Goal: Transaction & Acquisition: Download file/media

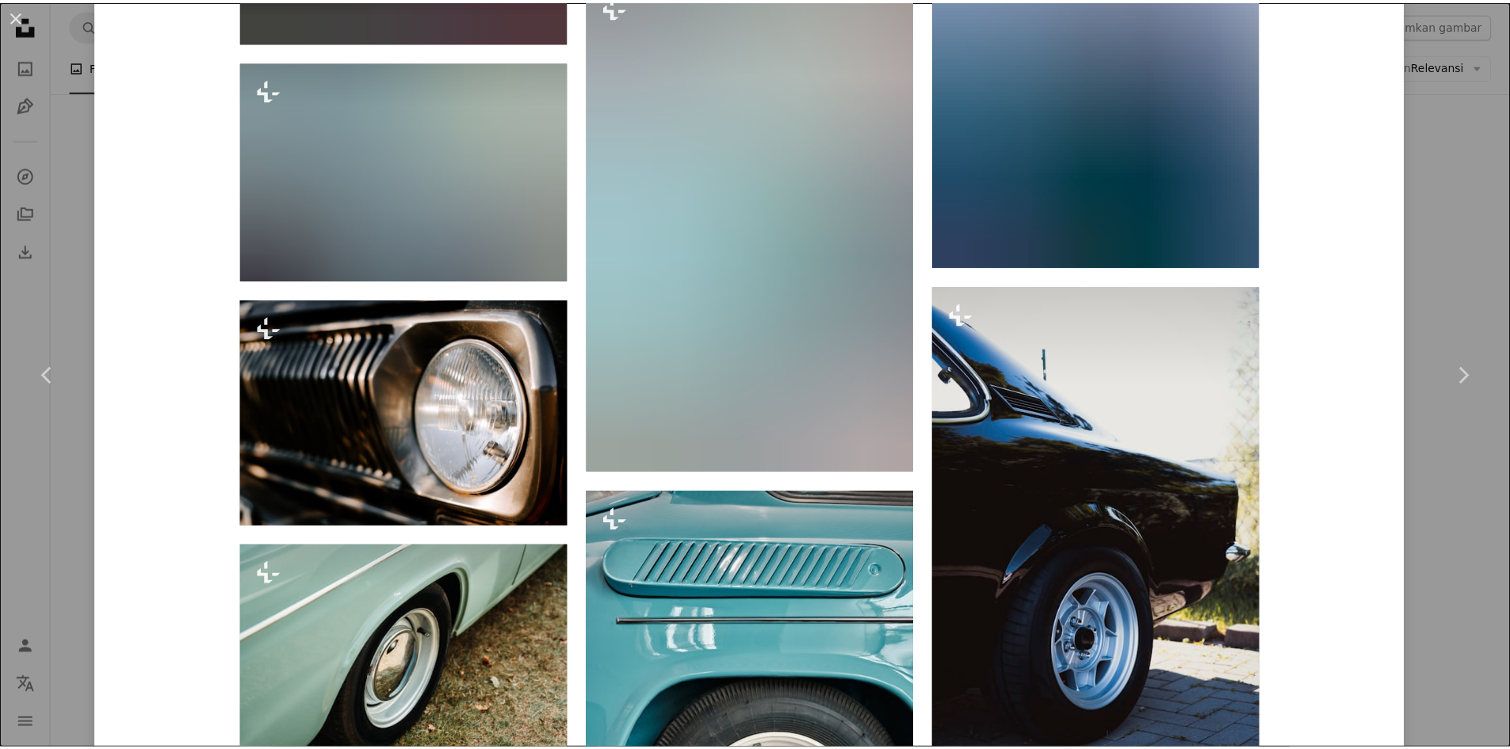
scroll to position [9150, 0]
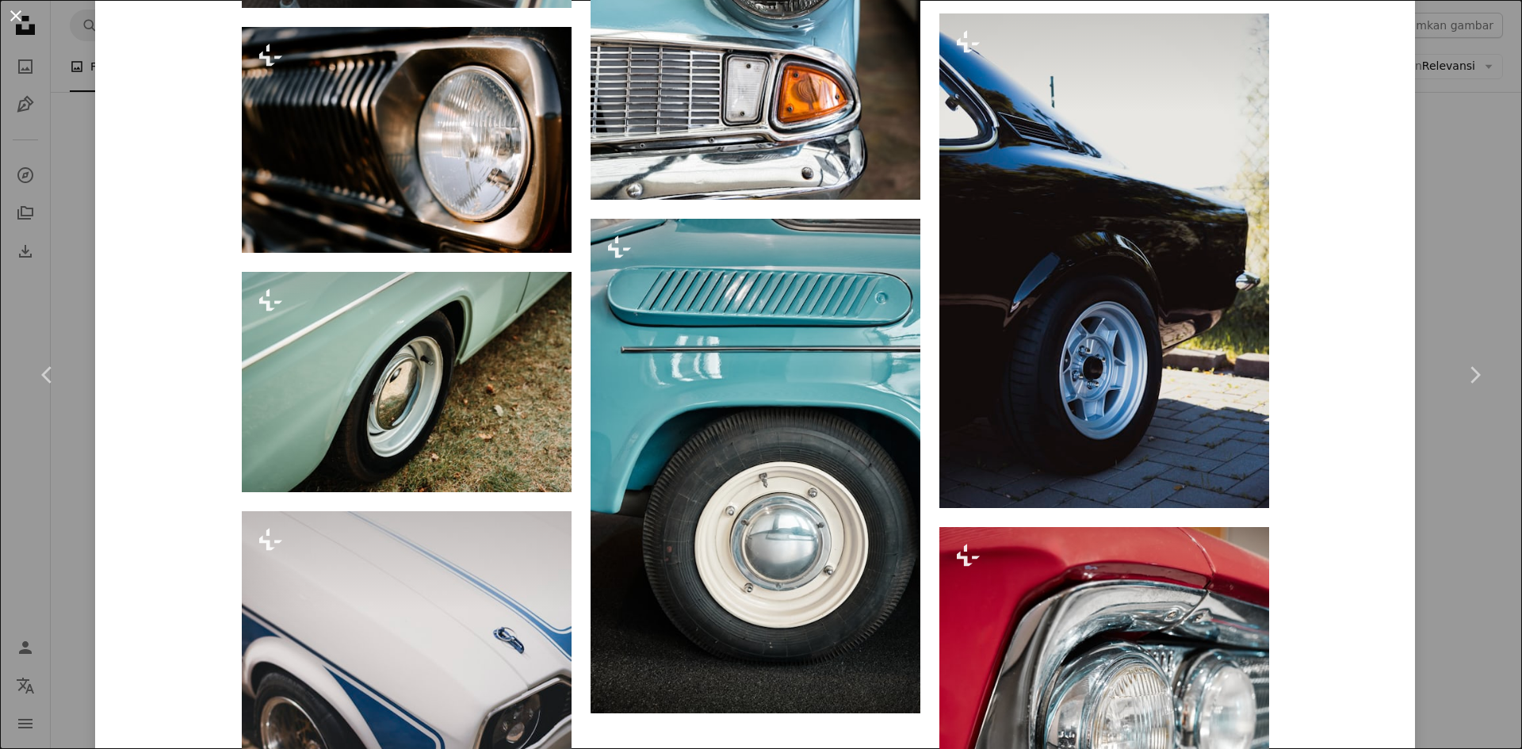
click at [7, 8] on button "An X shape" at bounding box center [15, 15] width 19 height 19
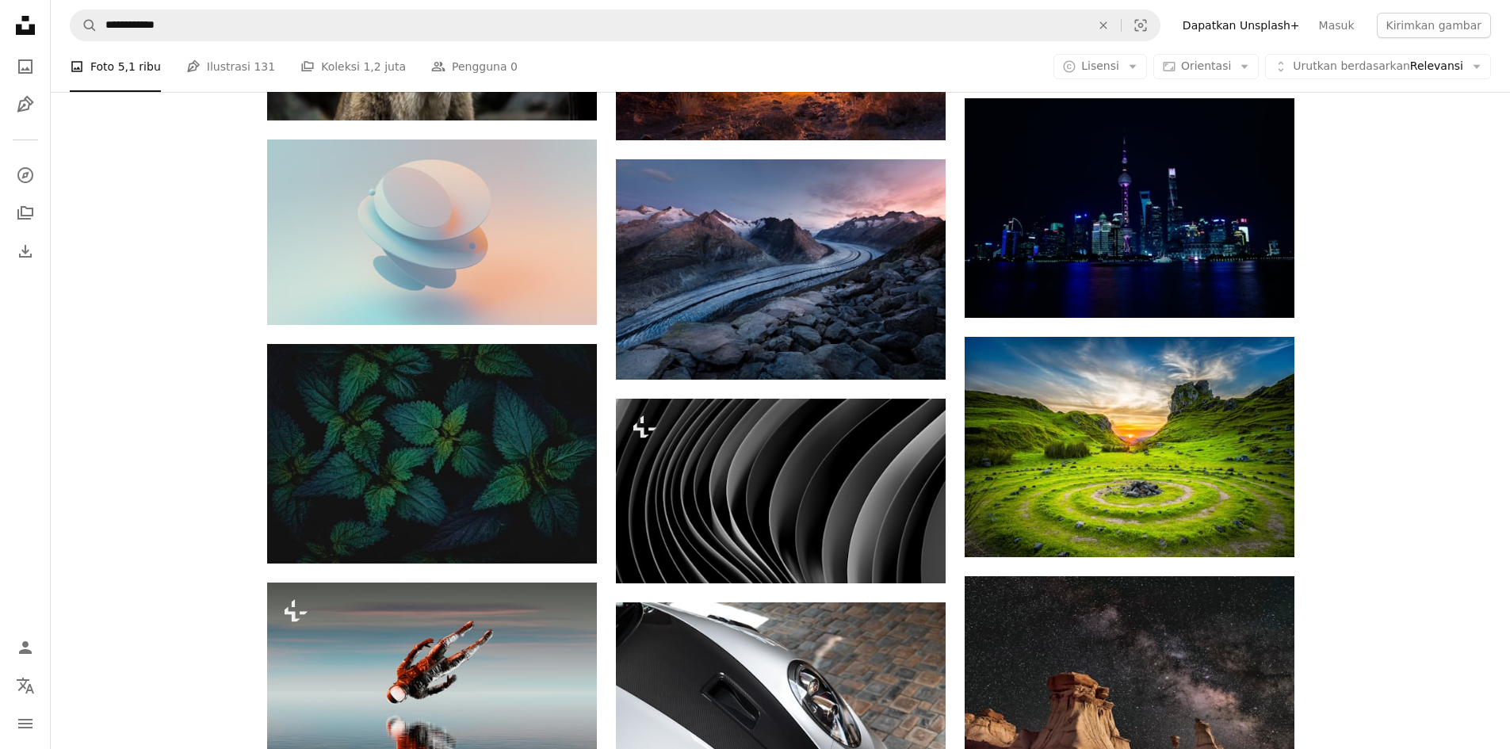
scroll to position [8855, 0]
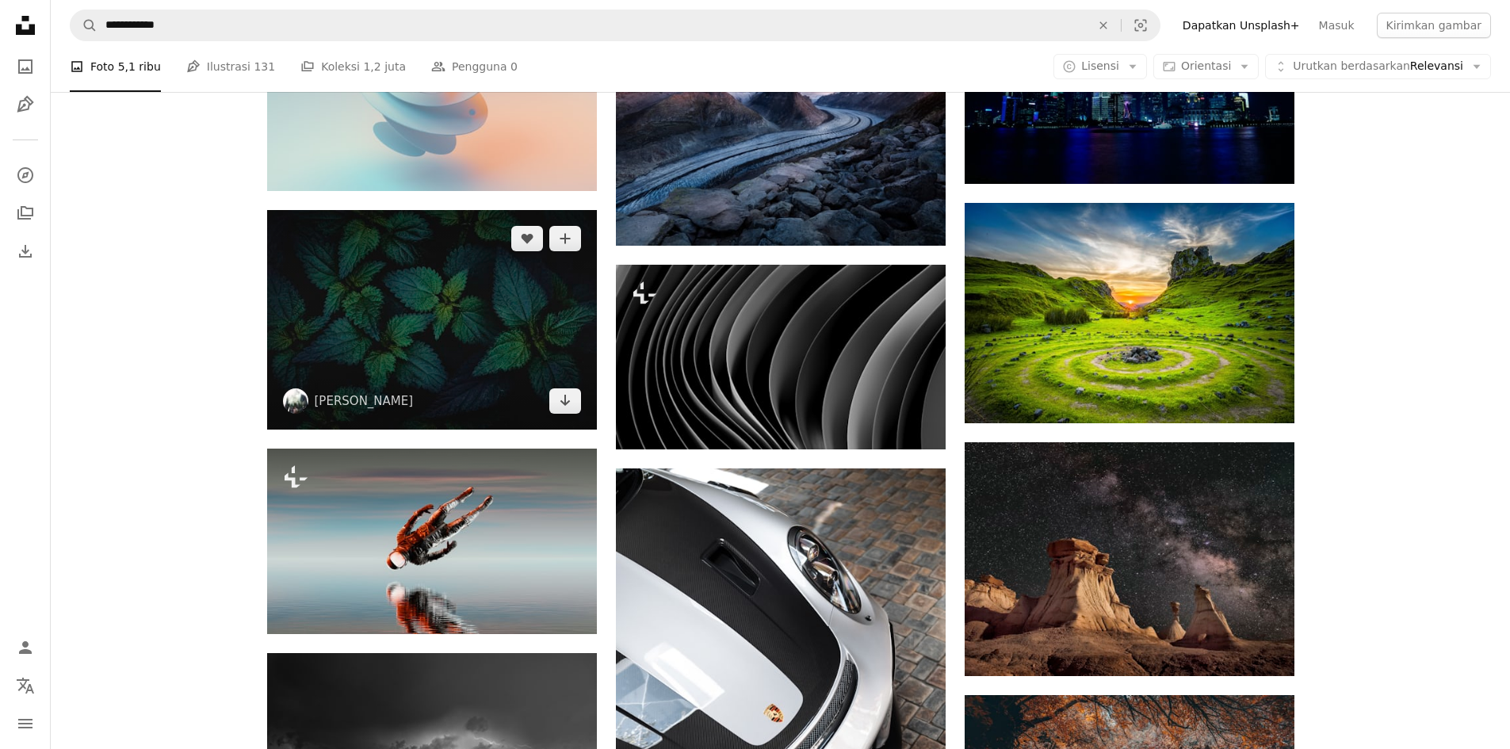
click at [525, 347] on img at bounding box center [432, 320] width 330 height 220
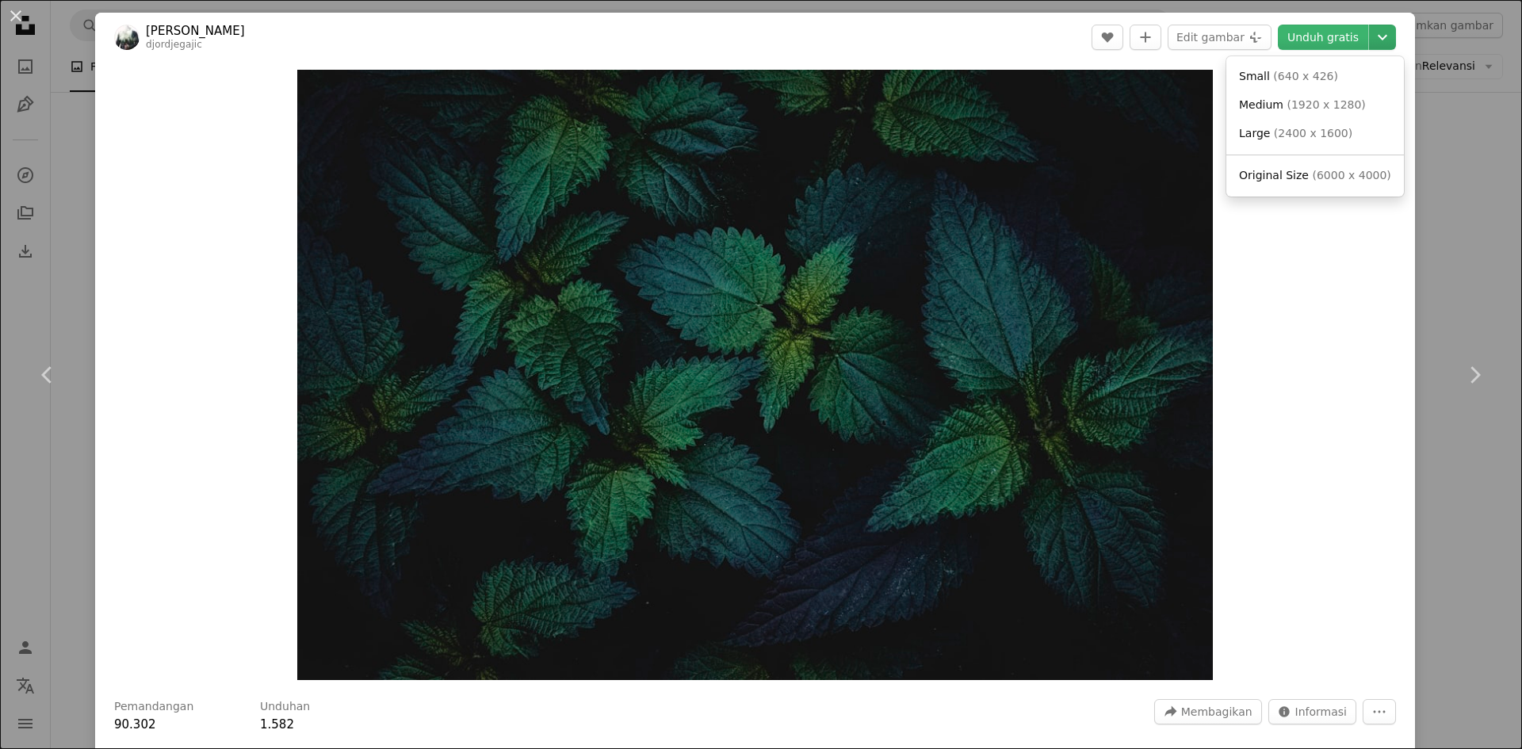
click at [1370, 37] on icon "Chevron down" at bounding box center [1382, 37] width 25 height 19
click at [1328, 177] on font "6000 x 4000" at bounding box center [1344, 175] width 70 height 13
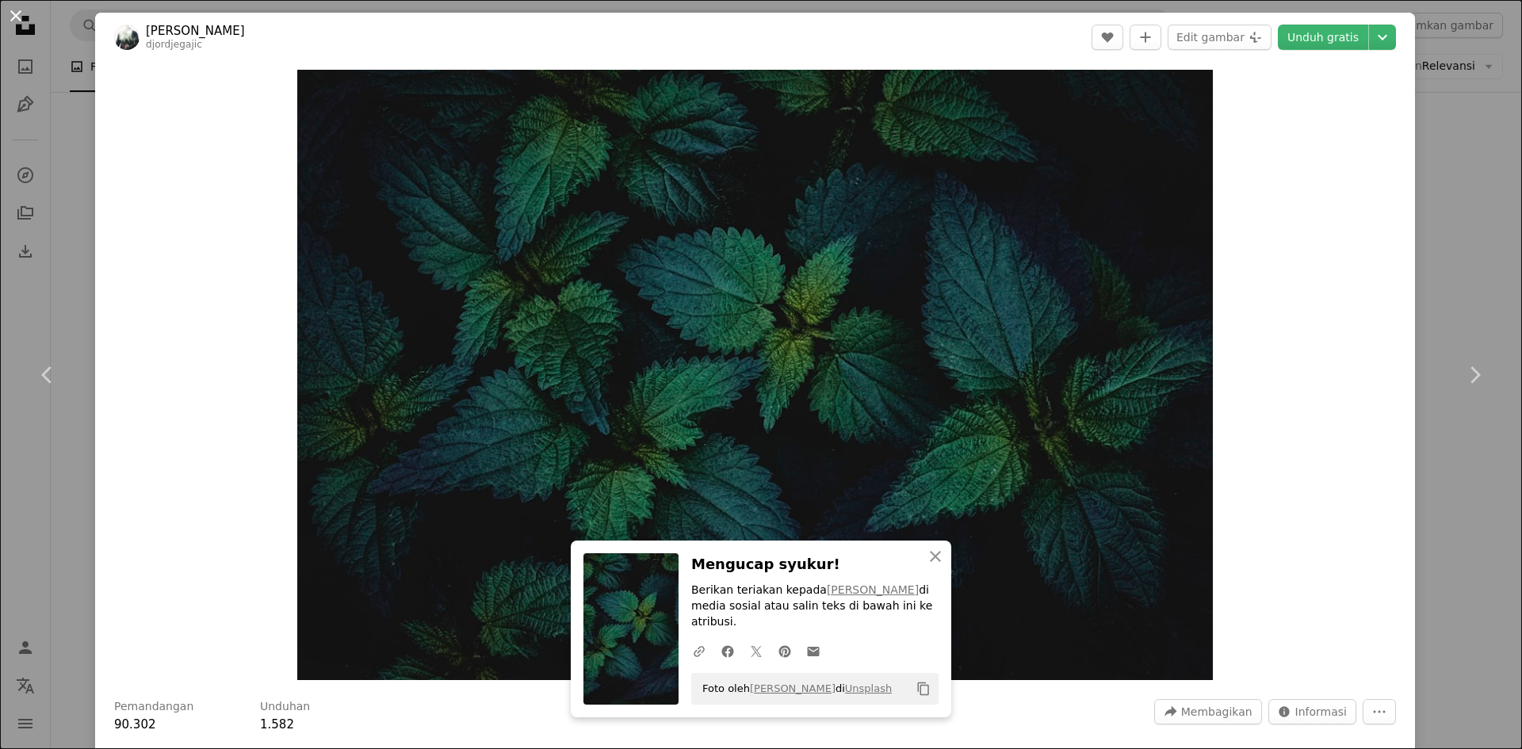
click at [8, 10] on button "An X shape" at bounding box center [15, 15] width 19 height 19
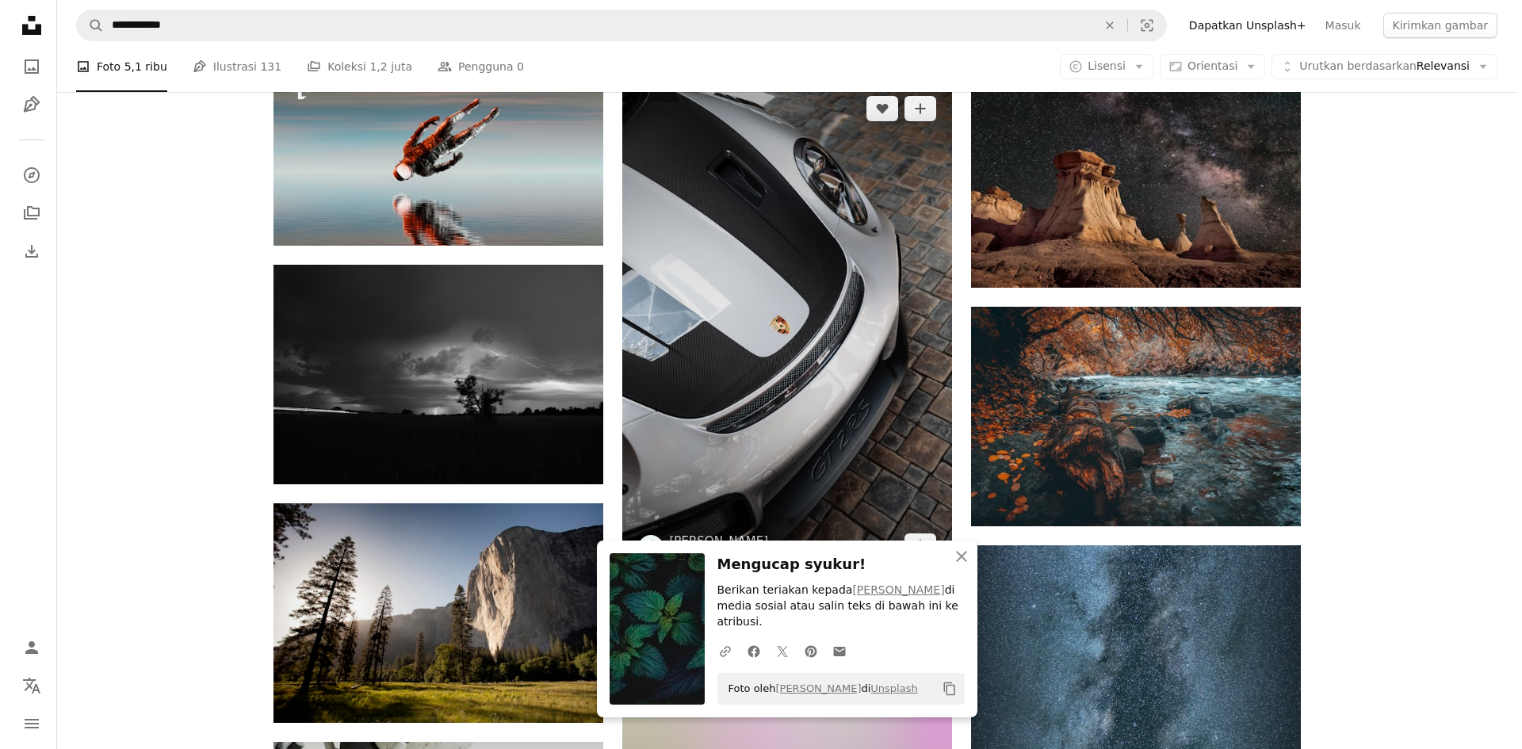
scroll to position [9251, 0]
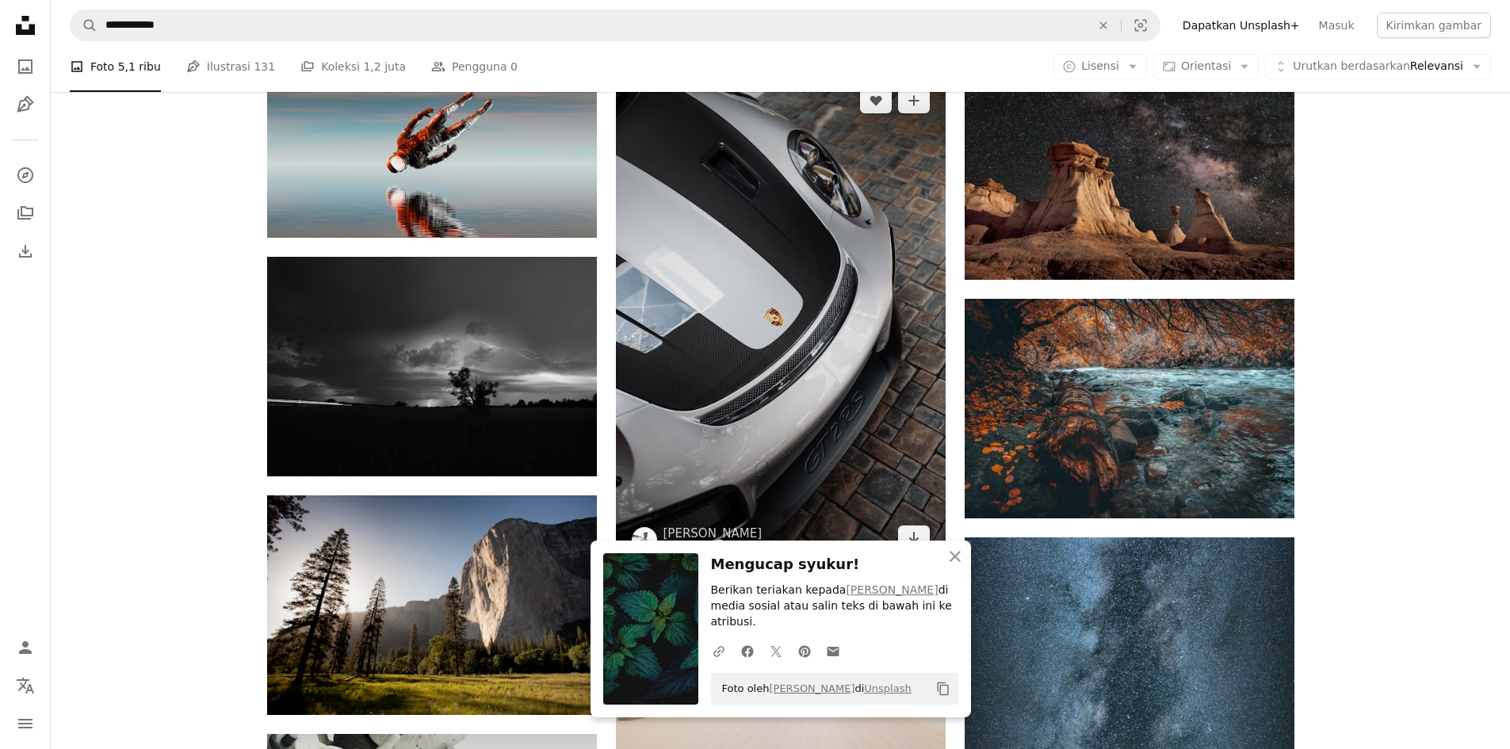
click at [727, 236] on img at bounding box center [781, 319] width 330 height 495
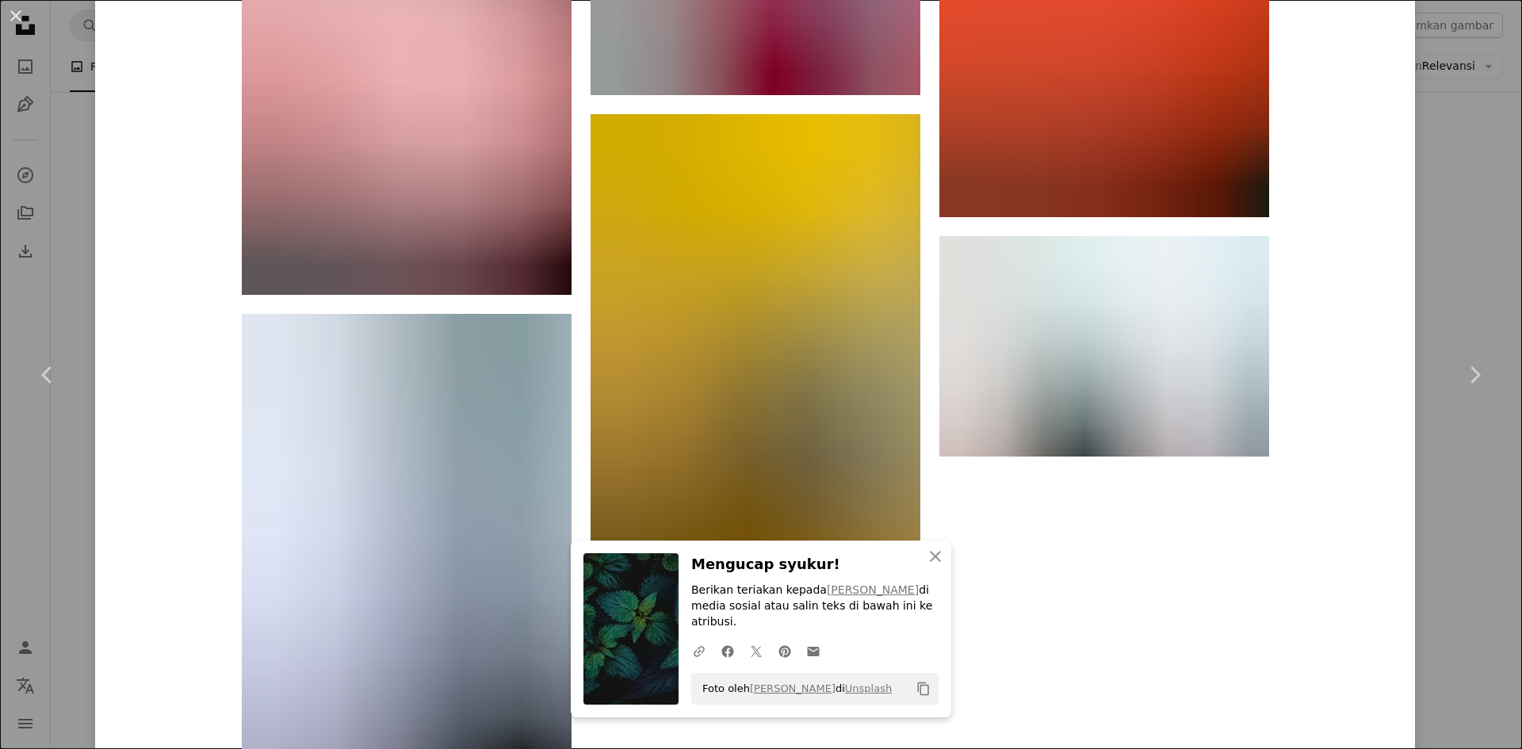
scroll to position [6978, 0]
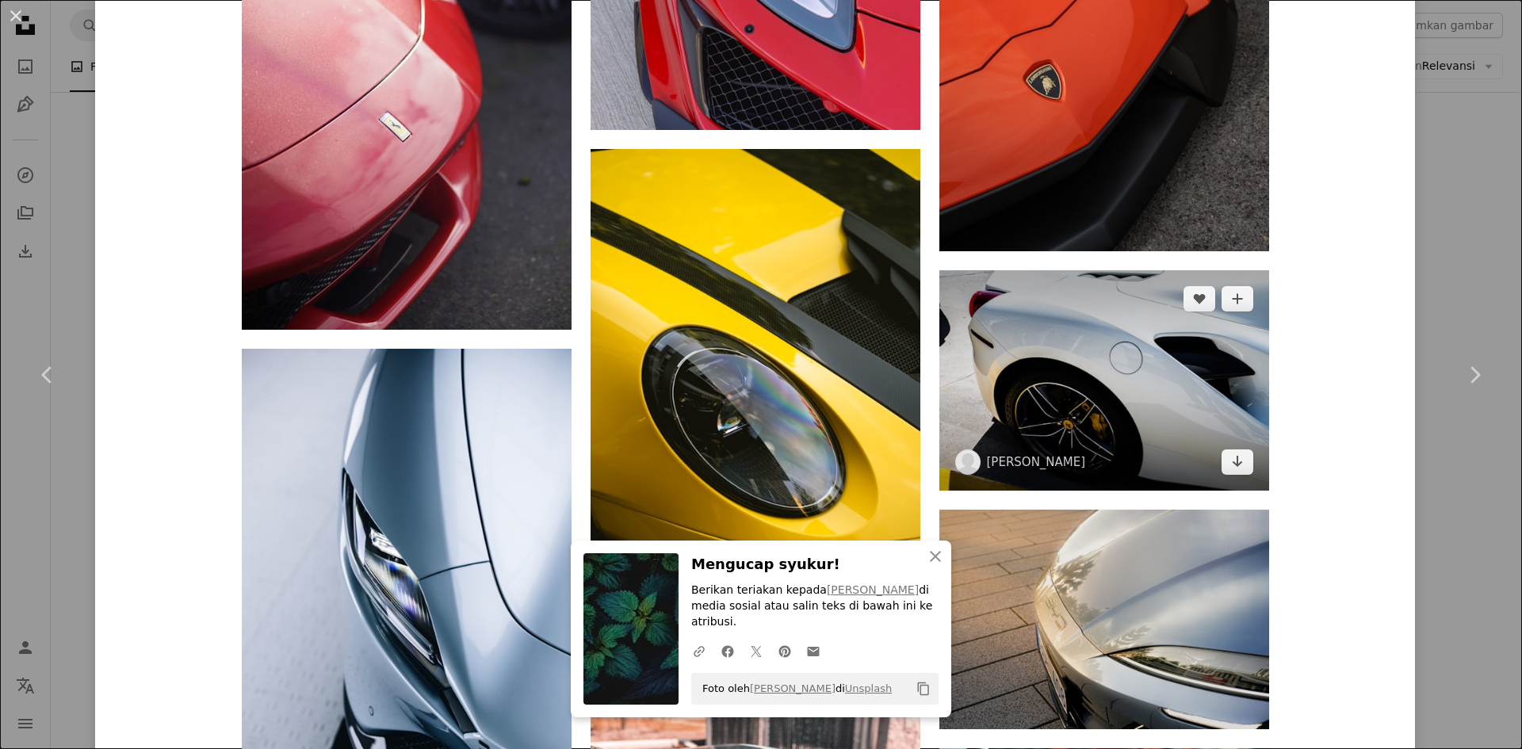
click at [1093, 324] on img at bounding box center [1104, 380] width 330 height 220
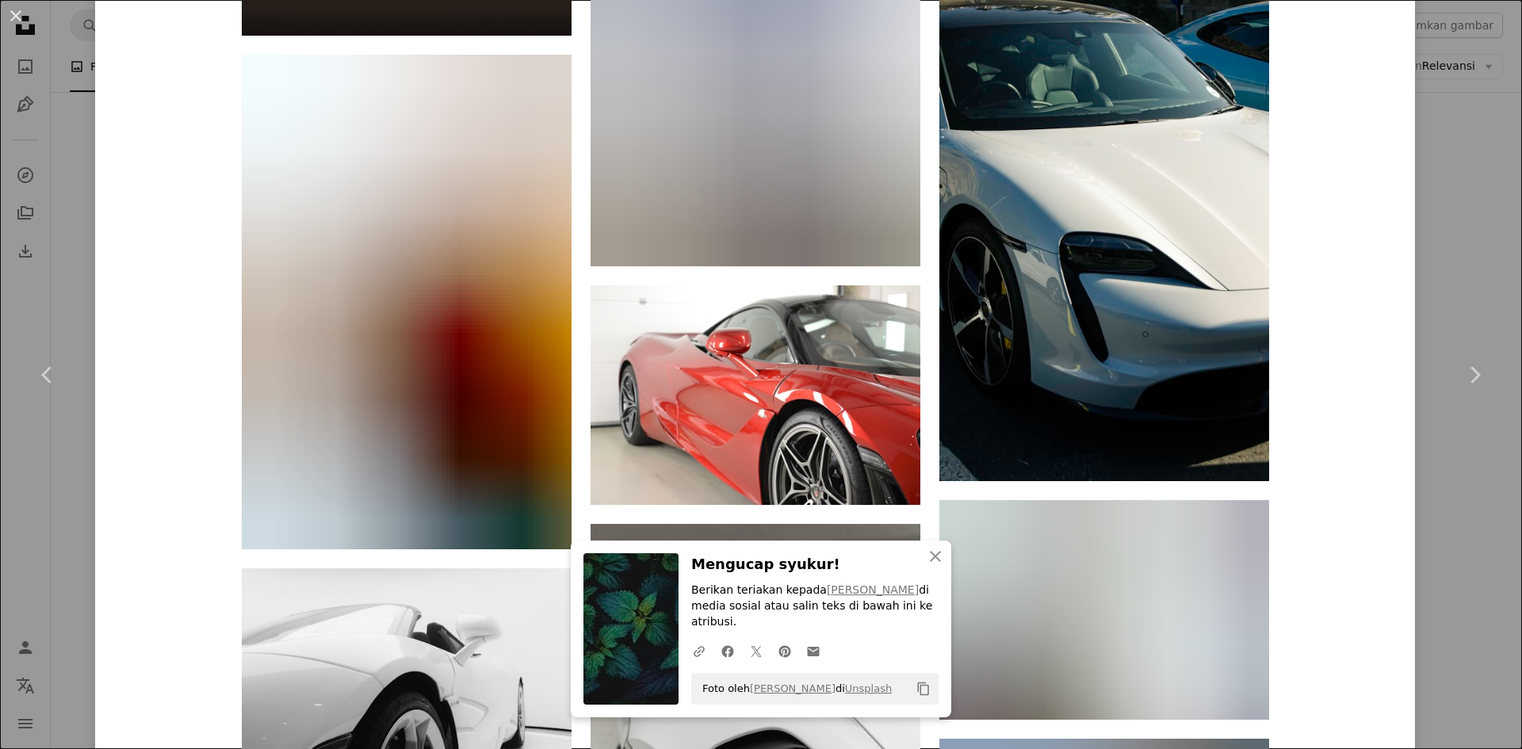
scroll to position [2536, 0]
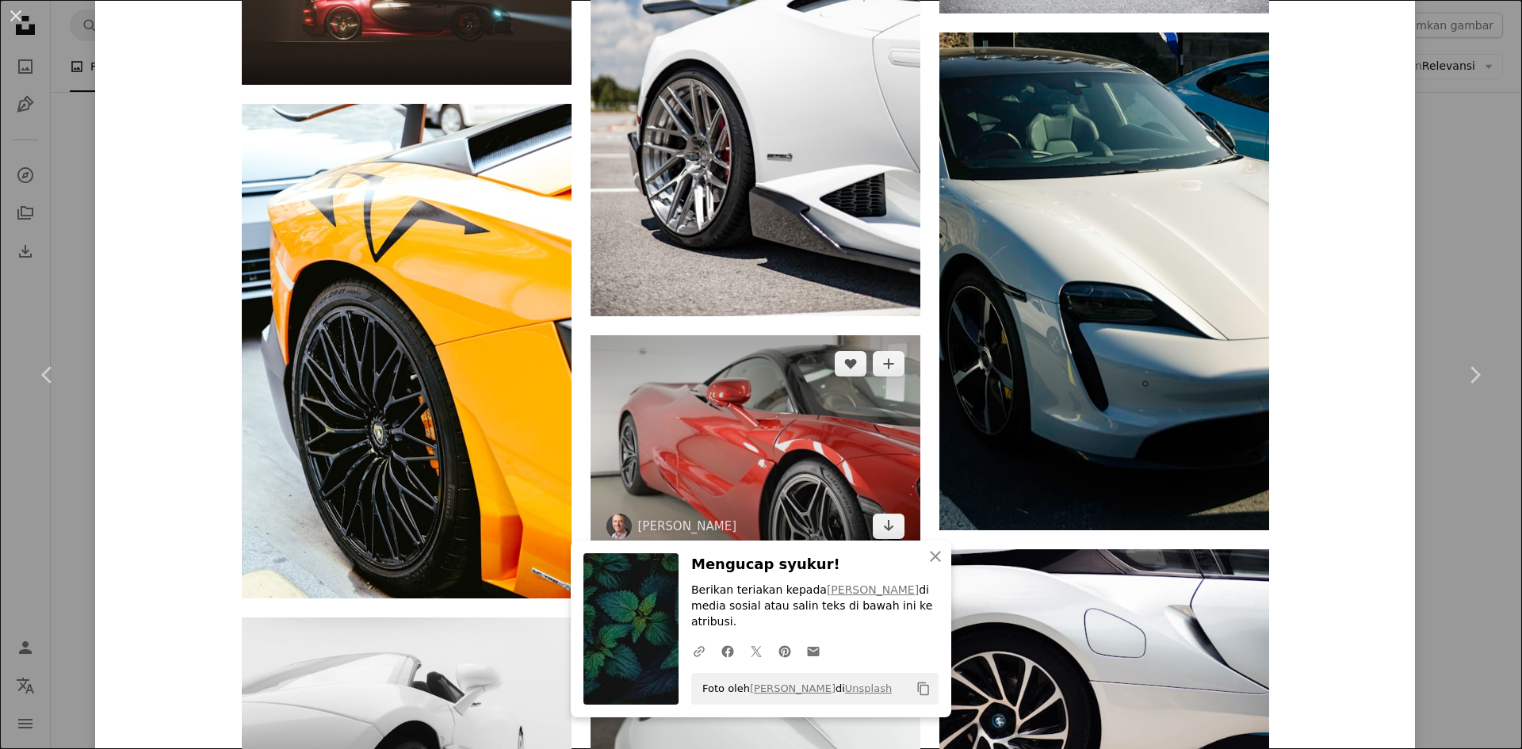
click at [811, 394] on img at bounding box center [755, 445] width 330 height 220
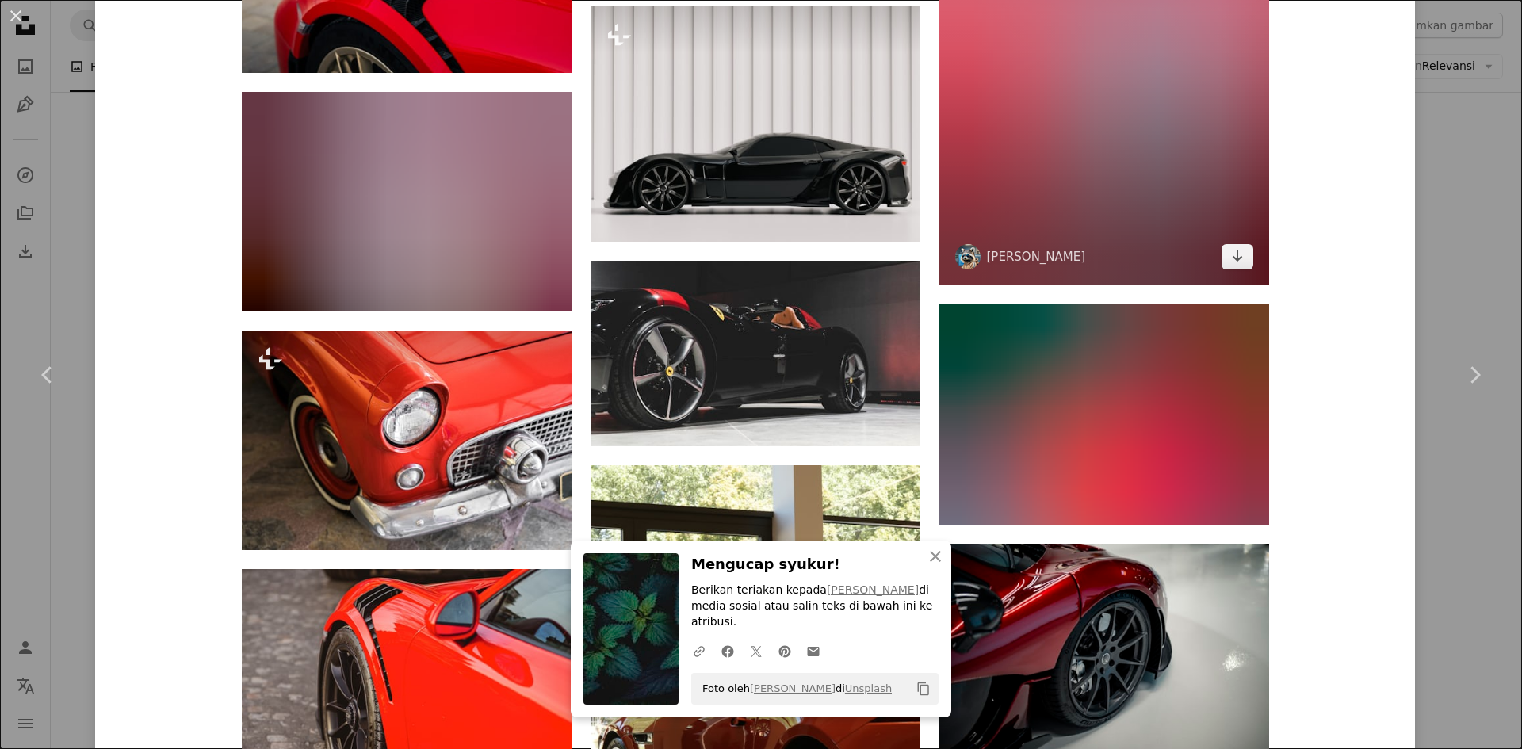
scroll to position [3647, 0]
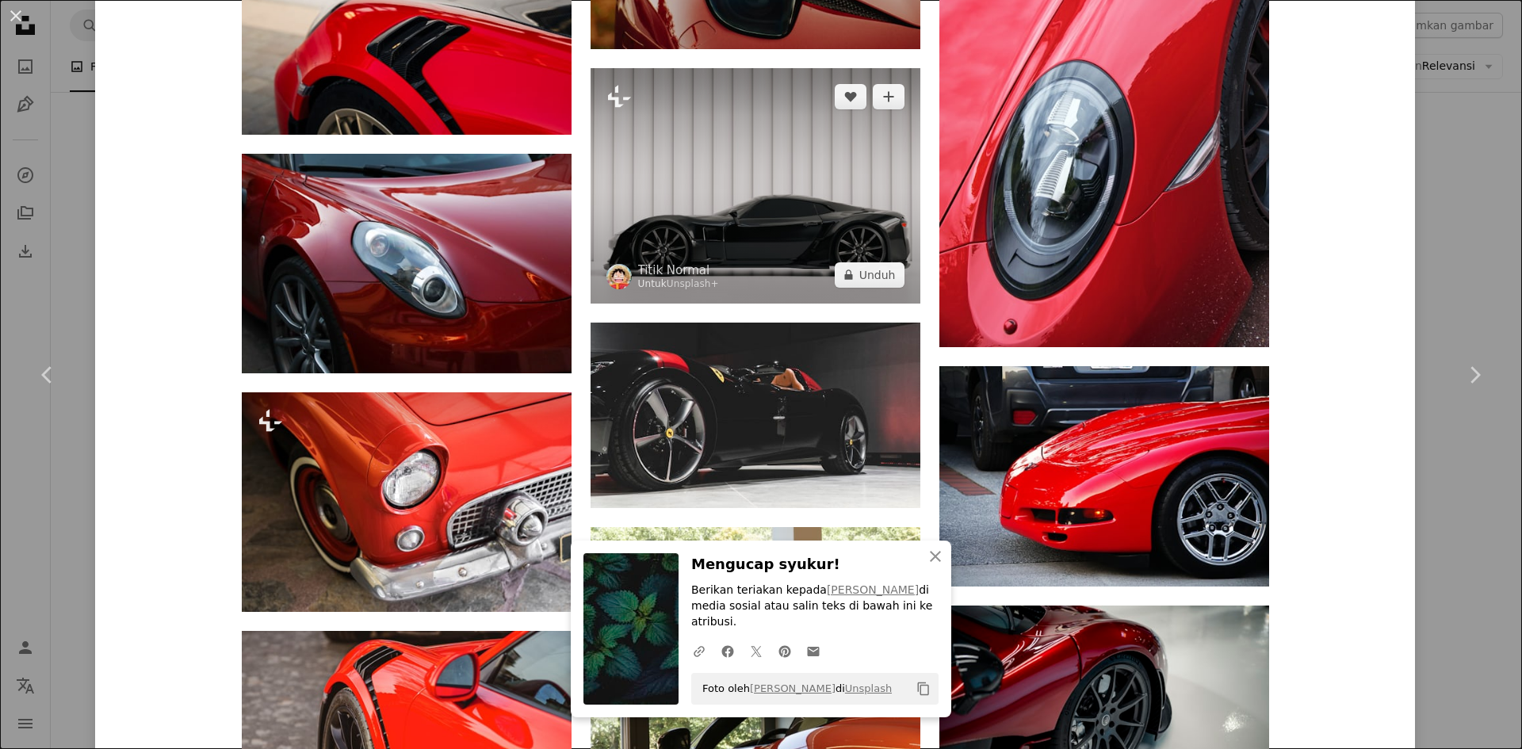
click at [748, 190] on img at bounding box center [755, 185] width 330 height 235
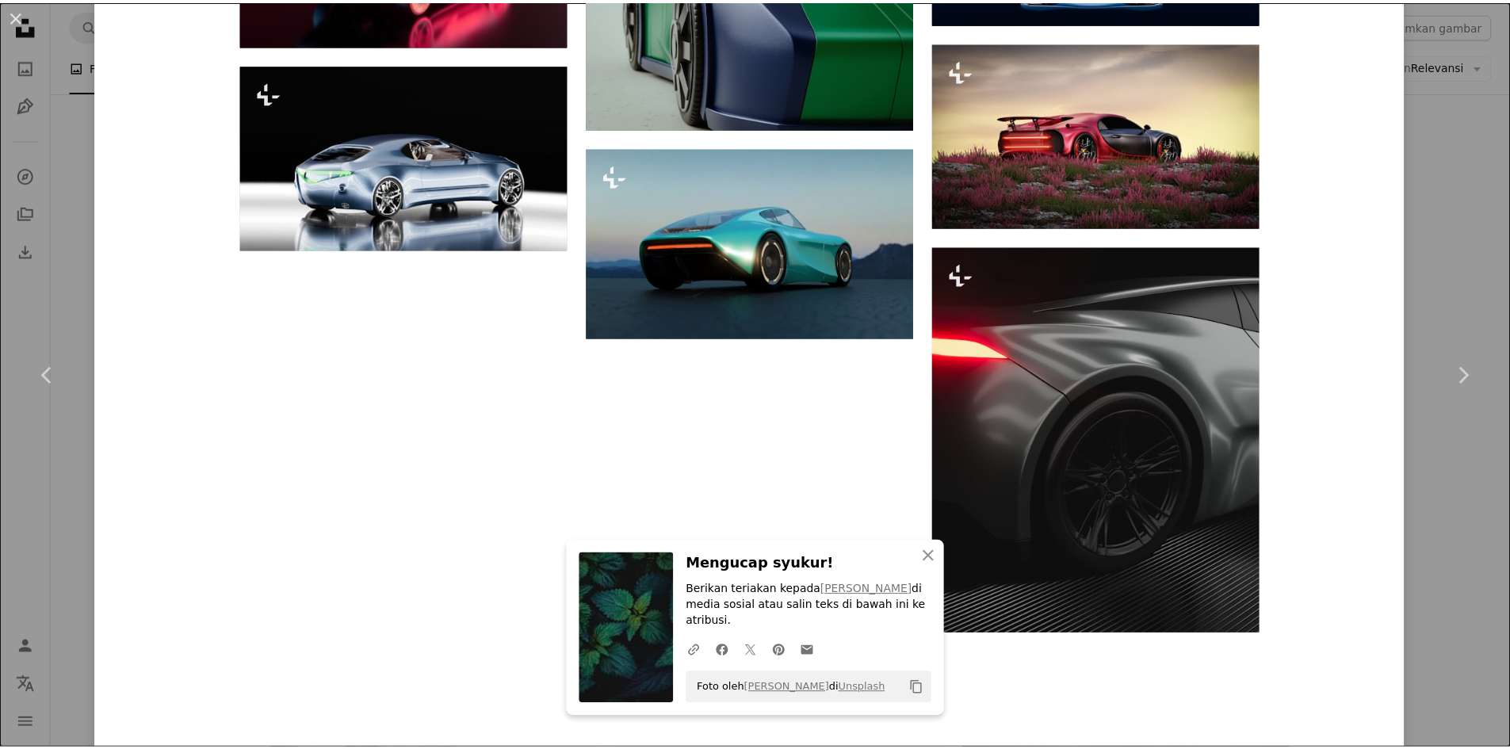
scroll to position [5945, 0]
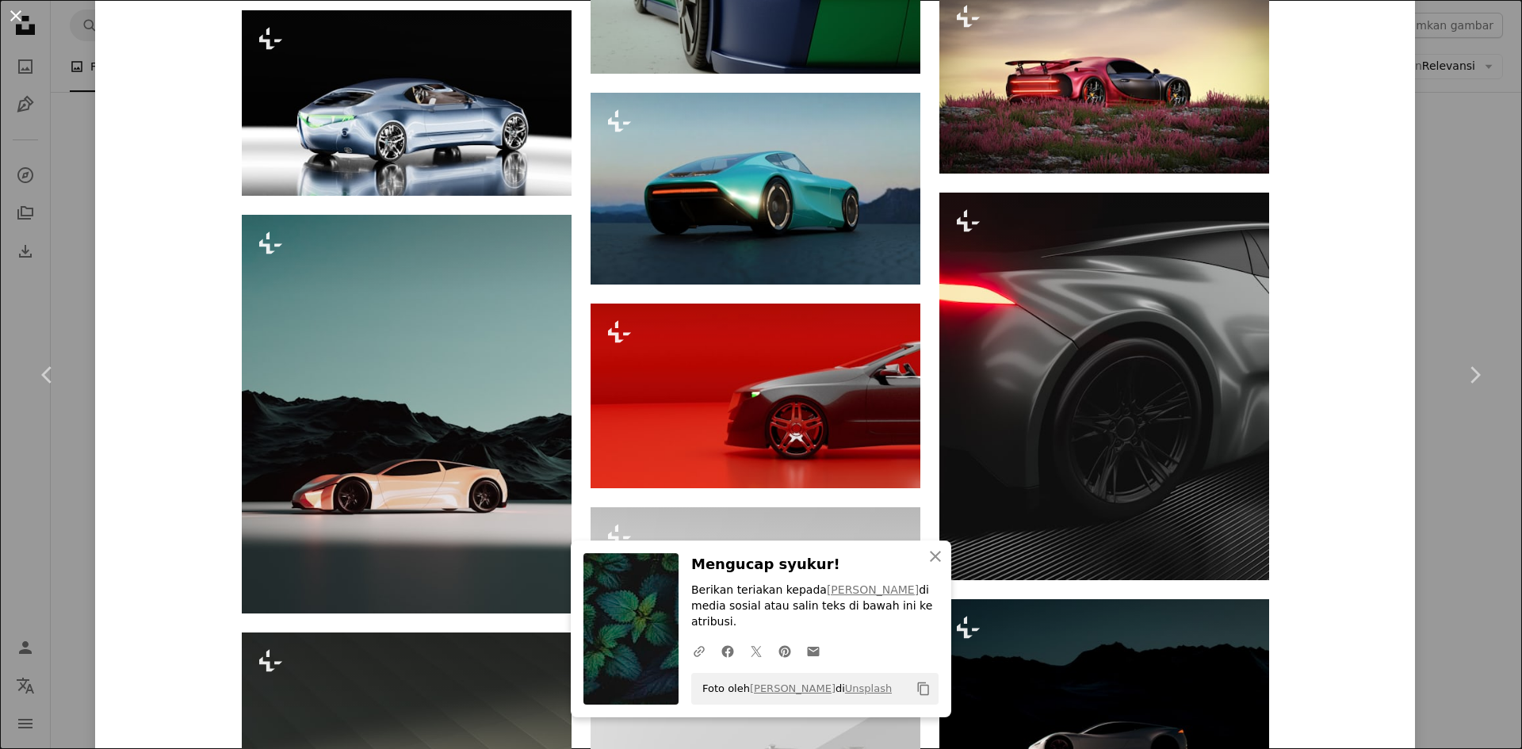
click at [11, 17] on button "An X shape" at bounding box center [15, 15] width 19 height 19
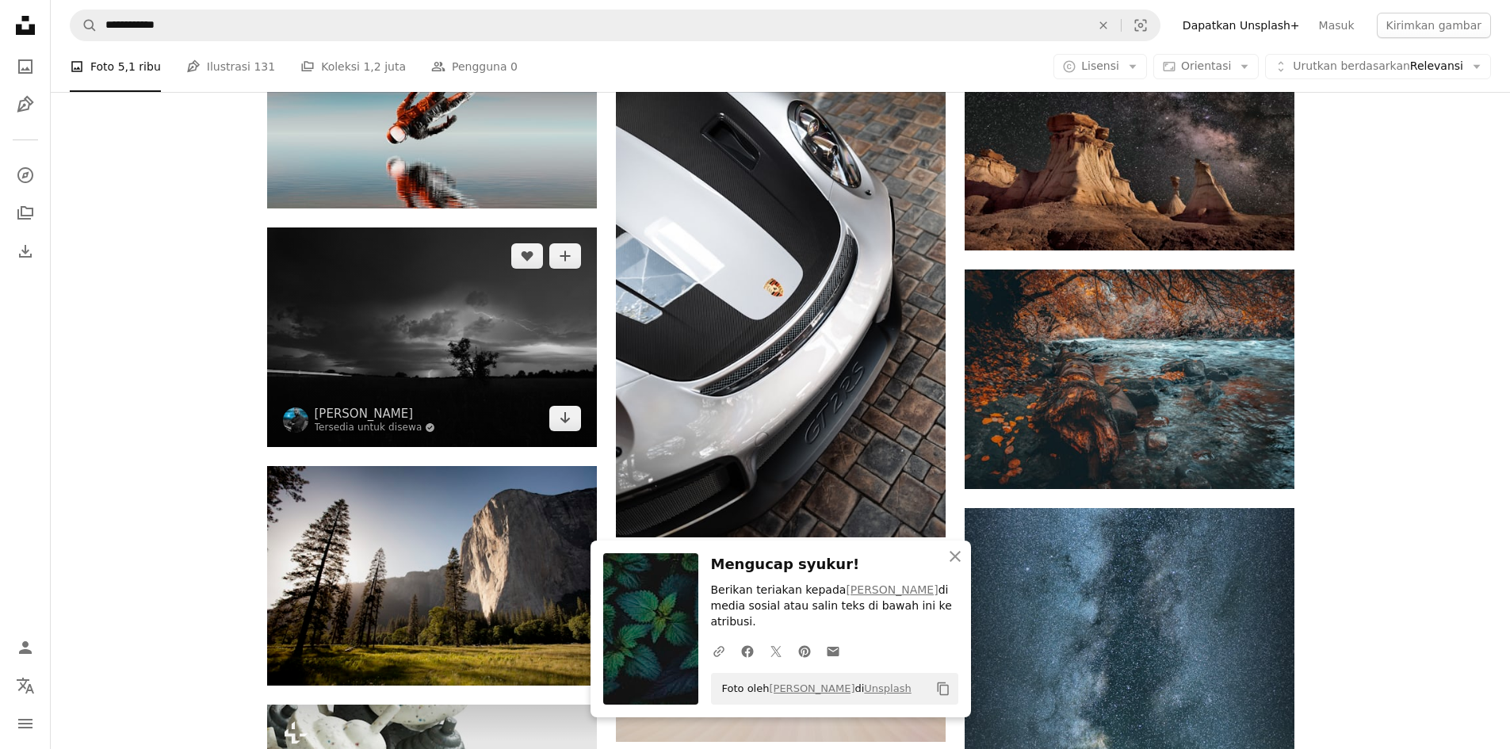
scroll to position [9331, 0]
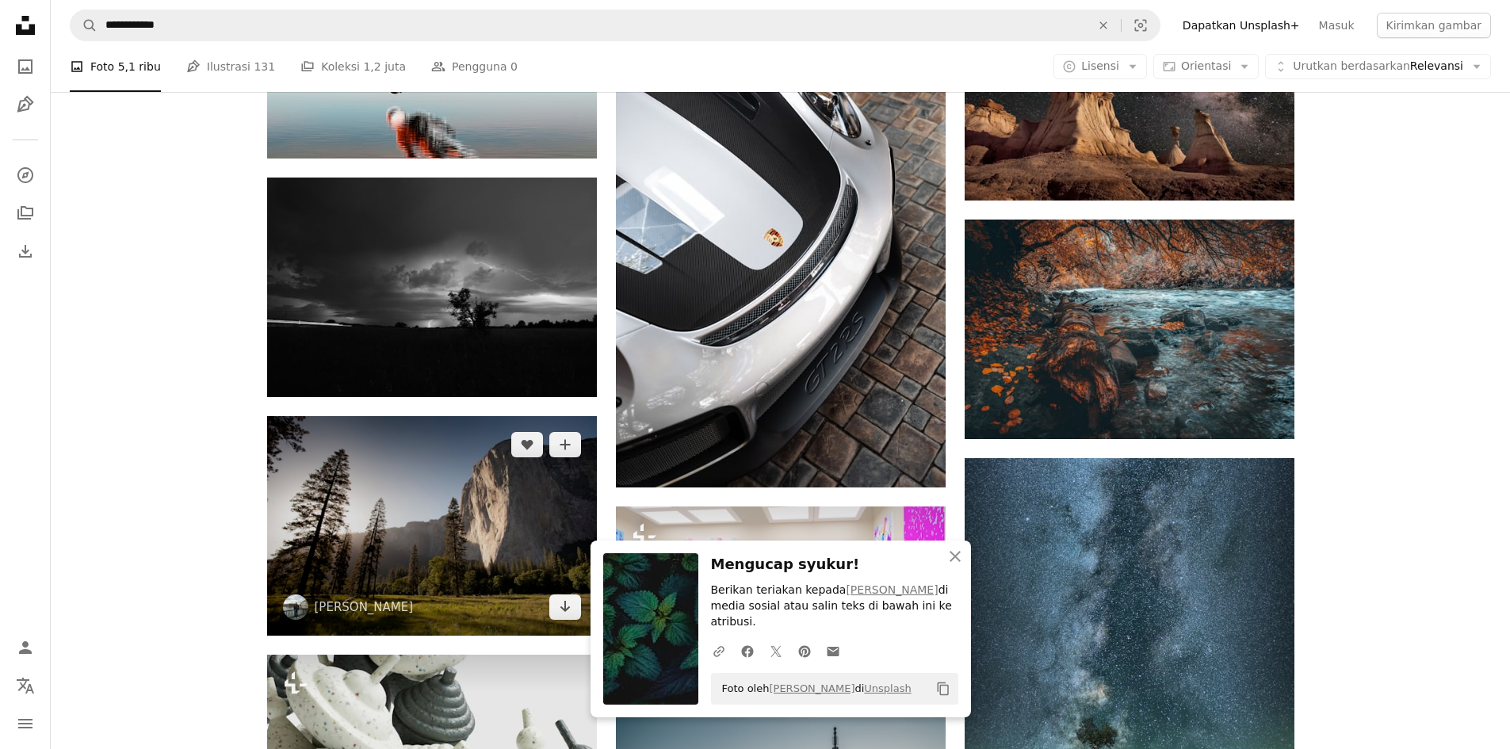
click at [380, 552] on img at bounding box center [432, 526] width 330 height 220
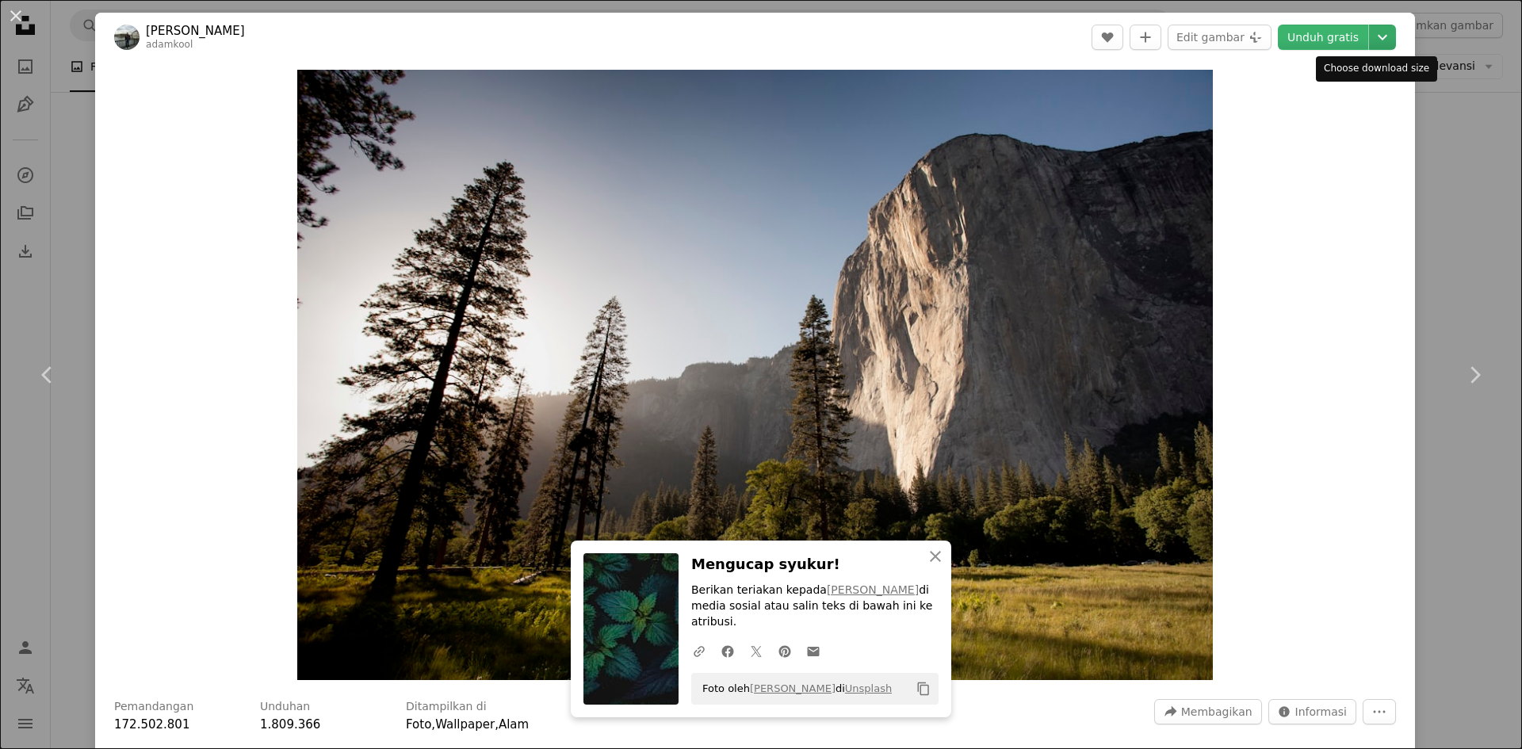
click at [1378, 41] on icon "Chevron down" at bounding box center [1382, 37] width 25 height 19
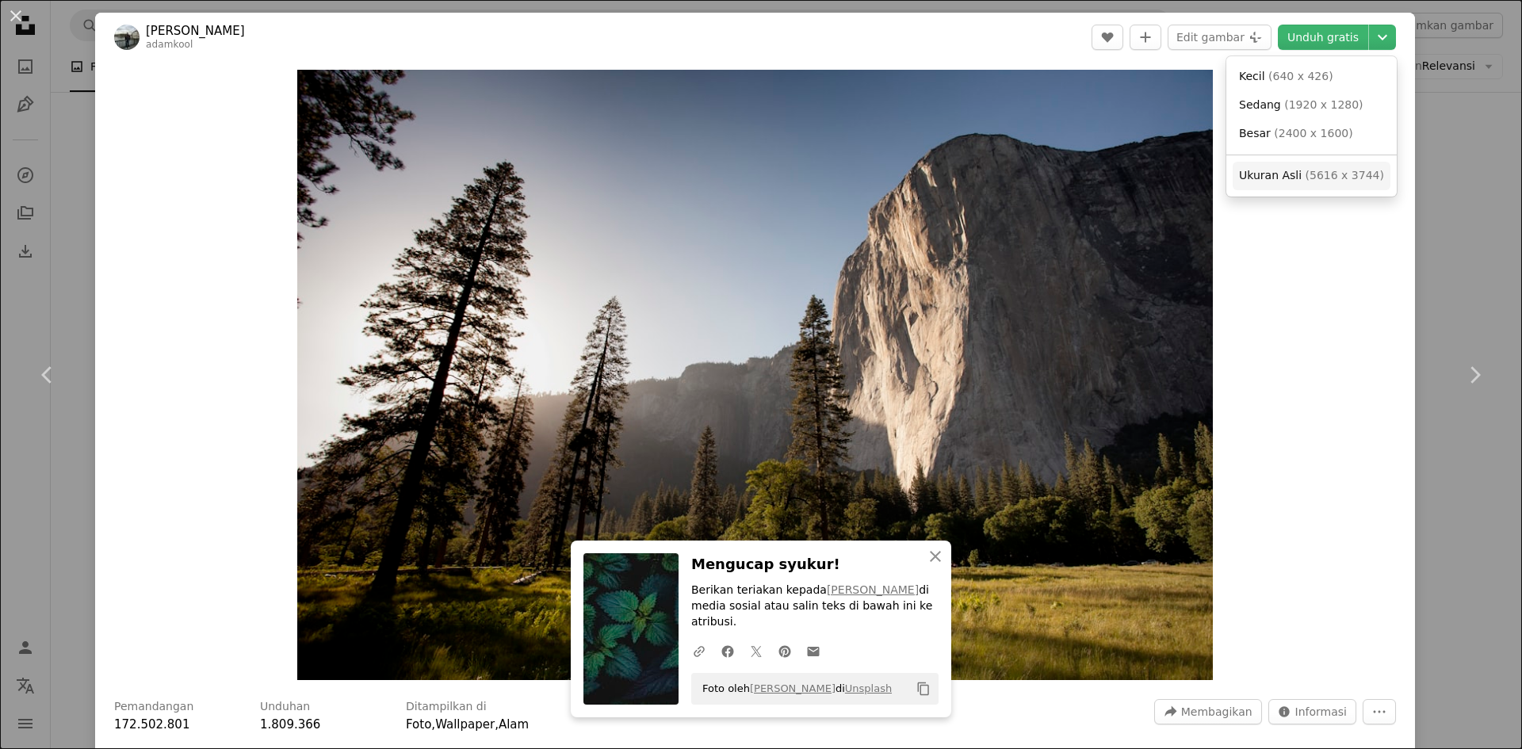
click at [1309, 182] on font "5616 x 3744" at bounding box center [1344, 175] width 70 height 13
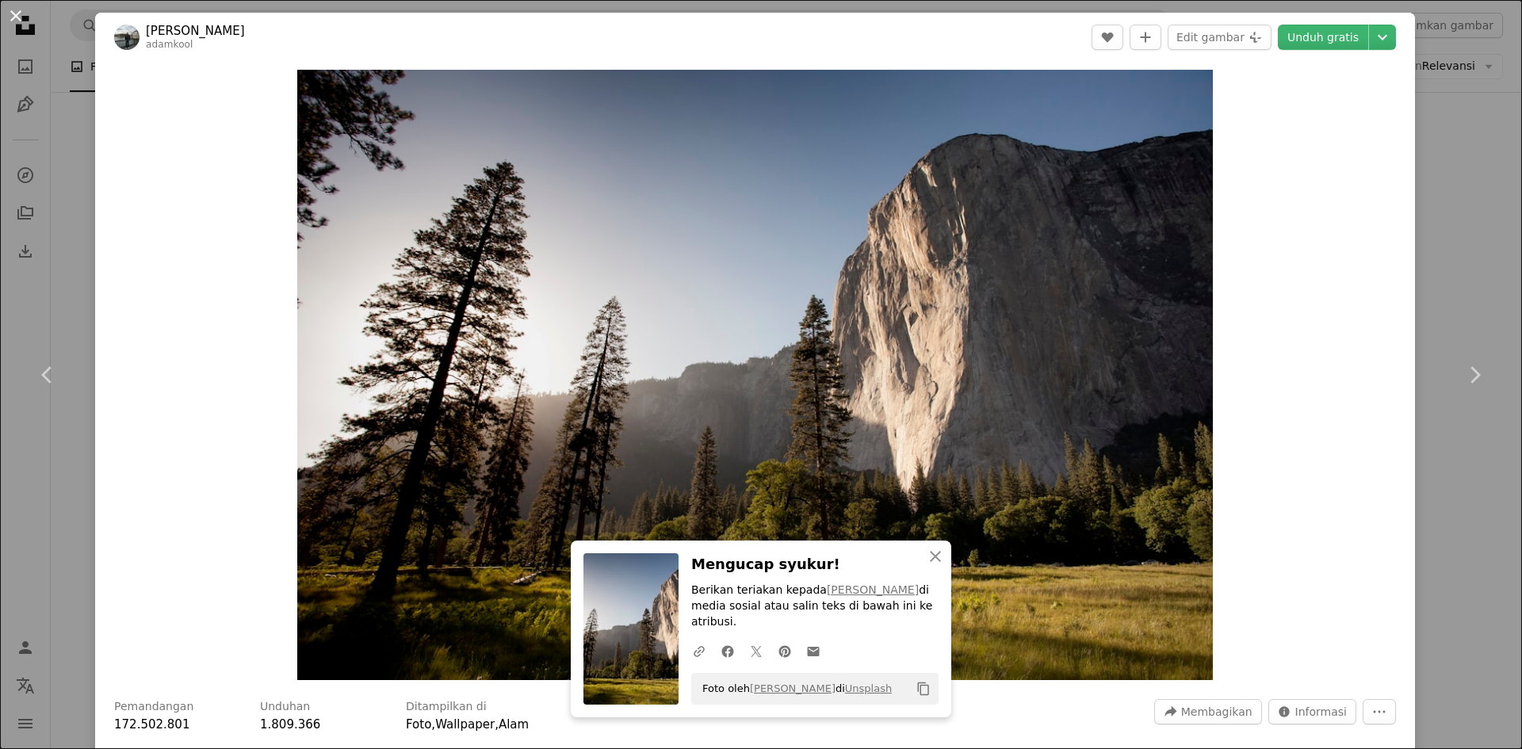
click at [21, 10] on button "An X shape" at bounding box center [15, 15] width 19 height 19
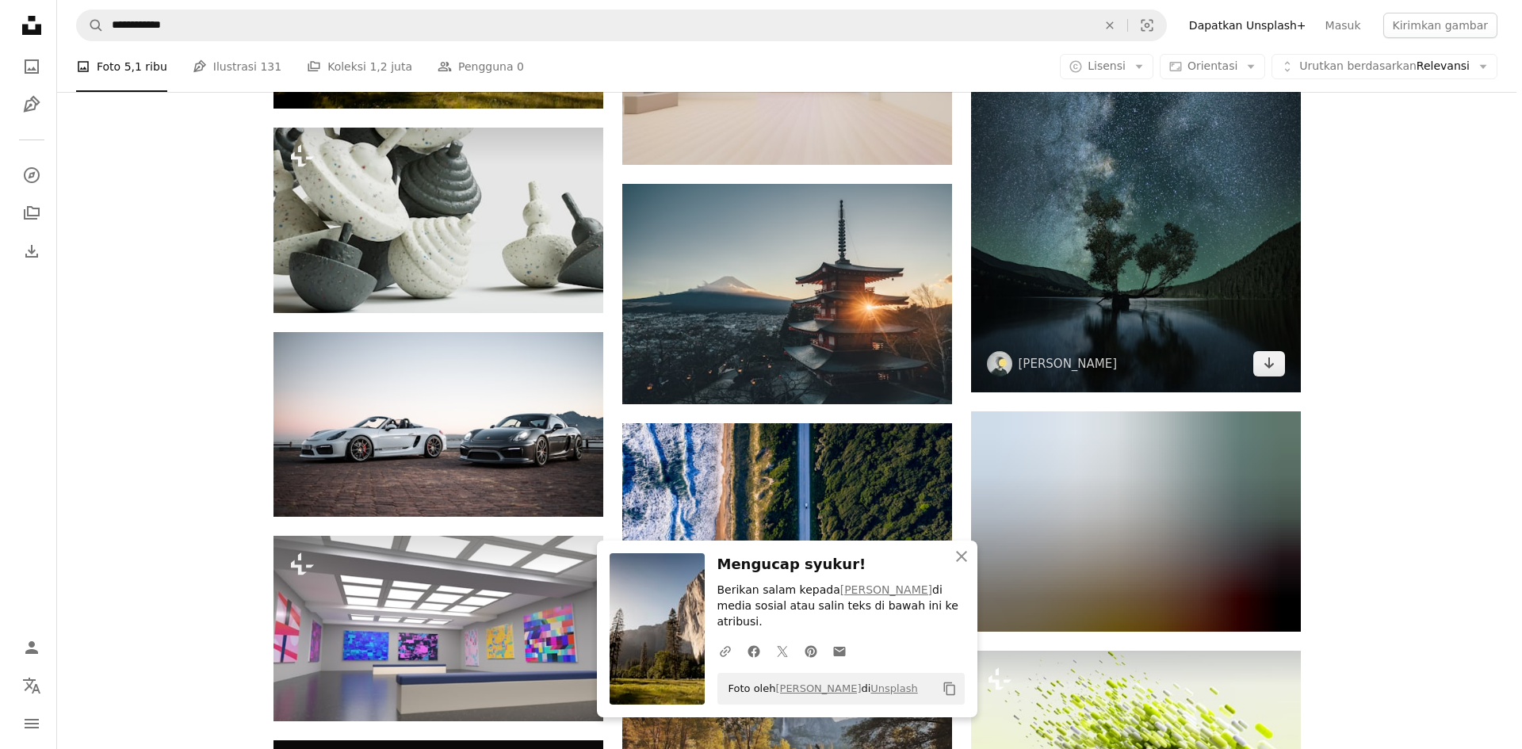
scroll to position [9885, 0]
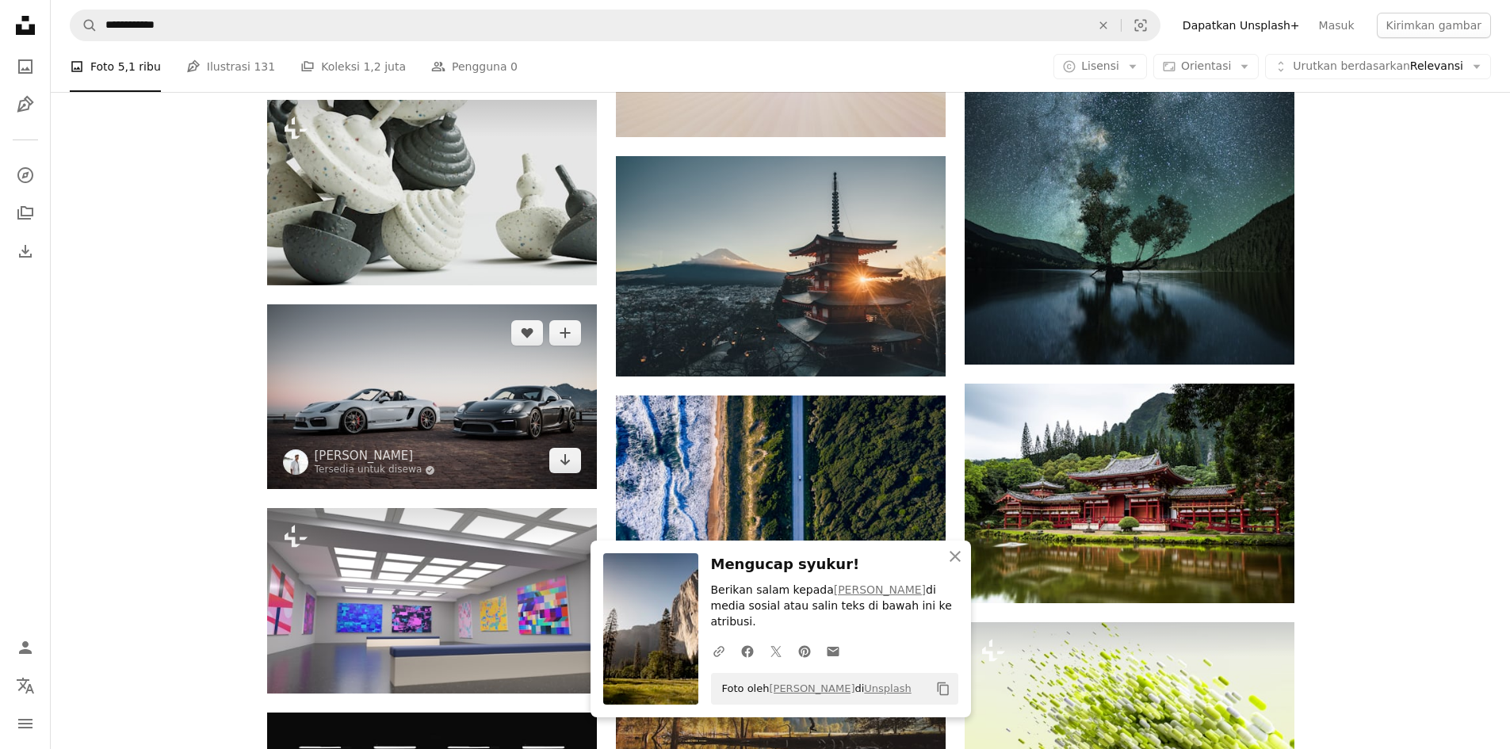
click at [391, 406] on img at bounding box center [432, 396] width 330 height 185
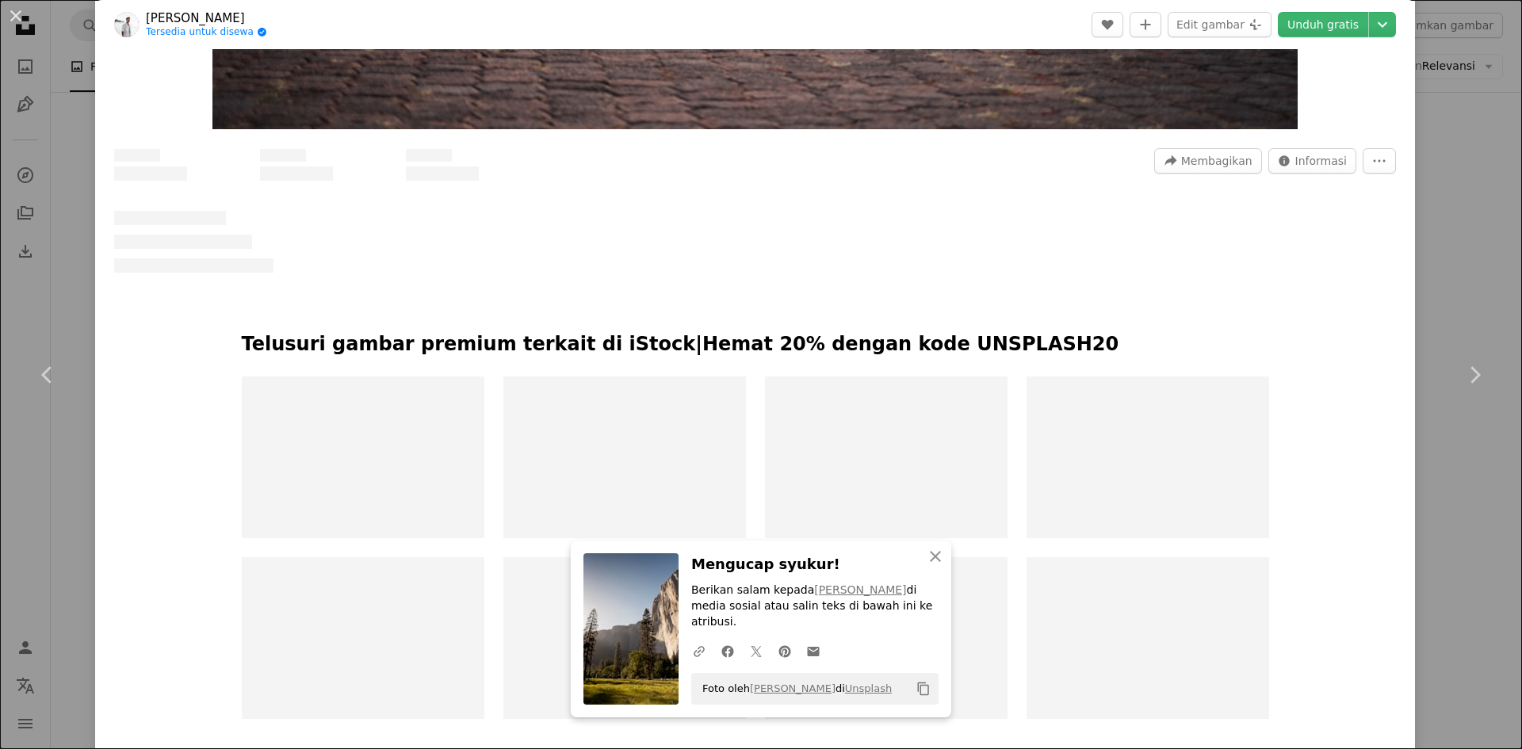
scroll to position [555, 0]
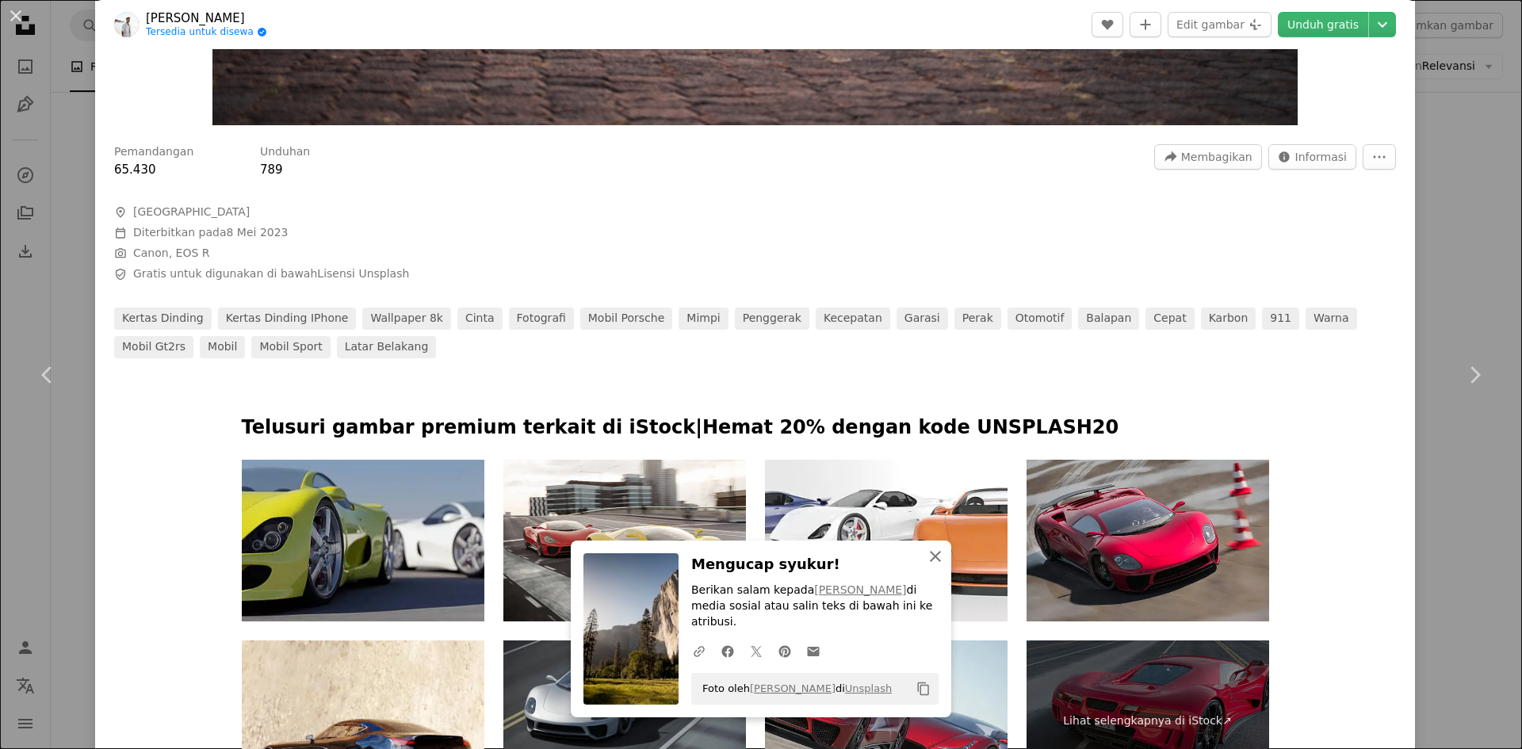
click at [927, 566] on icon "An X shape" at bounding box center [935, 556] width 19 height 19
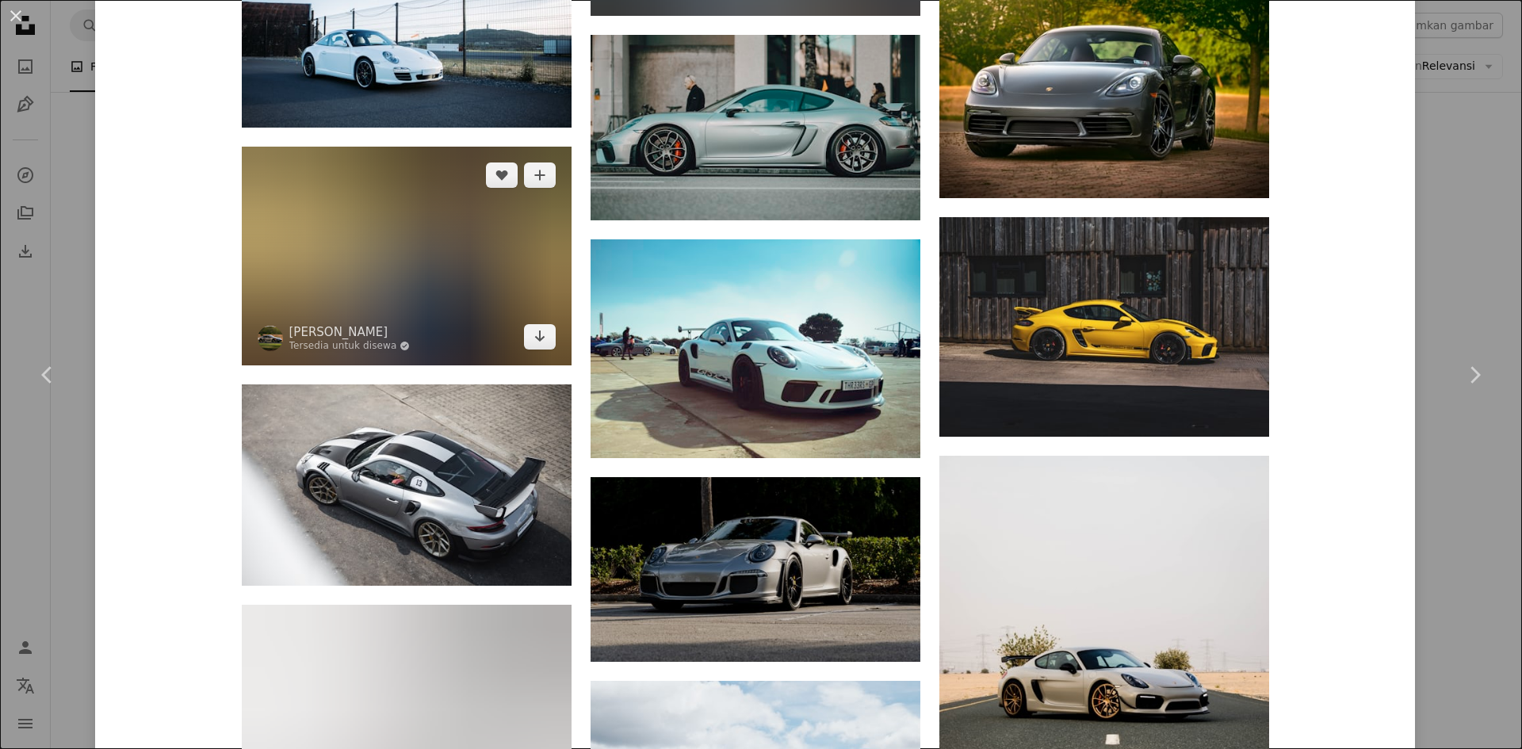
scroll to position [4122, 0]
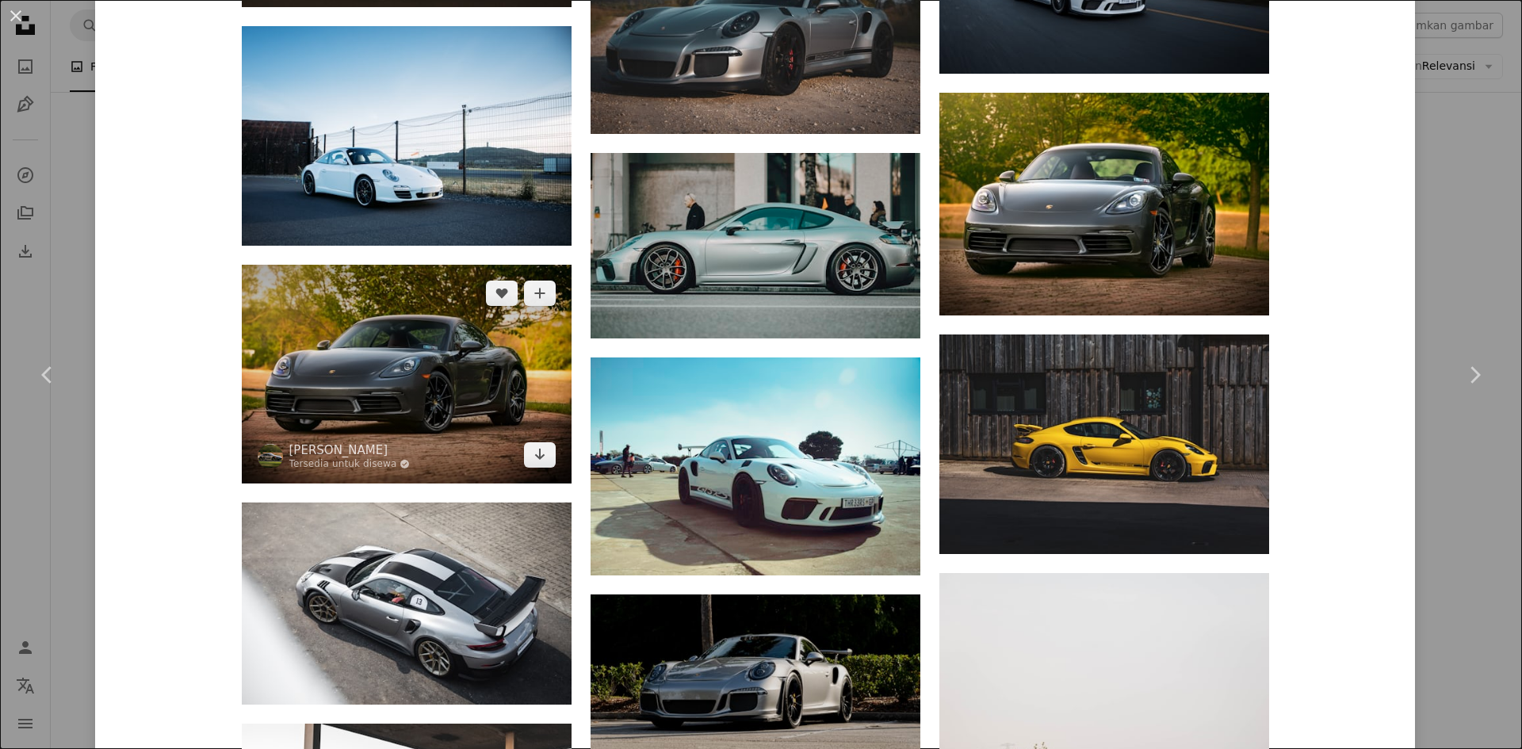
click at [388, 366] on img at bounding box center [407, 374] width 330 height 219
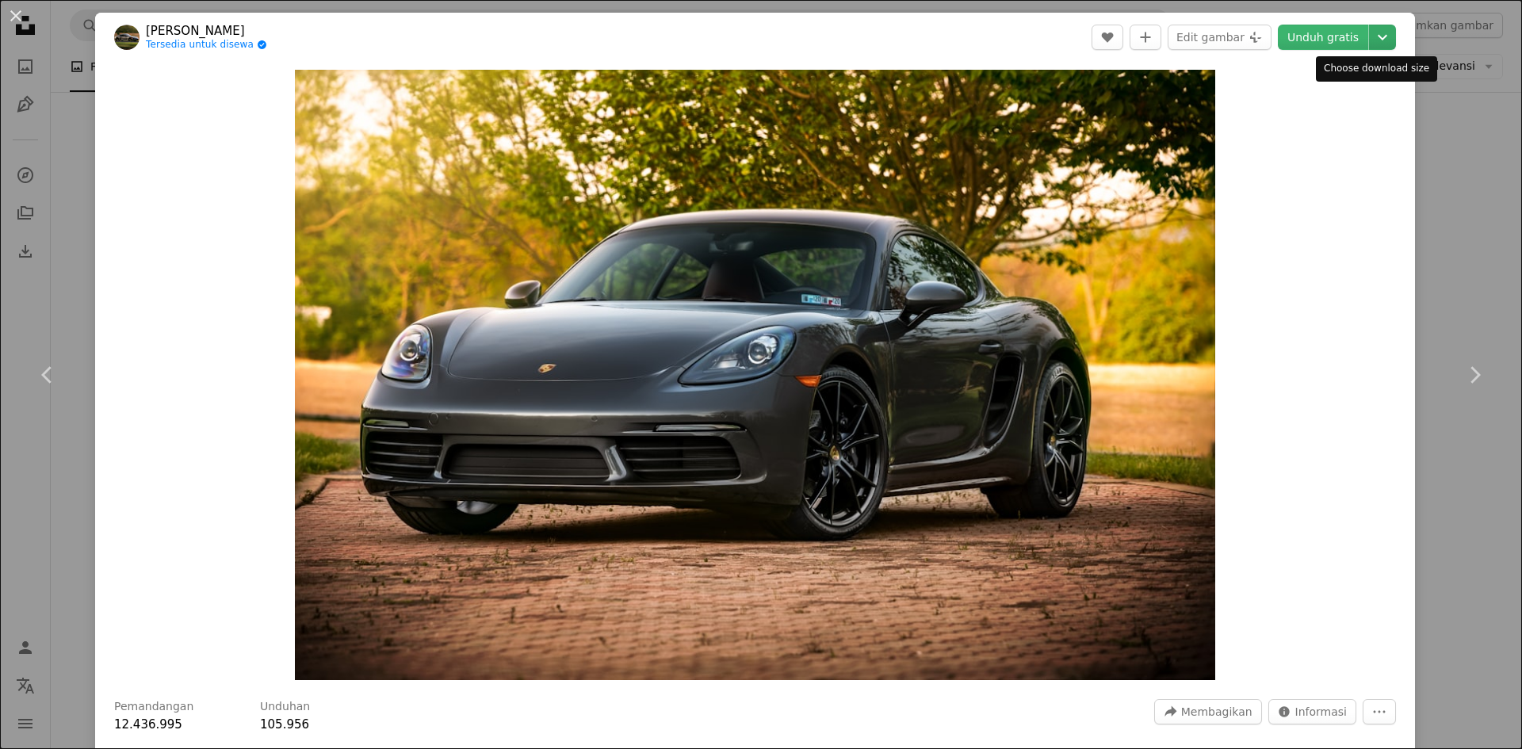
click at [1373, 48] on button "Chevron down" at bounding box center [1382, 37] width 27 height 25
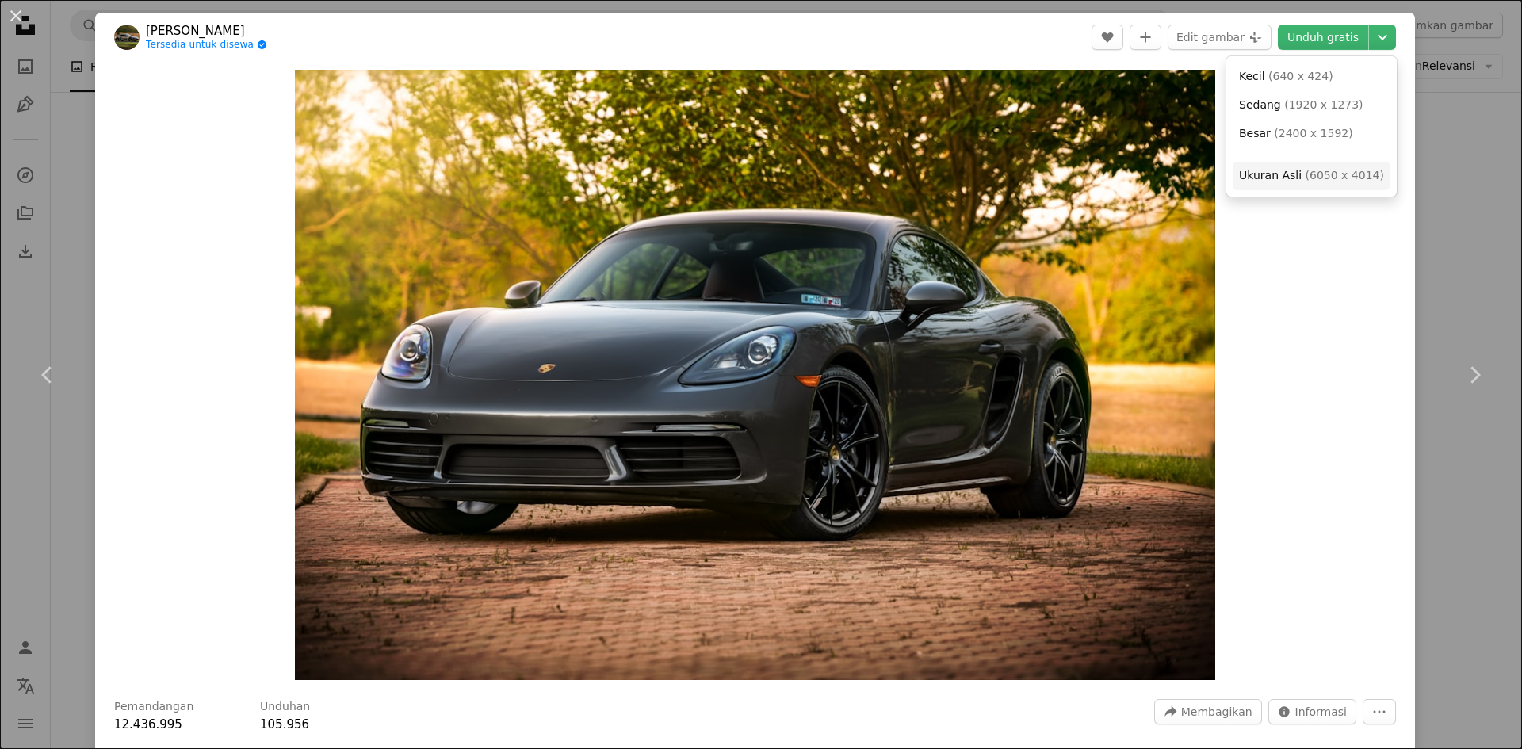
click at [1346, 173] on font "6050 x 4014" at bounding box center [1344, 175] width 70 height 13
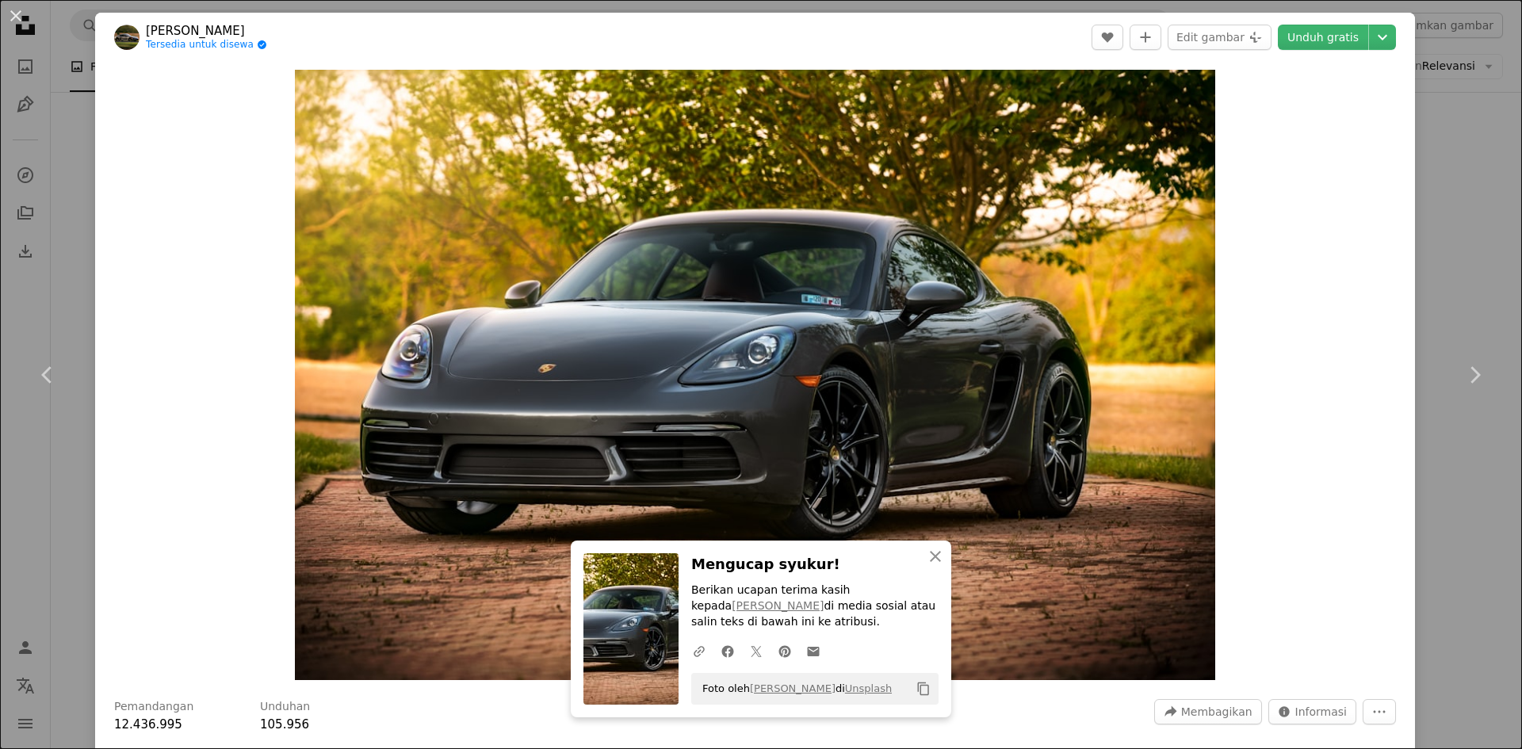
click at [63, 84] on div "An X shape Chevron left Chevron right [PERSON_NAME] Tersedia untuk disewa A che…" at bounding box center [761, 374] width 1522 height 749
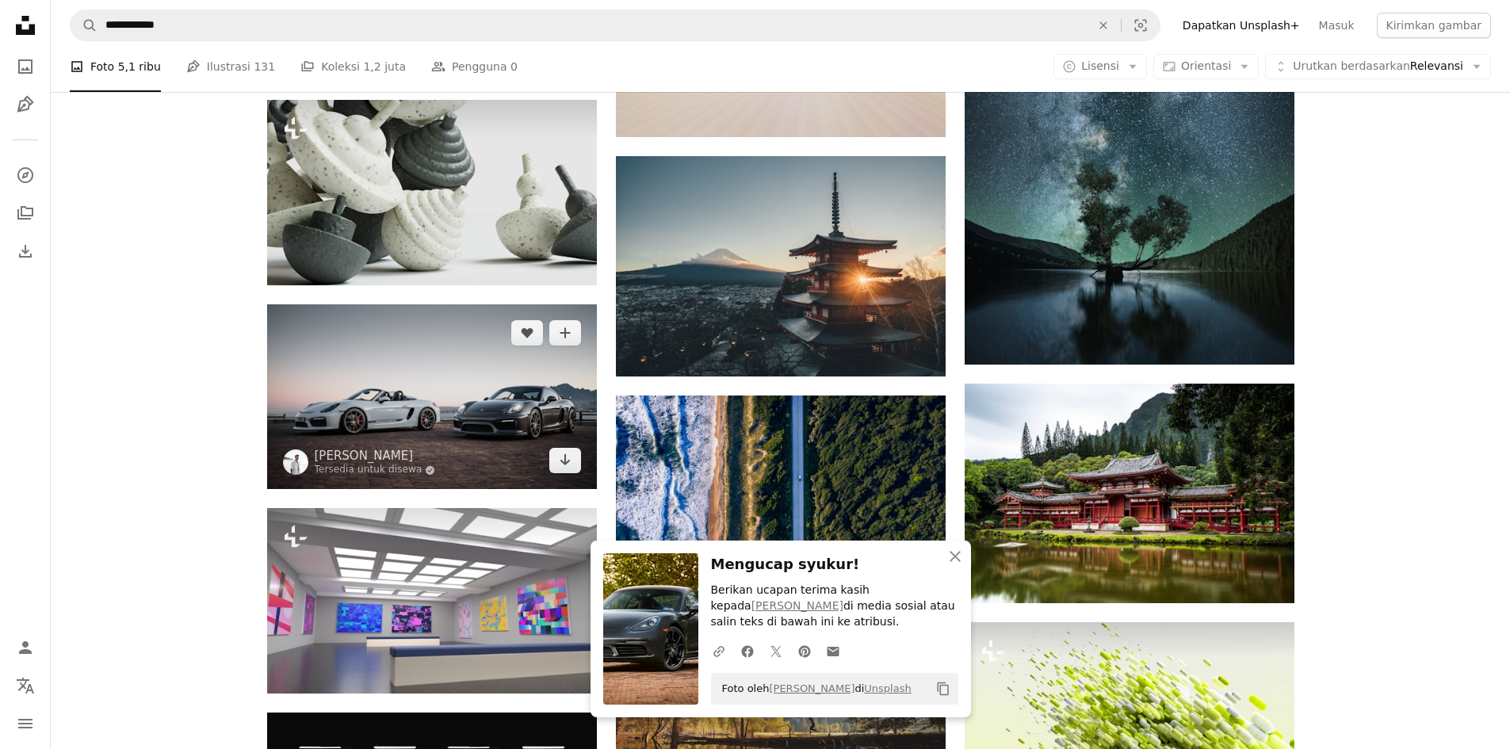
click at [427, 415] on img at bounding box center [432, 396] width 330 height 185
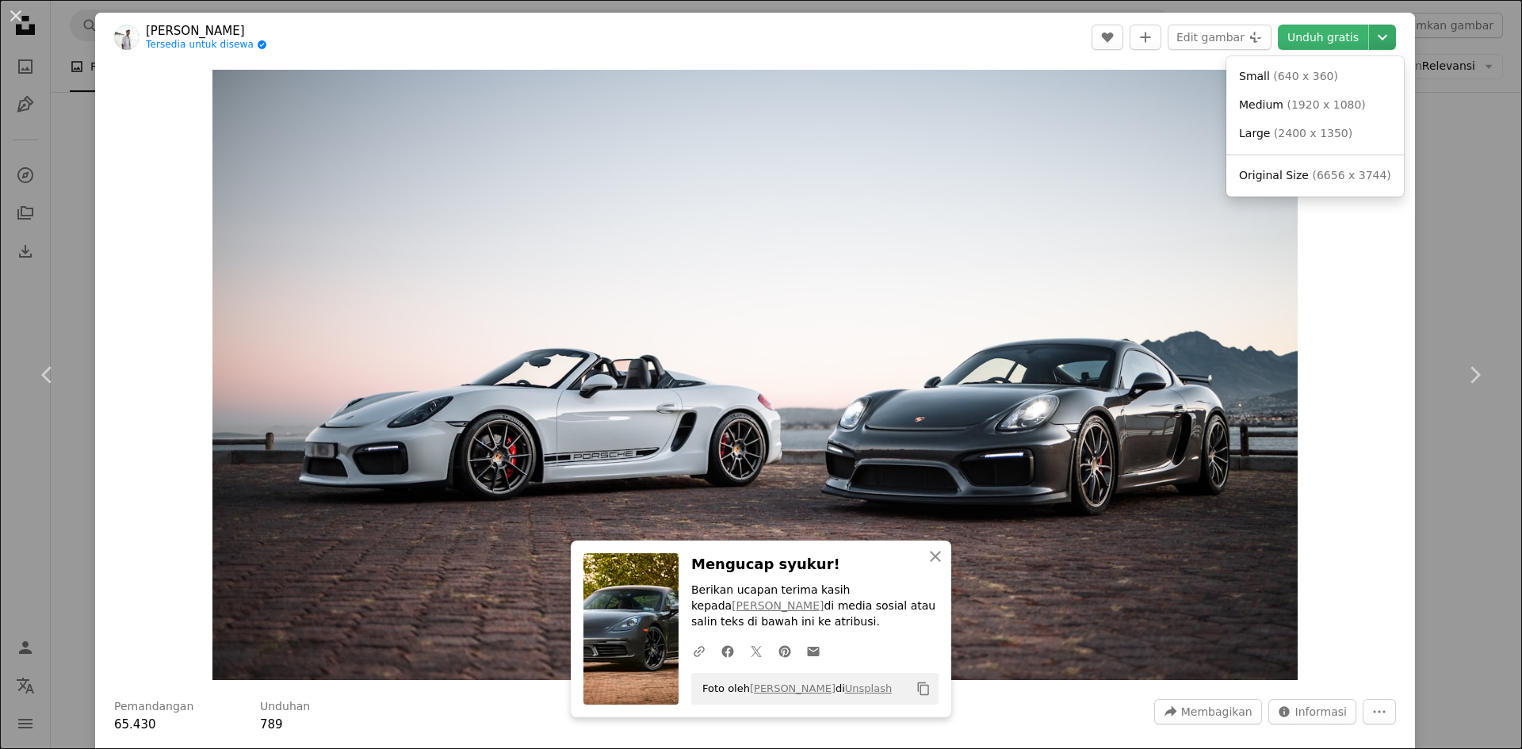
click at [1377, 35] on icon "Chevron down" at bounding box center [1382, 37] width 25 height 19
click at [1342, 181] on font "6656 x 3744" at bounding box center [1344, 175] width 70 height 13
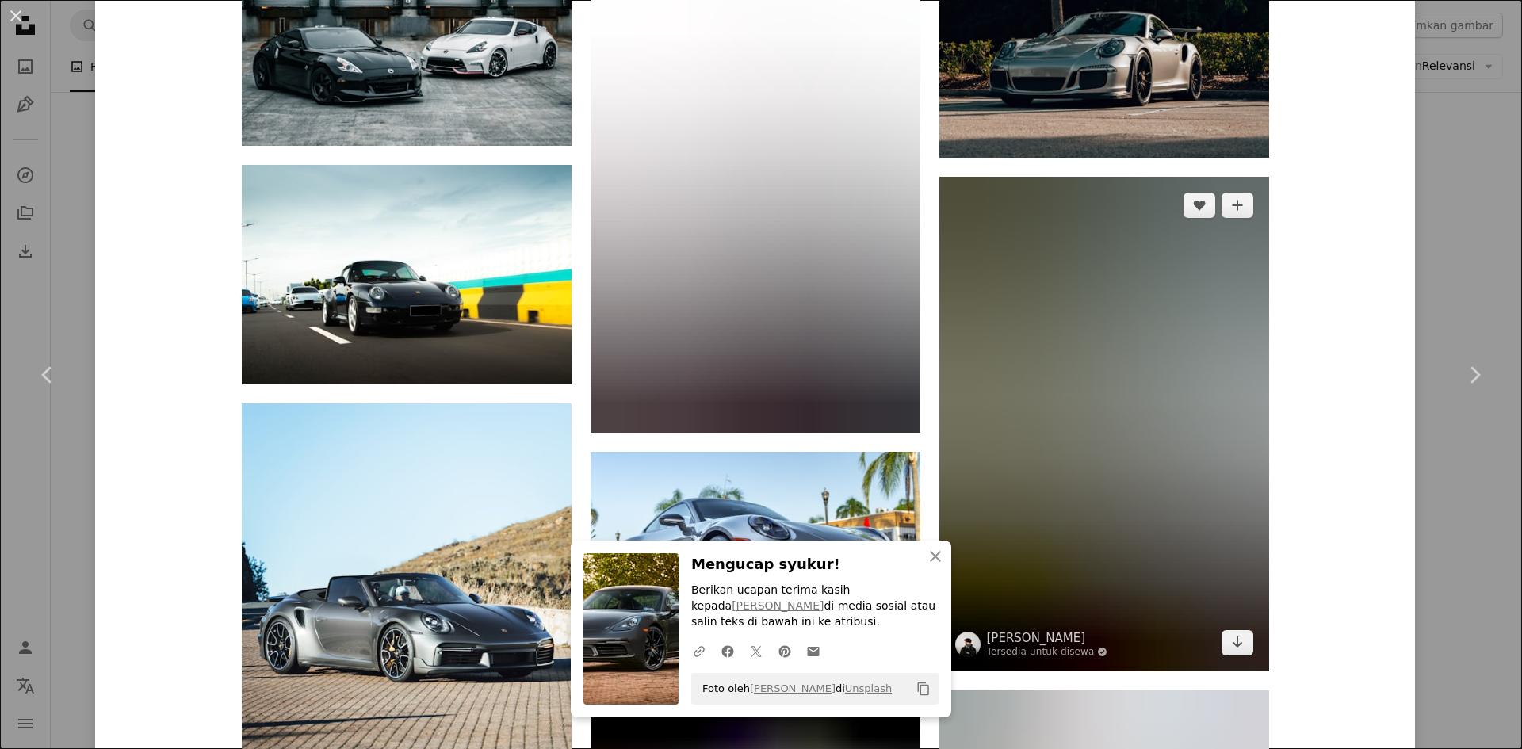
scroll to position [1902, 0]
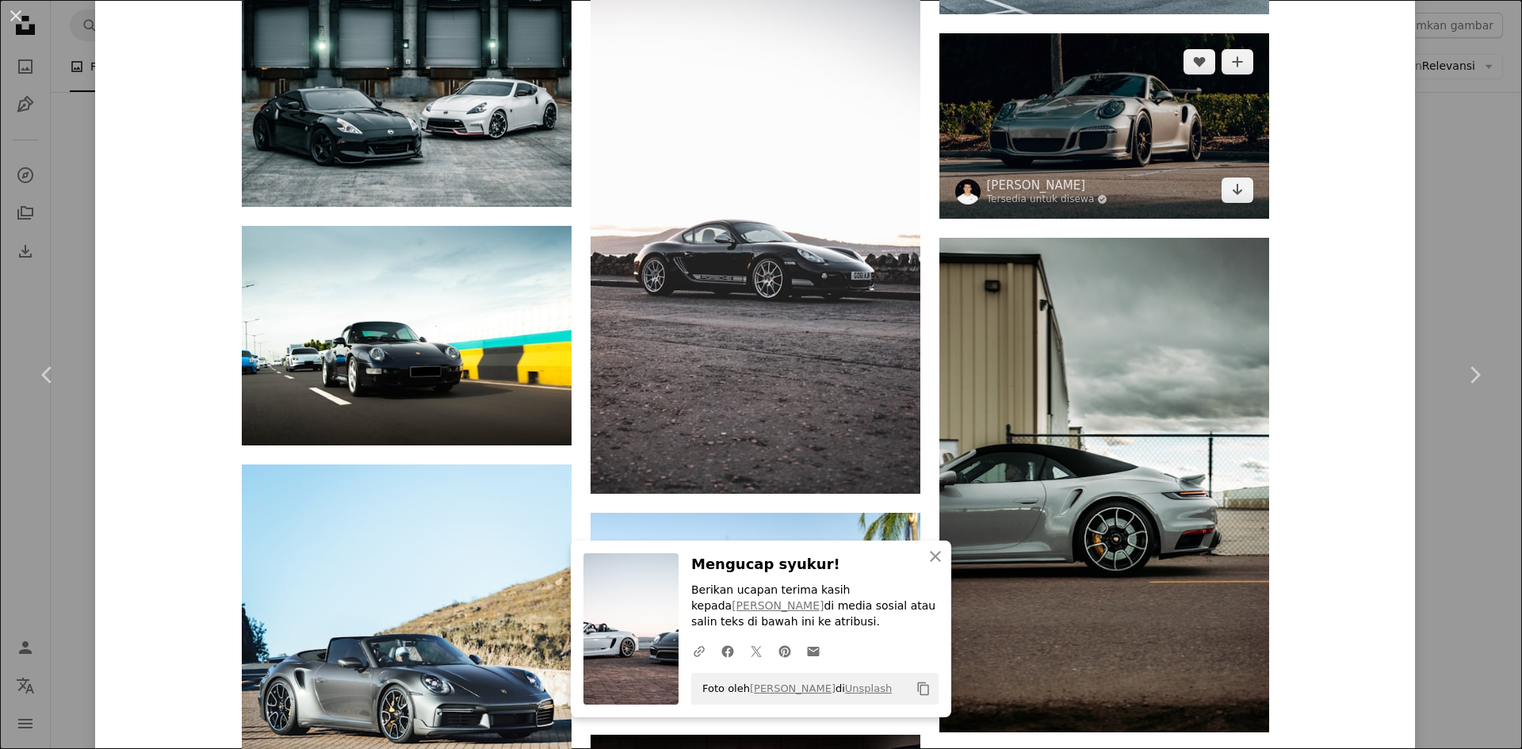
click at [1071, 165] on img at bounding box center [1104, 125] width 330 height 185
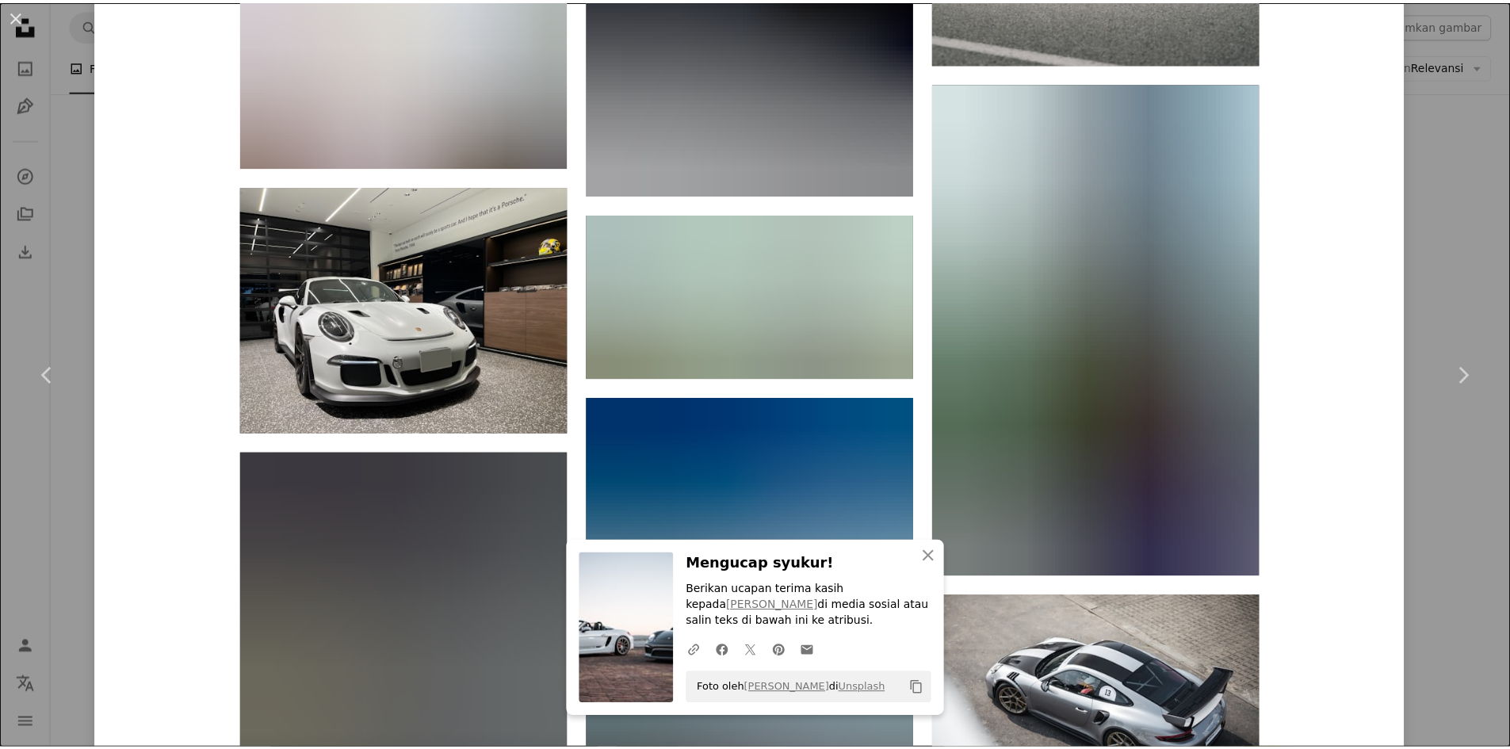
scroll to position [7842, 0]
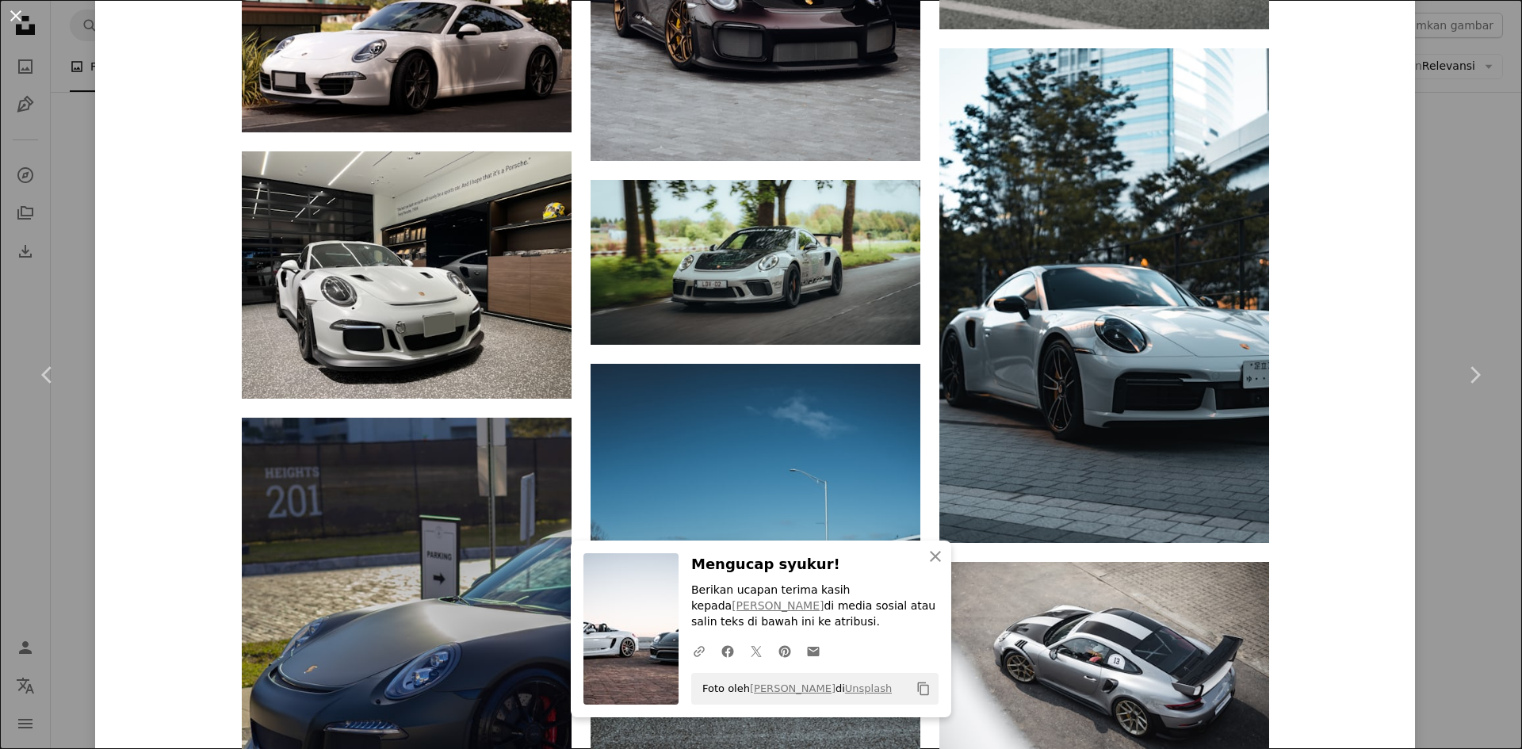
click at [10, 6] on button "An X shape" at bounding box center [15, 15] width 19 height 19
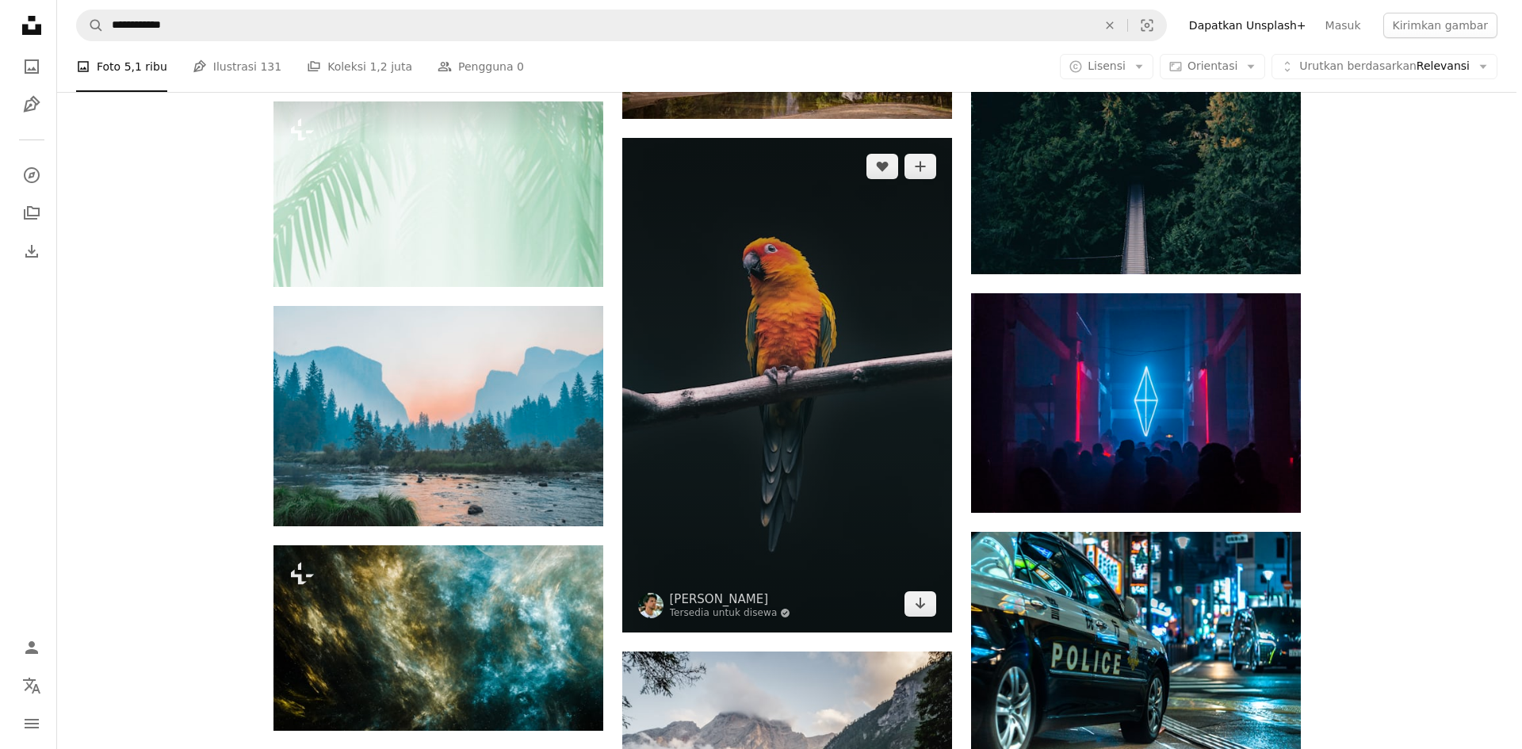
scroll to position [13056, 0]
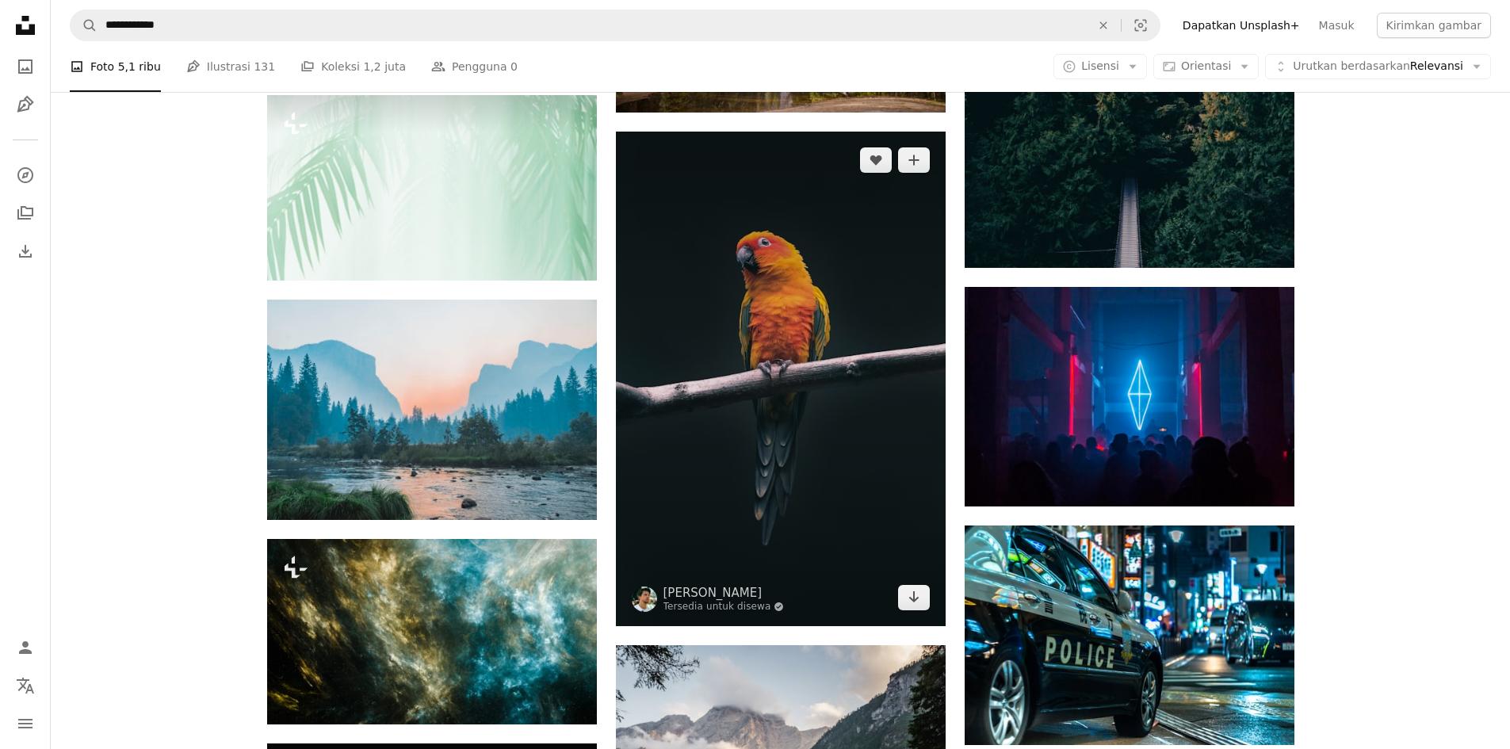
click at [753, 281] on img at bounding box center [781, 379] width 330 height 495
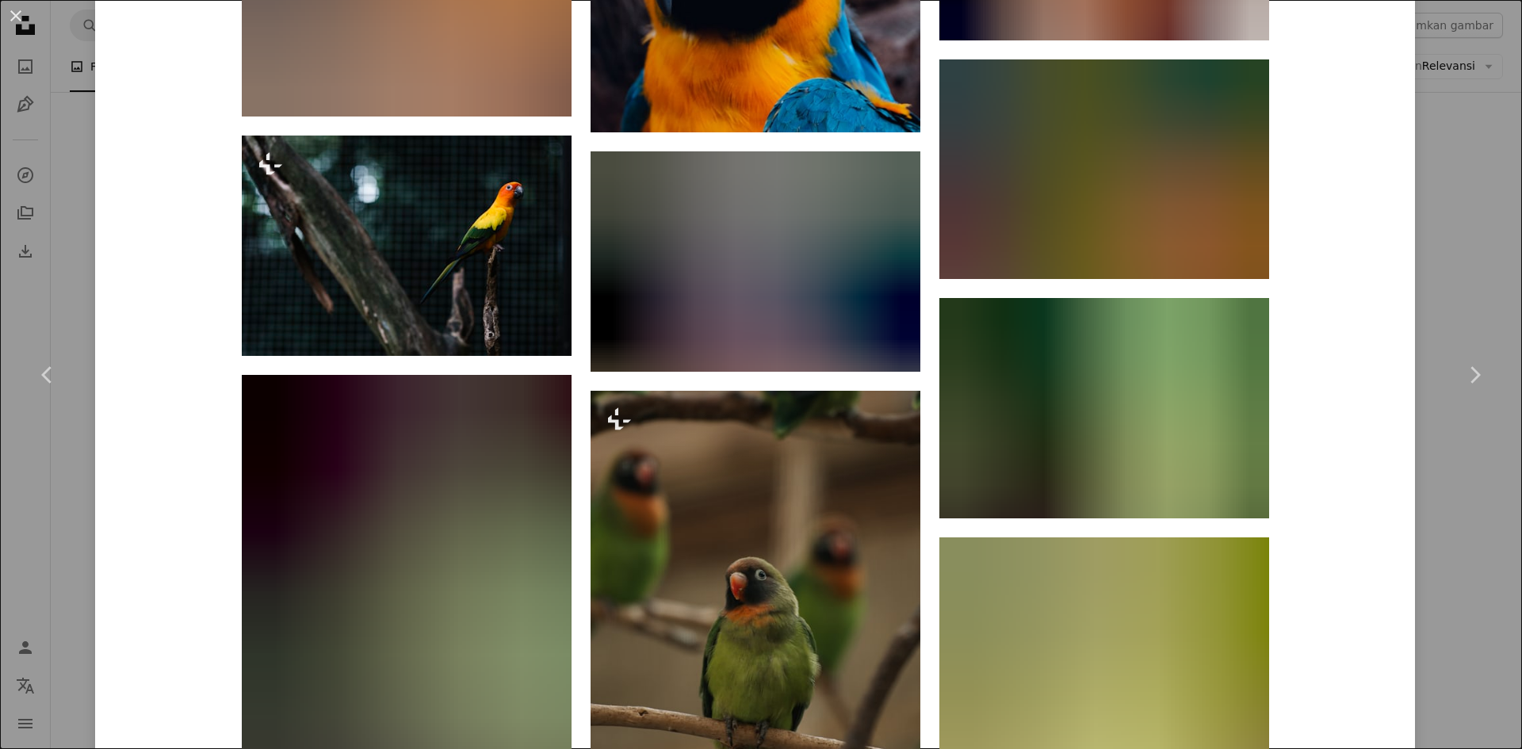
scroll to position [2933, 0]
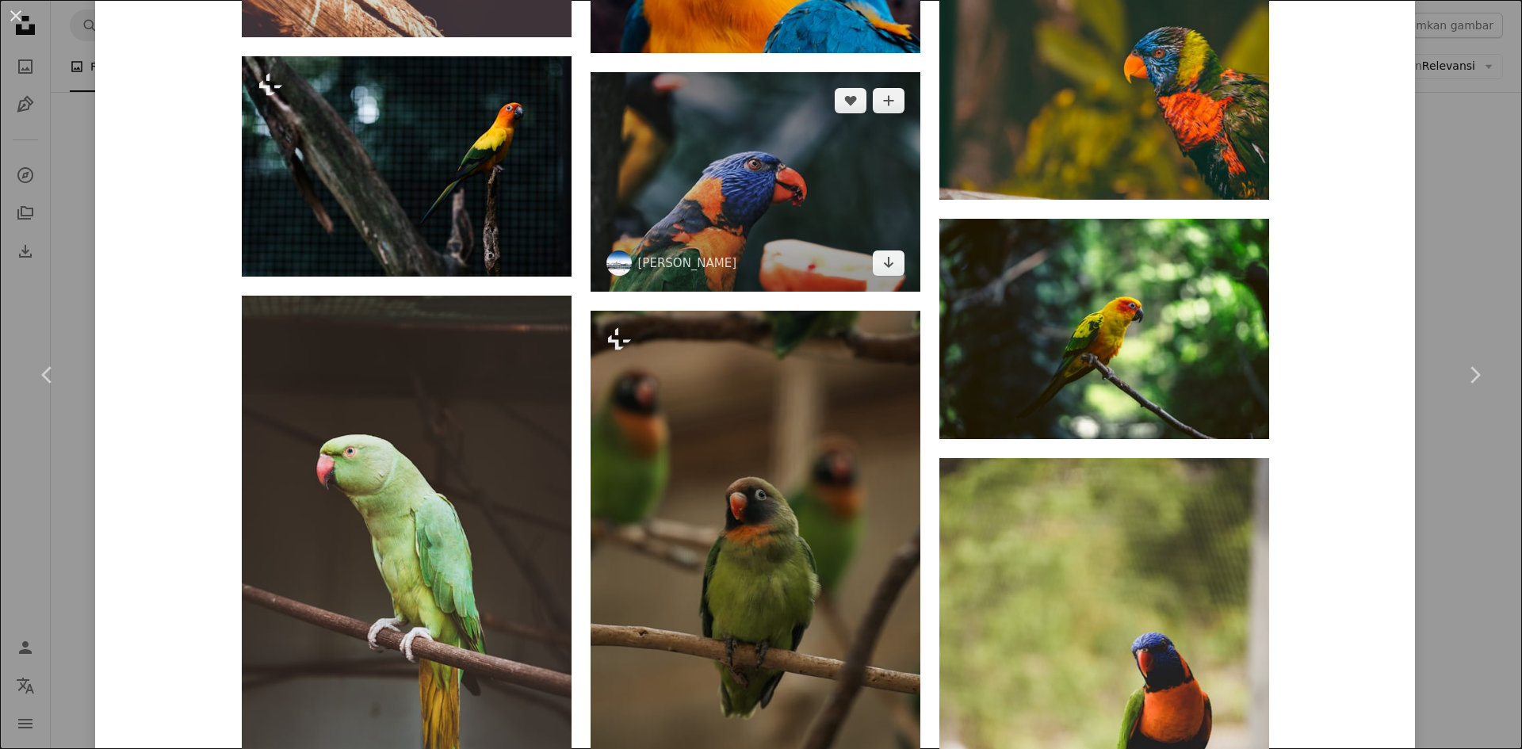
click at [778, 185] on img at bounding box center [755, 182] width 330 height 220
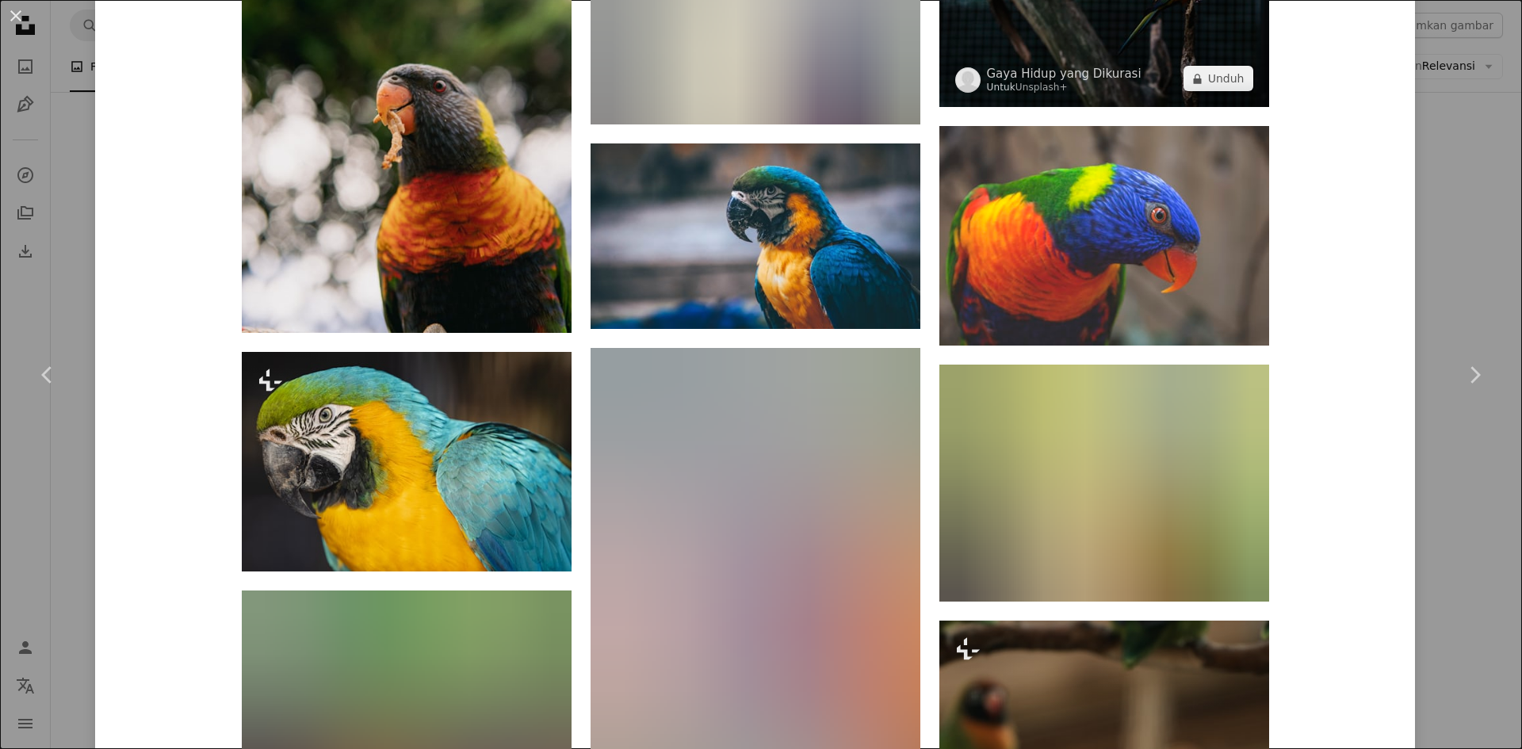
scroll to position [3480, 0]
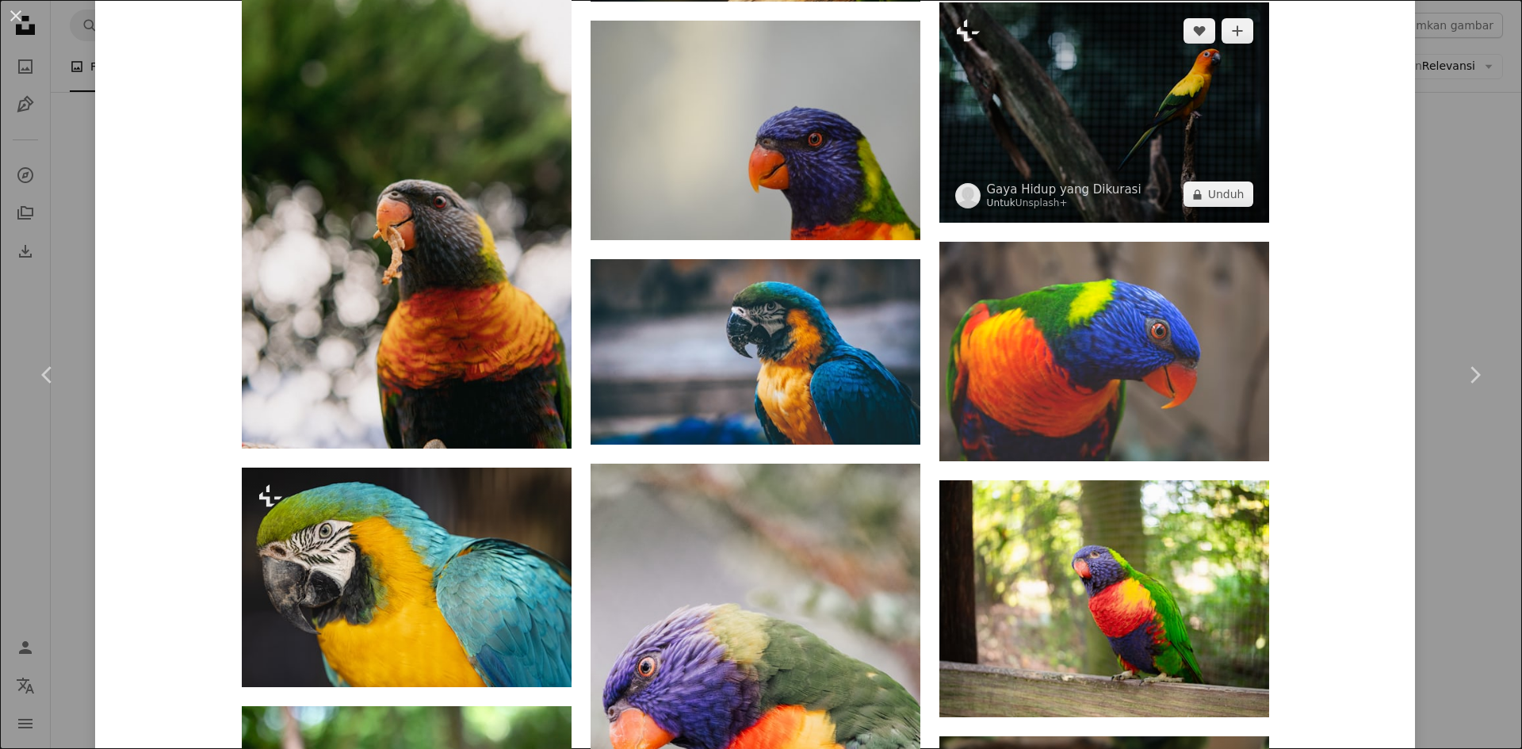
click at [1123, 127] on img at bounding box center [1104, 112] width 330 height 220
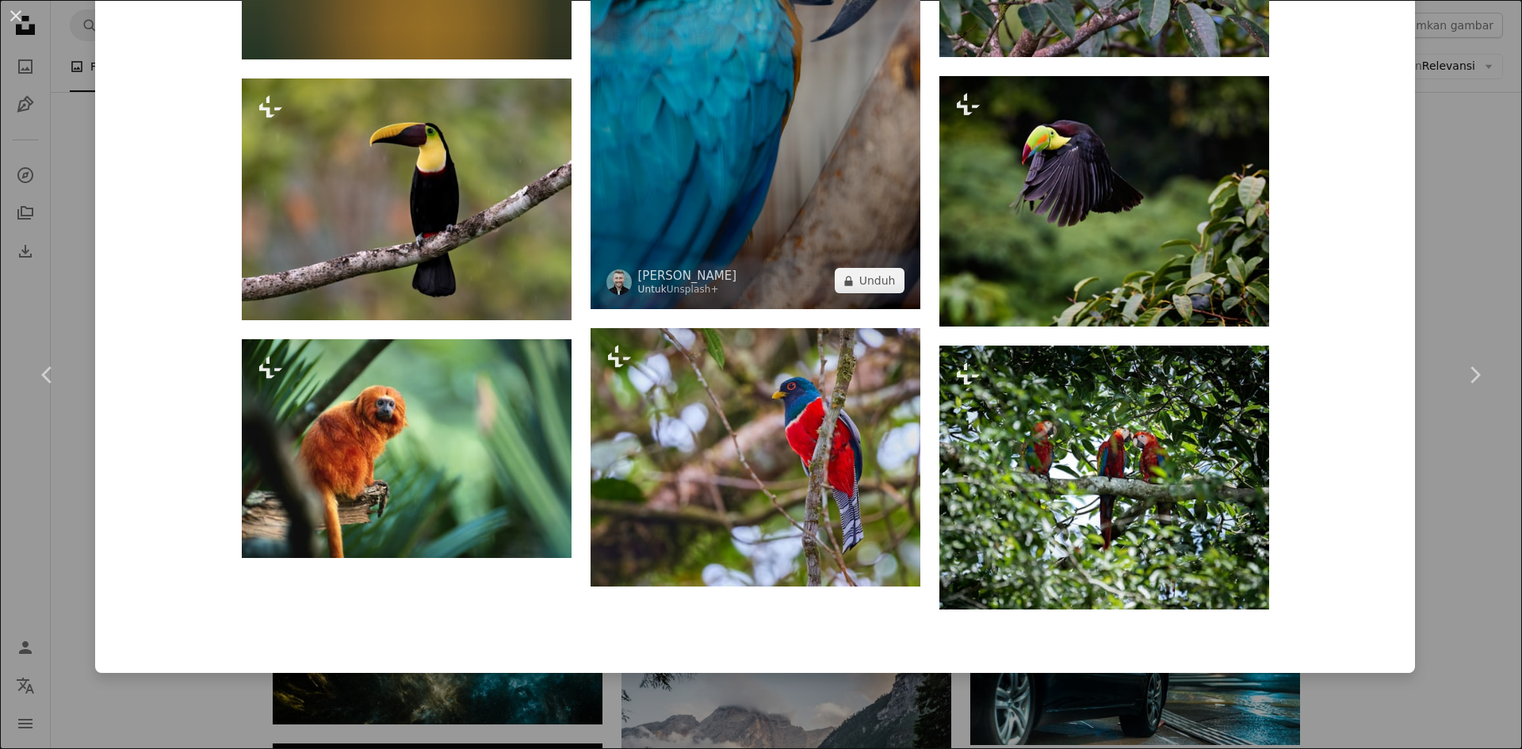
scroll to position [5161, 0]
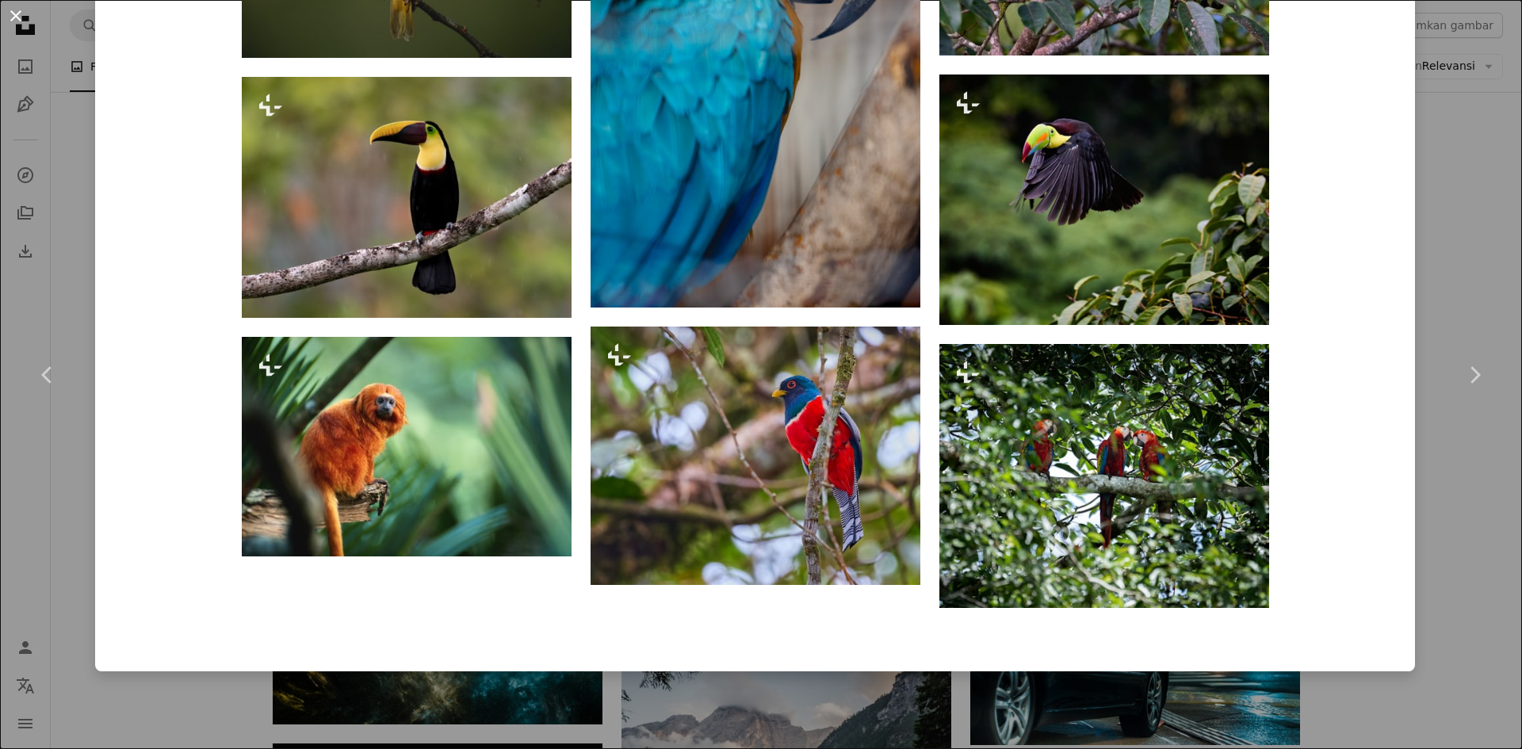
click at [15, 12] on button "An X shape" at bounding box center [15, 15] width 19 height 19
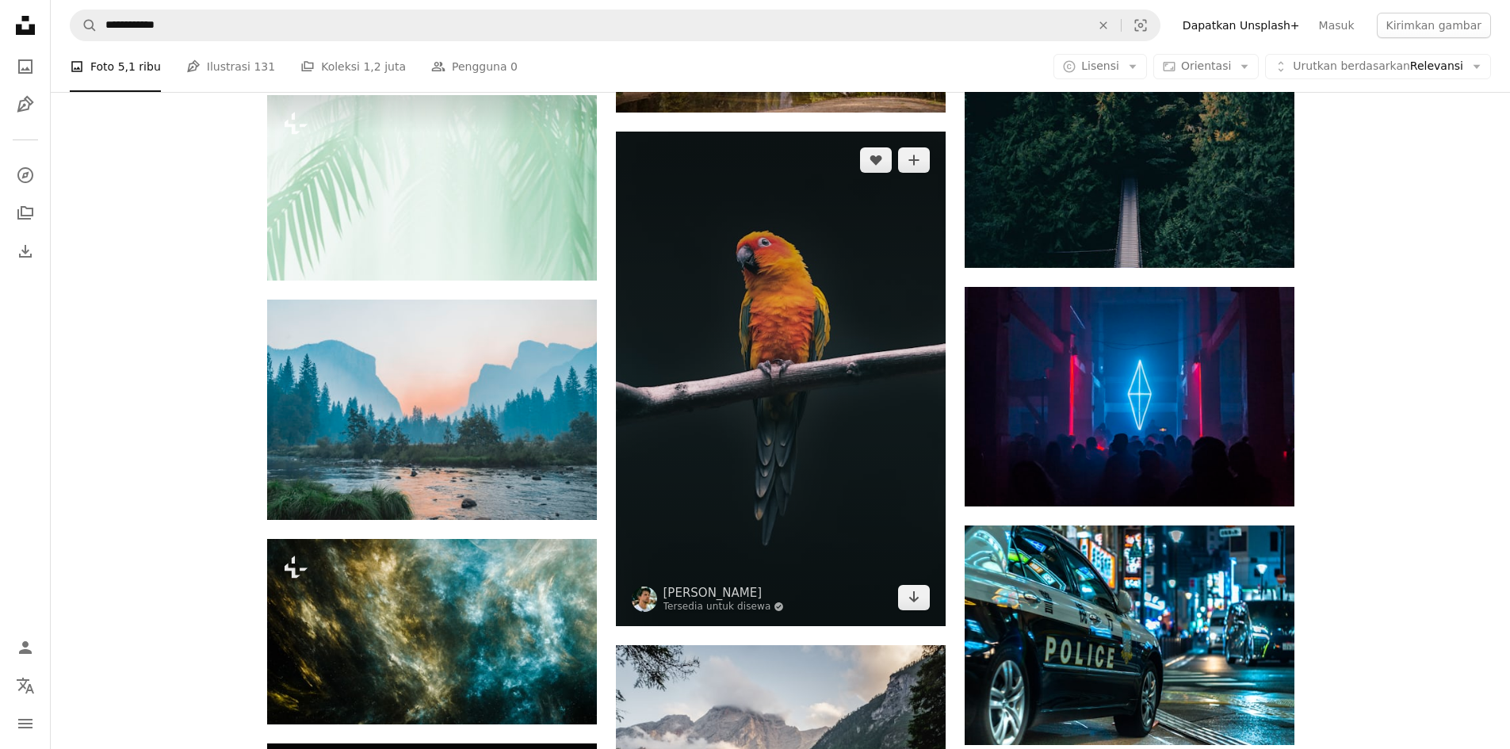
click at [885, 275] on img at bounding box center [781, 379] width 330 height 495
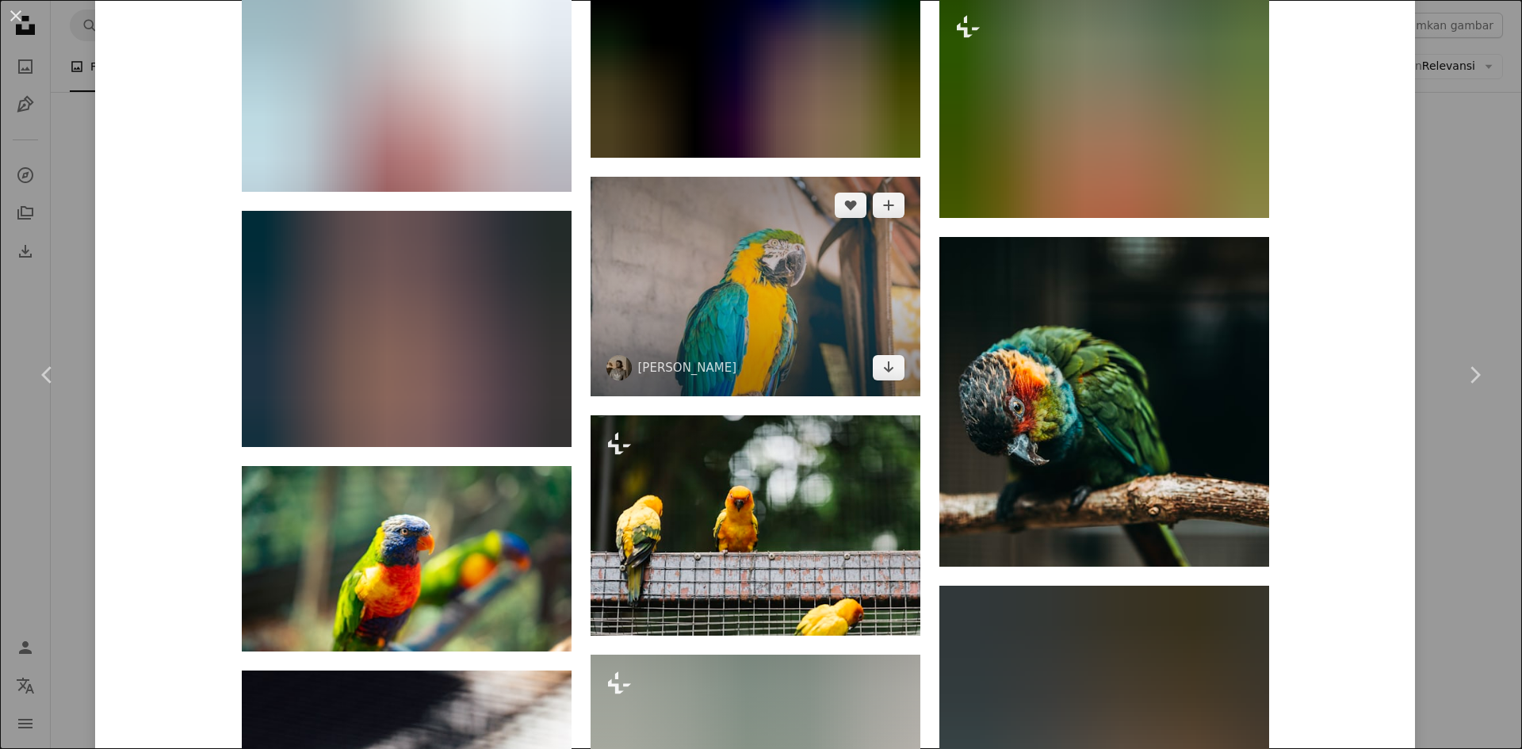
scroll to position [6975, 0]
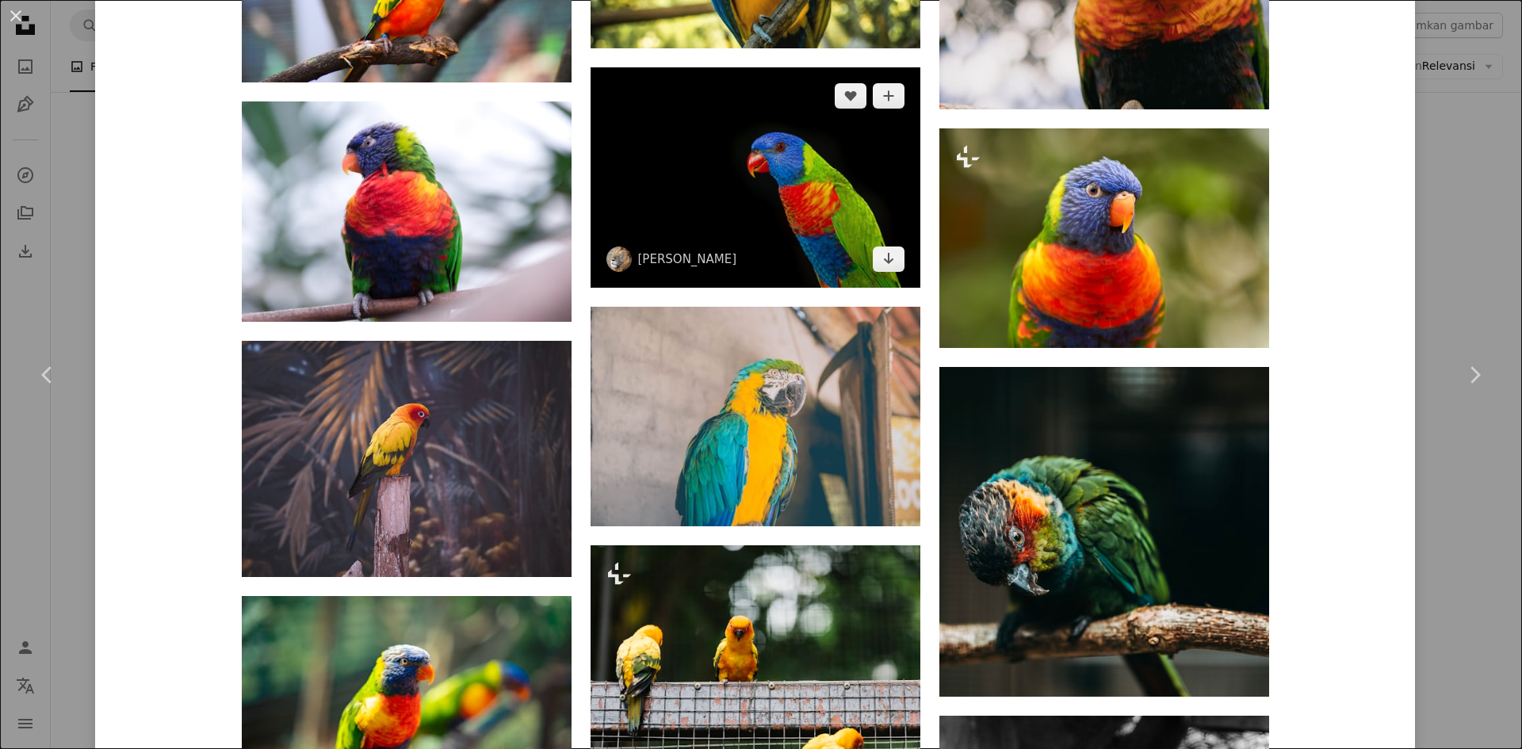
click at [762, 214] on img at bounding box center [755, 177] width 330 height 220
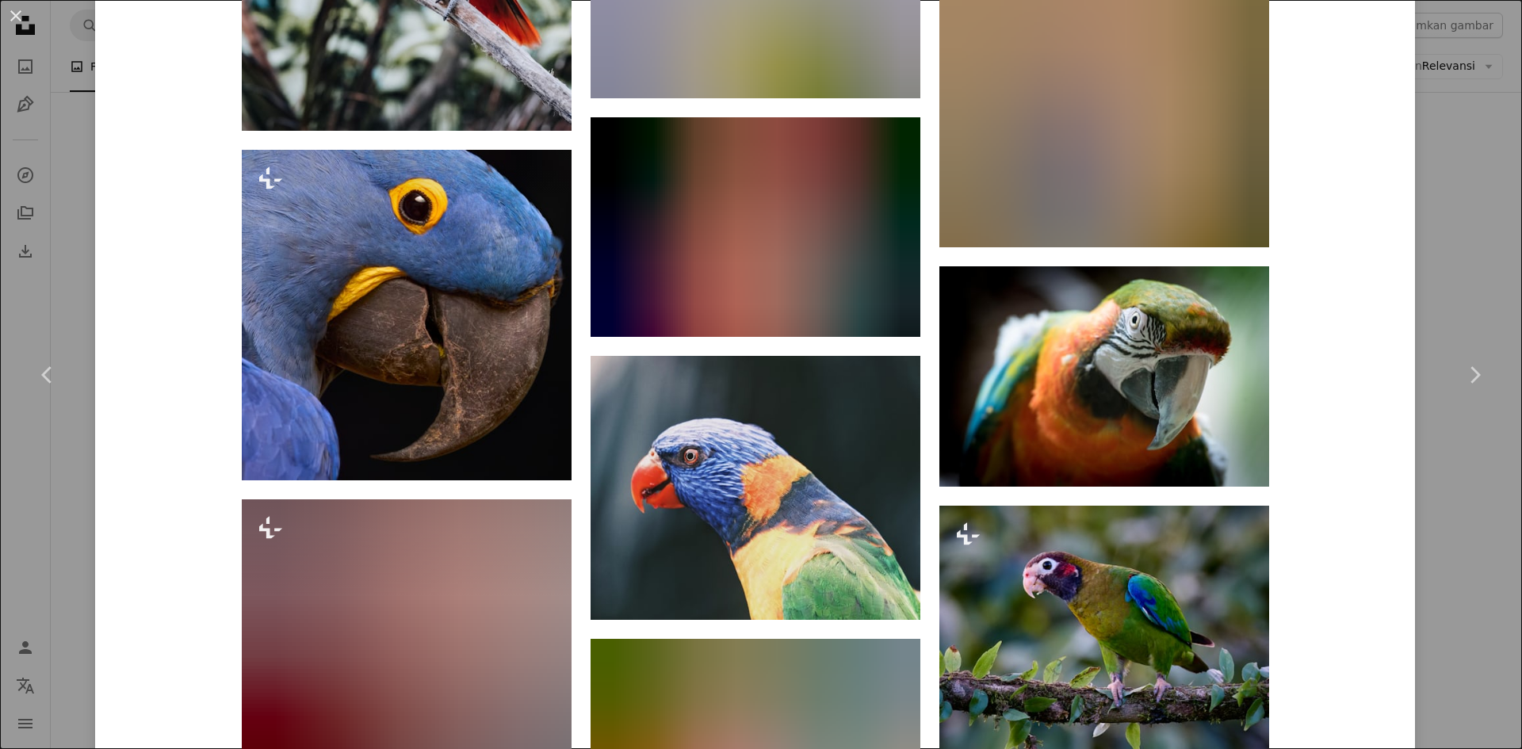
scroll to position [8615, 0]
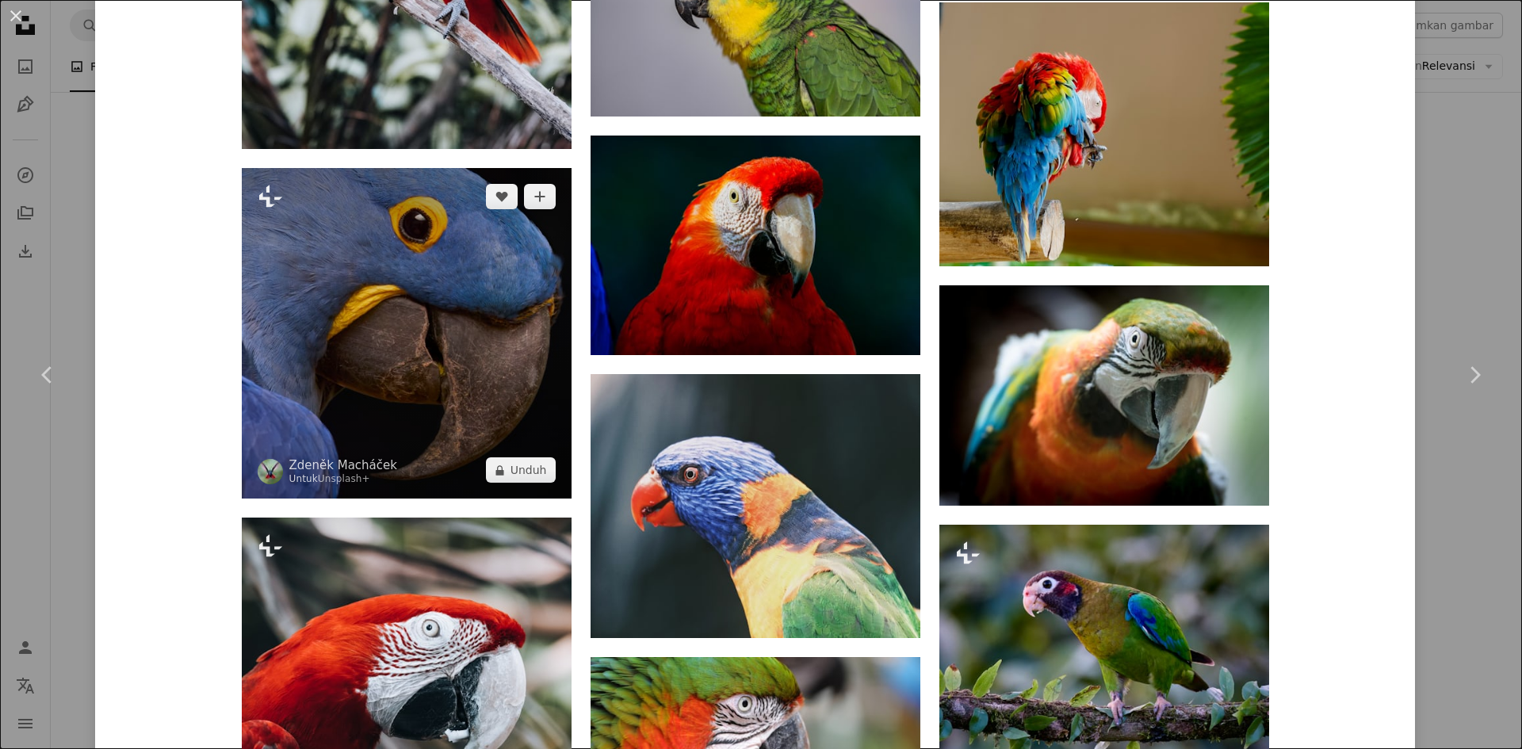
click at [388, 351] on img at bounding box center [407, 333] width 330 height 331
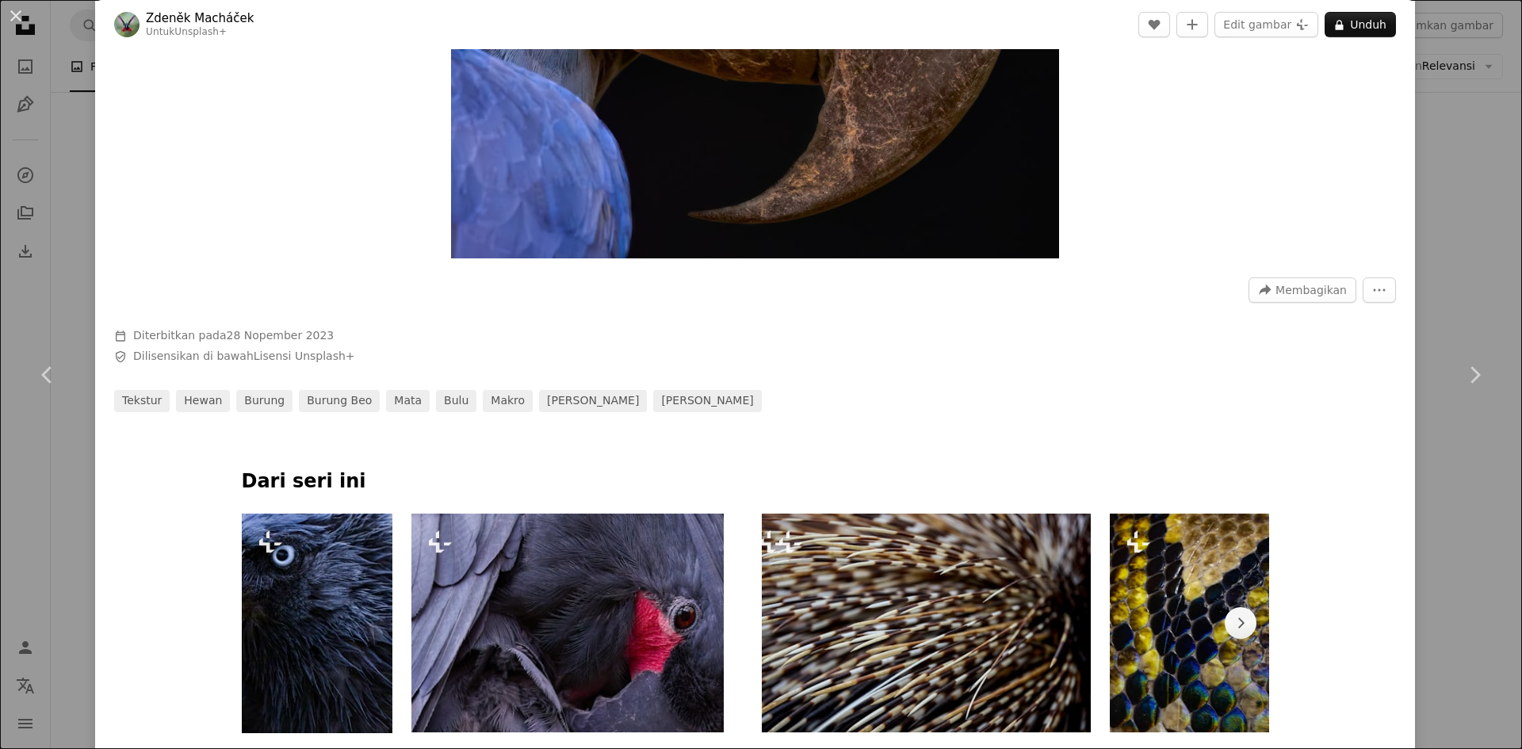
scroll to position [100, 0]
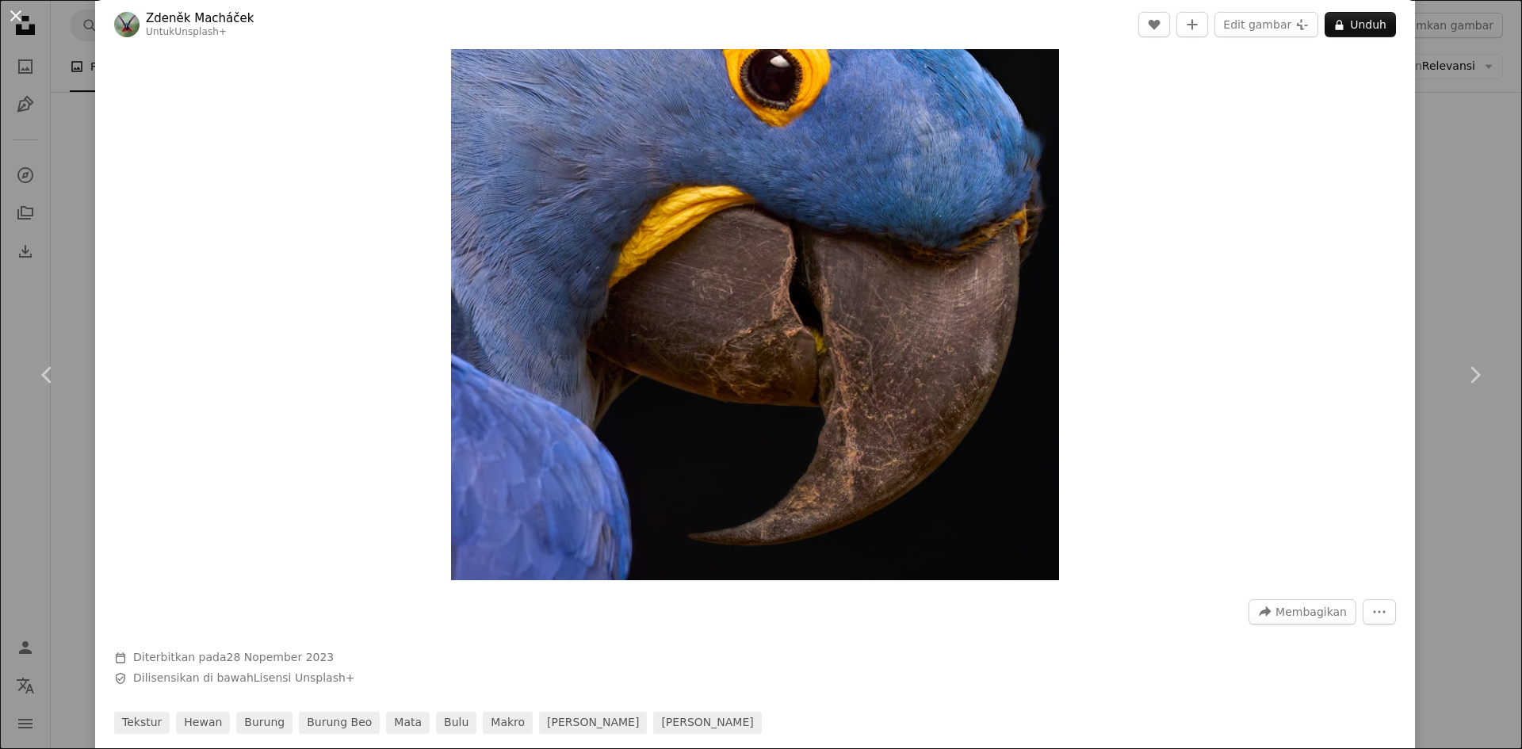
click at [16, 13] on button "An X shape" at bounding box center [15, 15] width 19 height 19
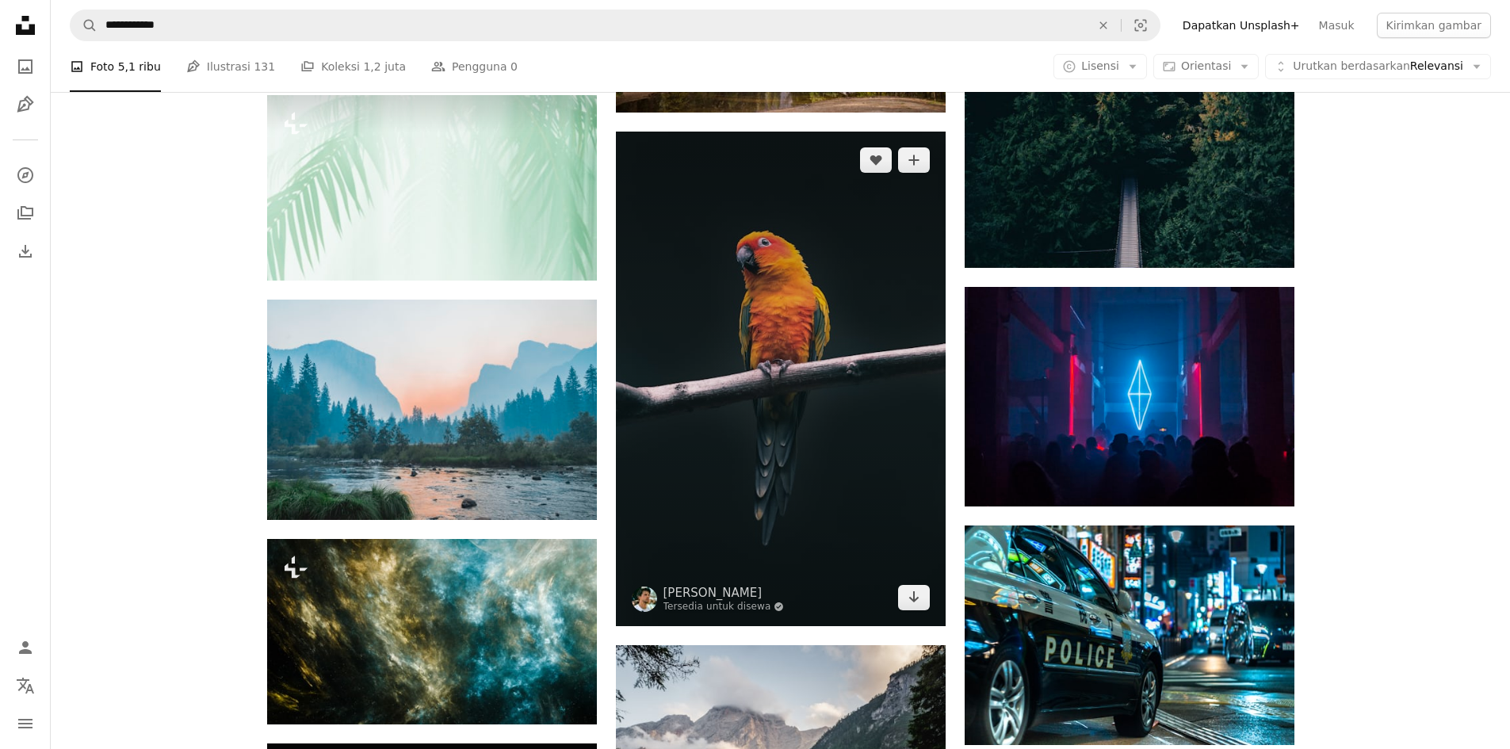
click at [714, 316] on img at bounding box center [781, 379] width 330 height 495
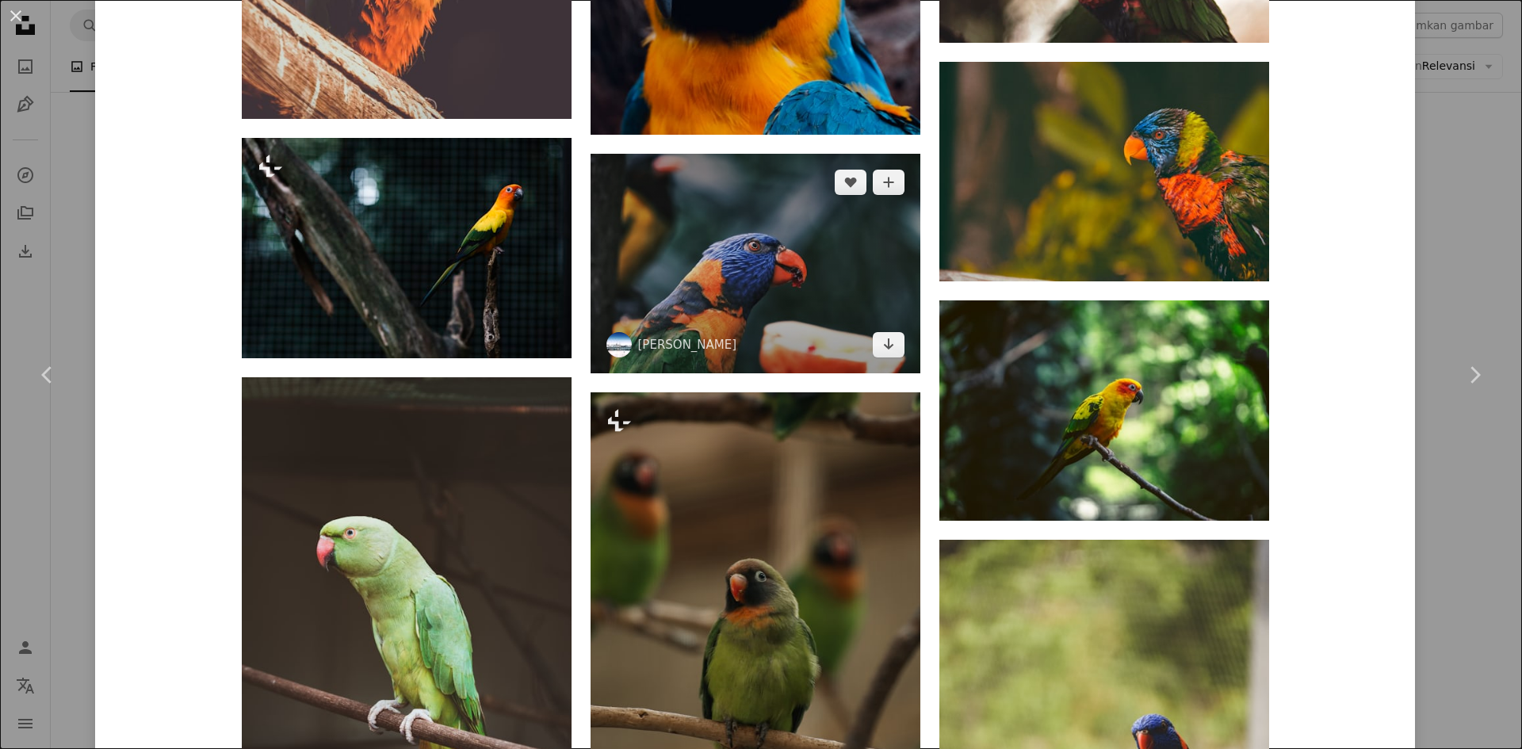
scroll to position [2853, 0]
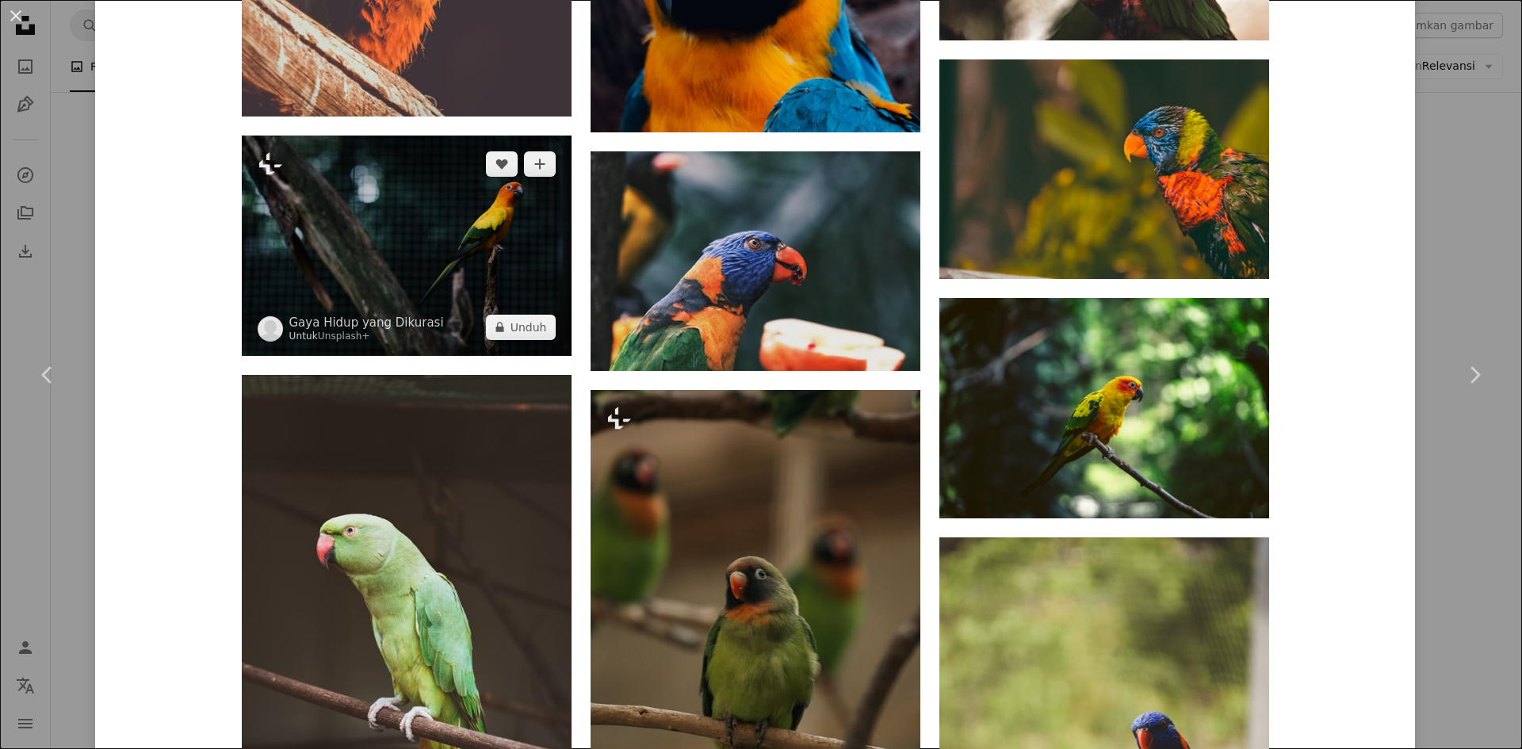
click at [477, 285] on img at bounding box center [407, 246] width 330 height 220
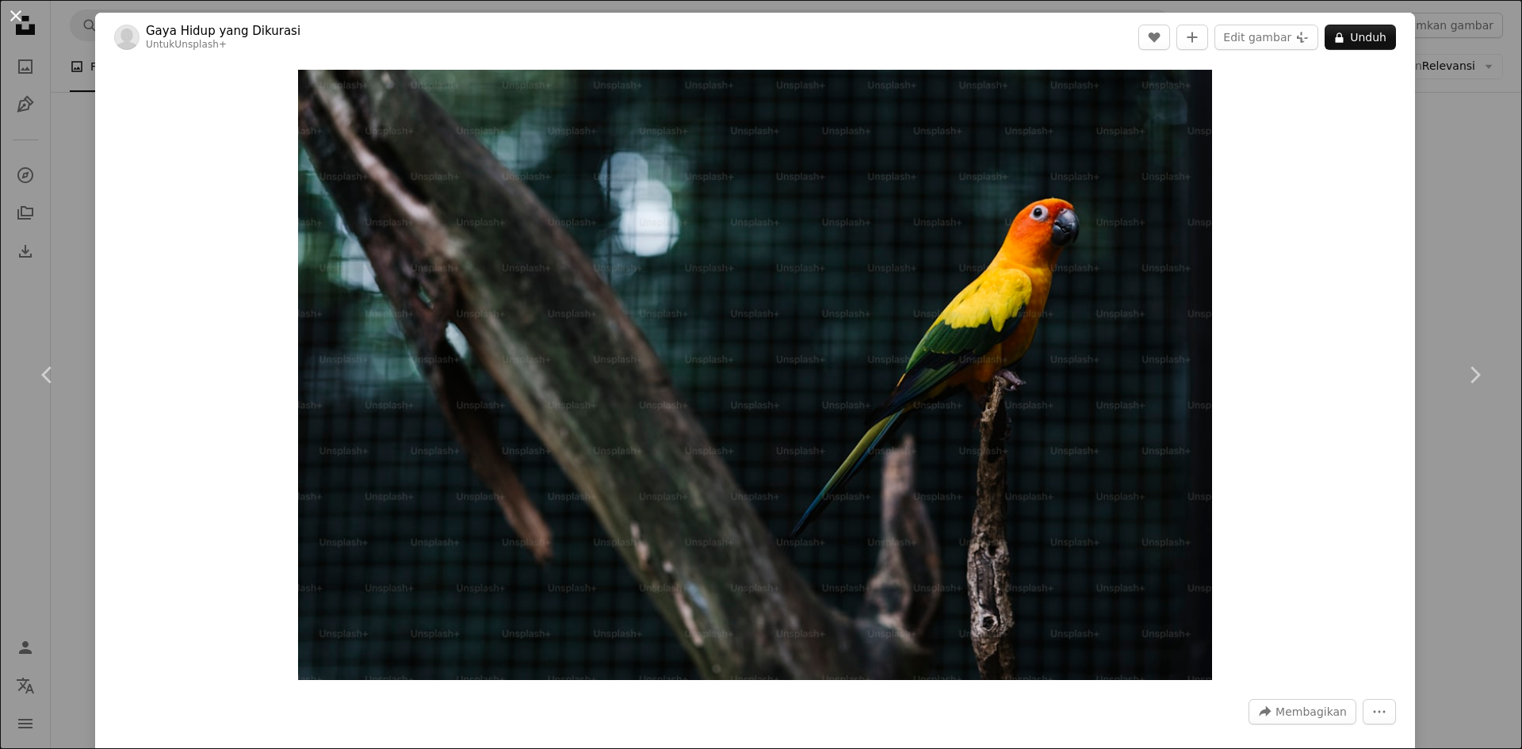
click at [17, 18] on button "An X shape" at bounding box center [15, 15] width 19 height 19
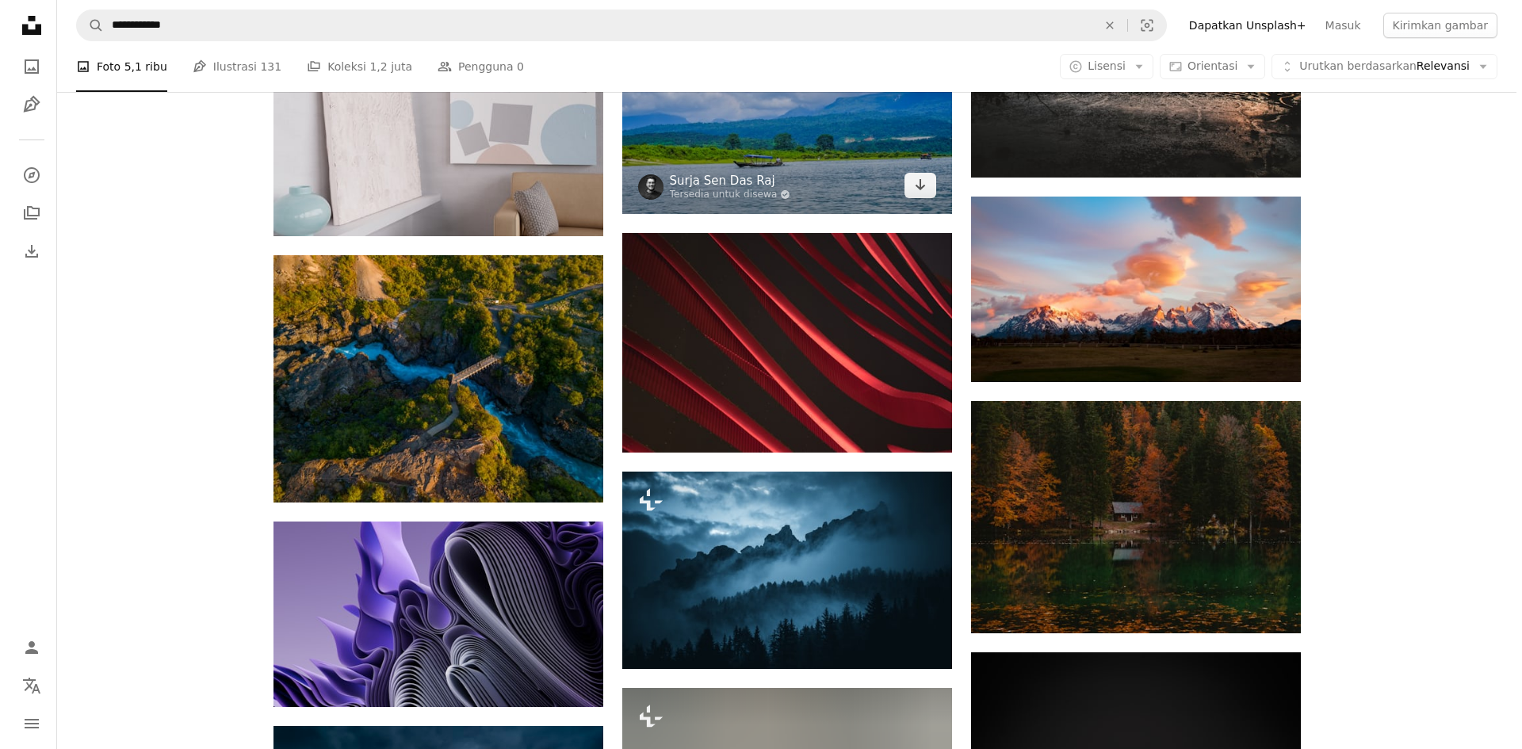
scroll to position [20744, 0]
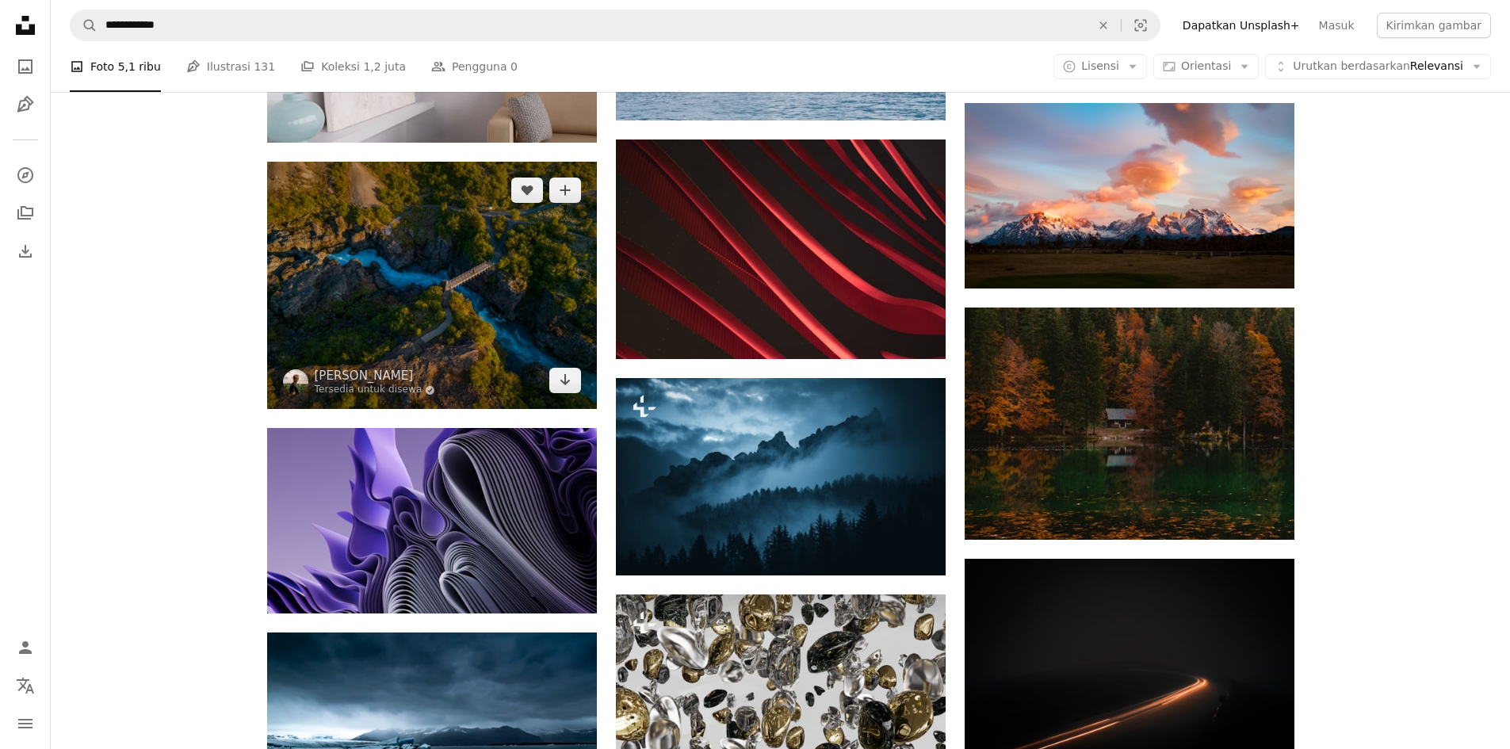
click at [537, 286] on img at bounding box center [432, 285] width 330 height 247
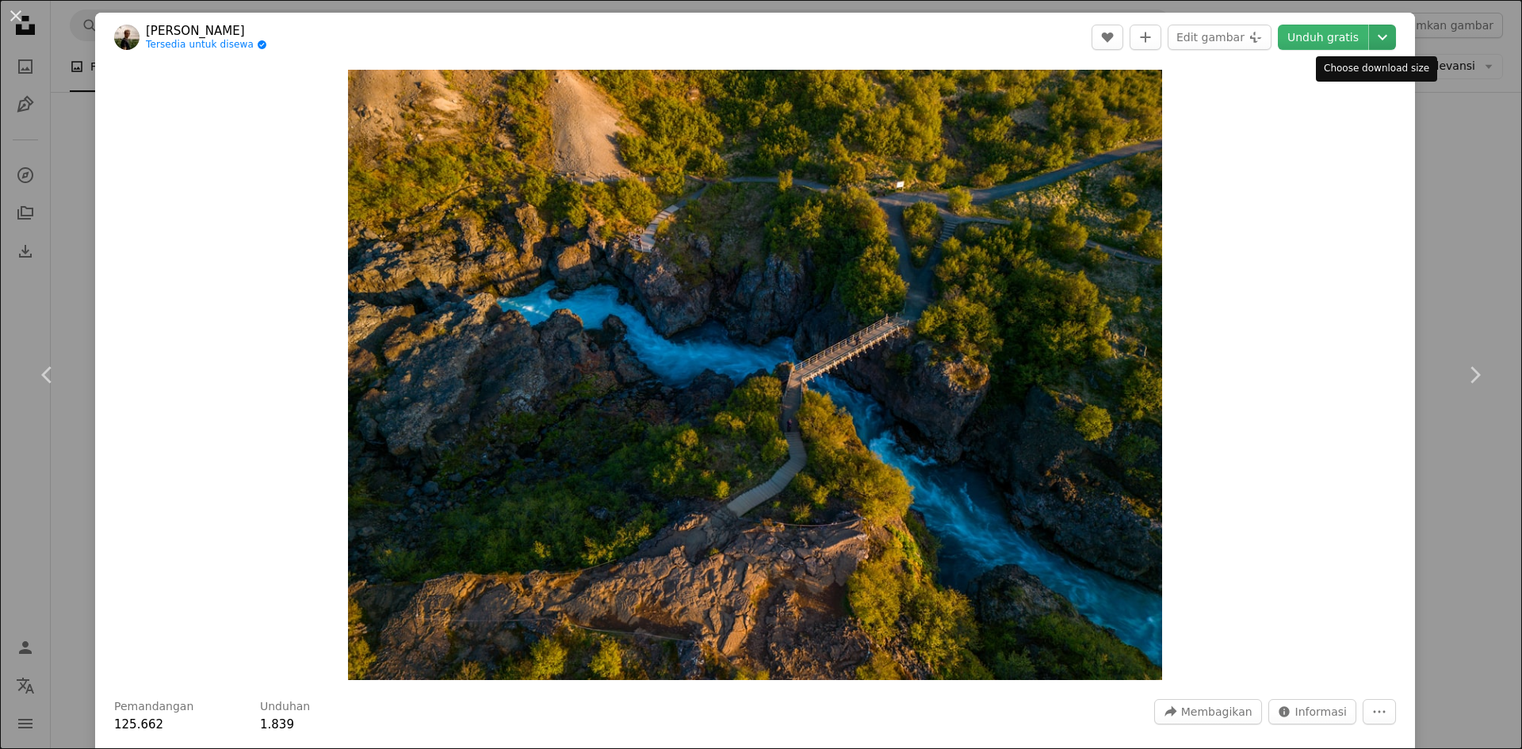
click at [1370, 30] on icon "Chevron down" at bounding box center [1382, 37] width 25 height 19
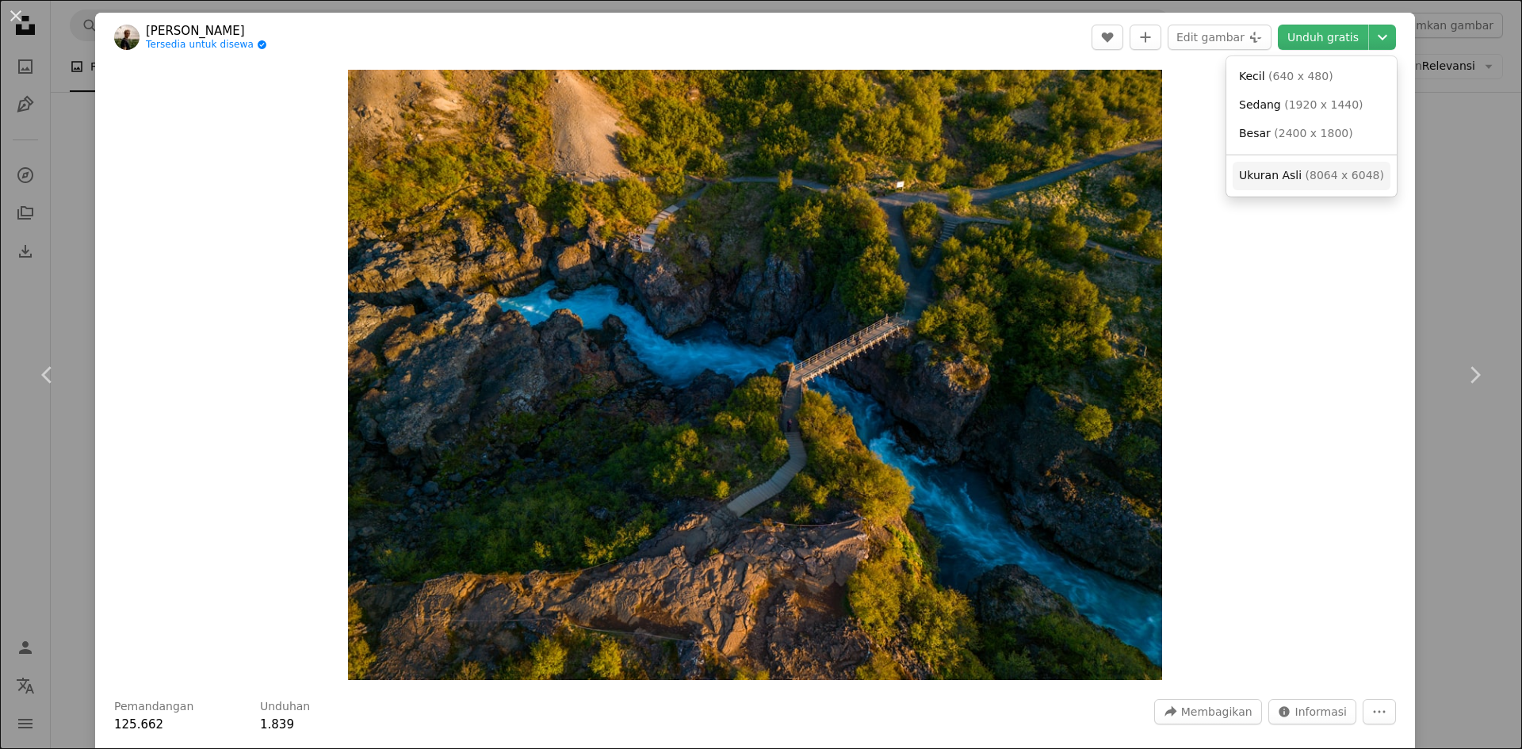
click at [1353, 177] on font "8064 x 6048" at bounding box center [1344, 175] width 70 height 13
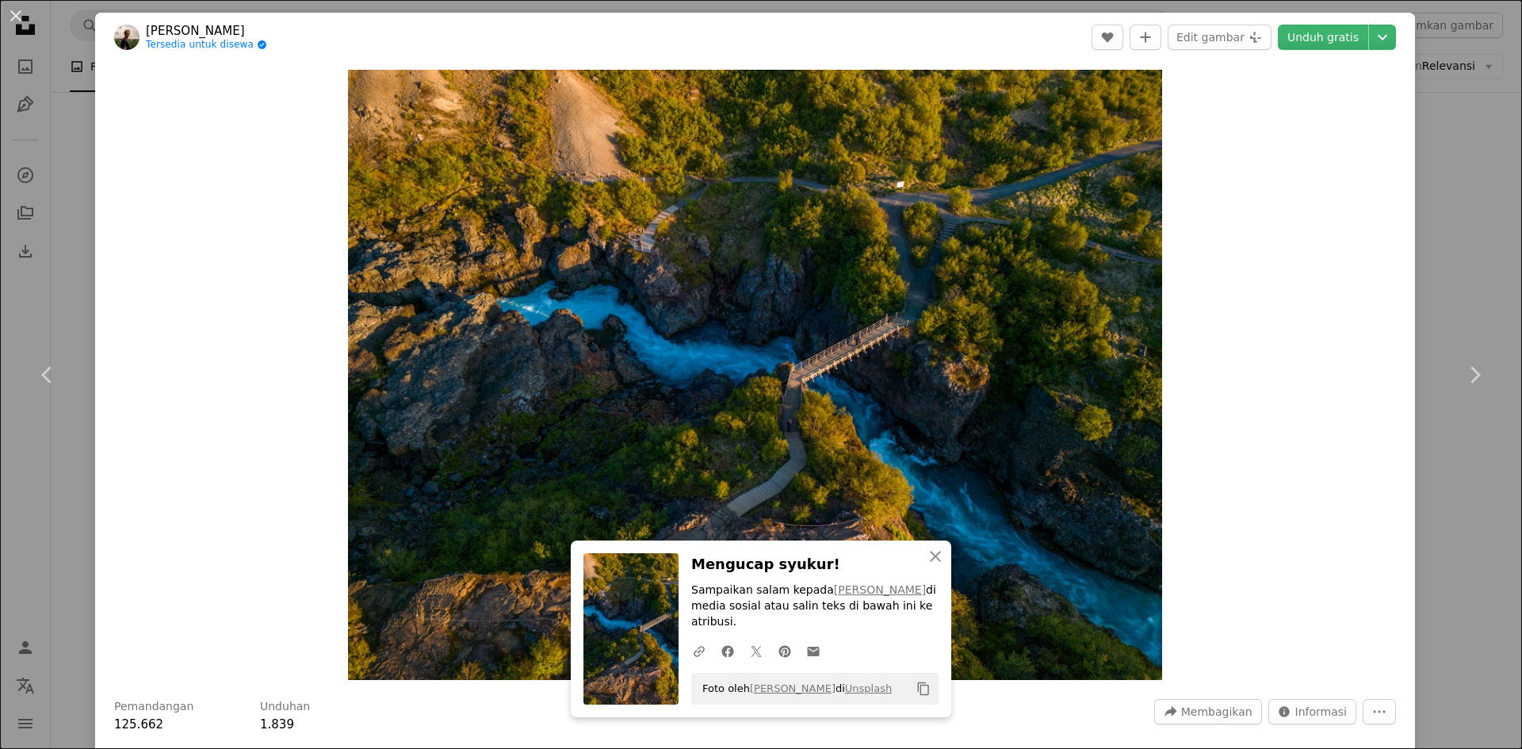
click at [13, 16] on button "An X shape" at bounding box center [15, 15] width 19 height 19
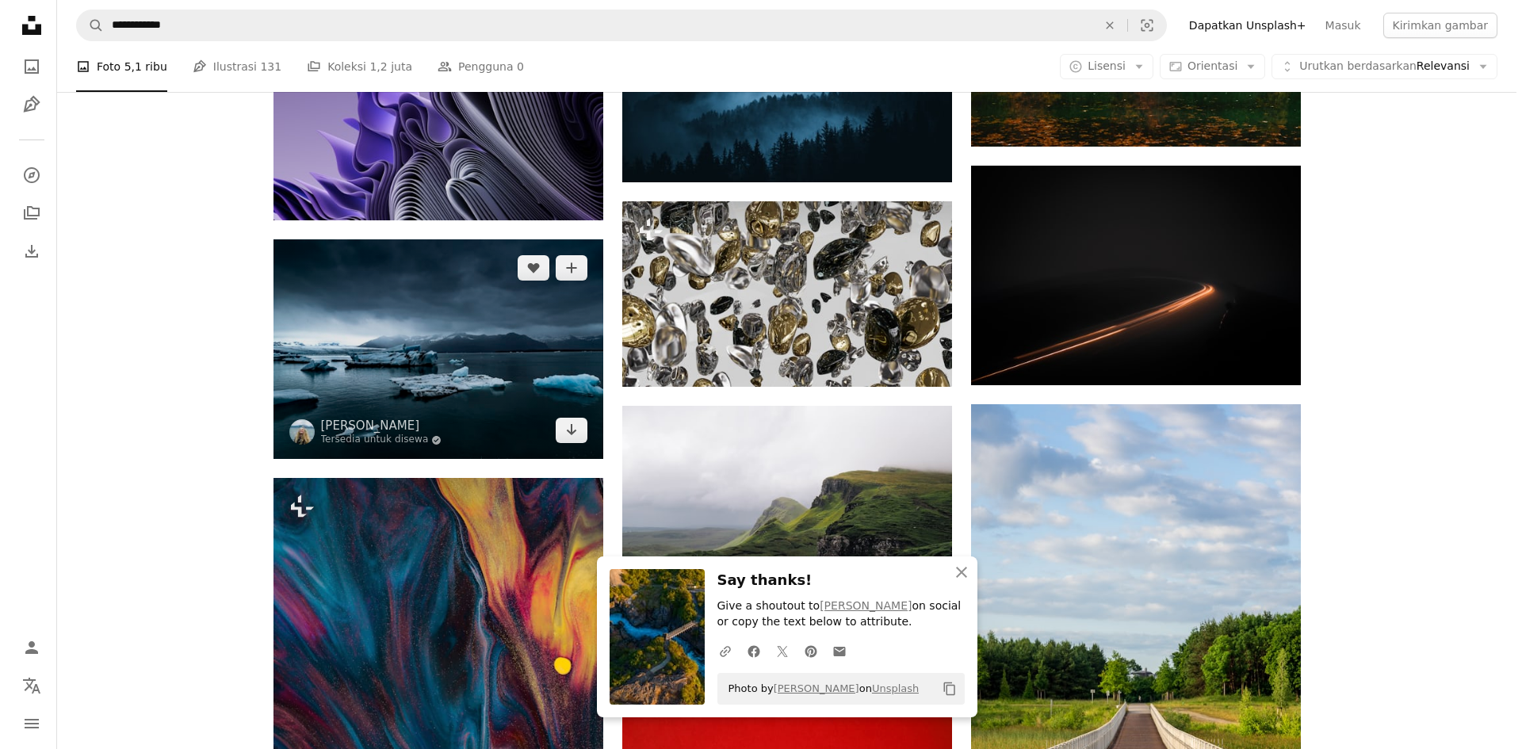
scroll to position [21140, 0]
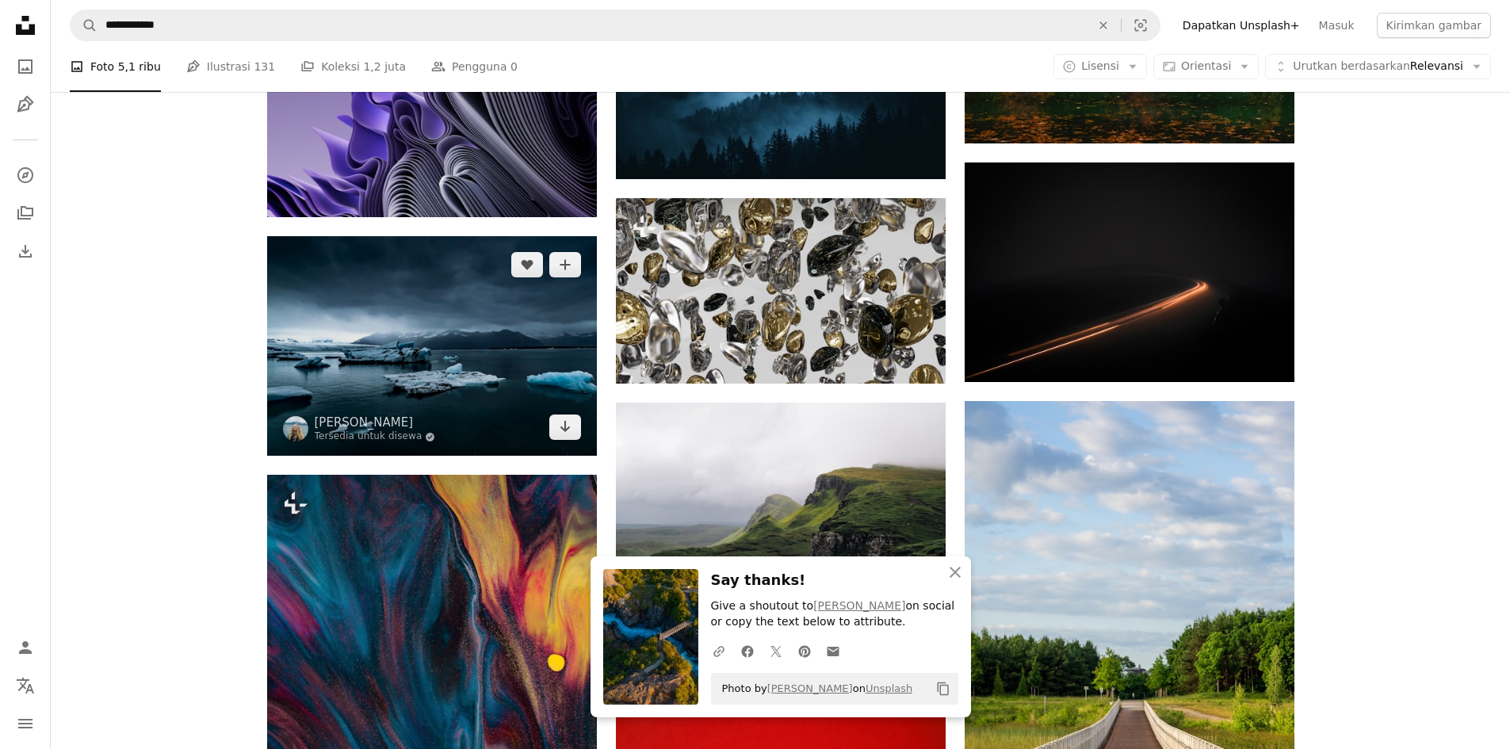
click at [487, 350] on img at bounding box center [432, 346] width 330 height 220
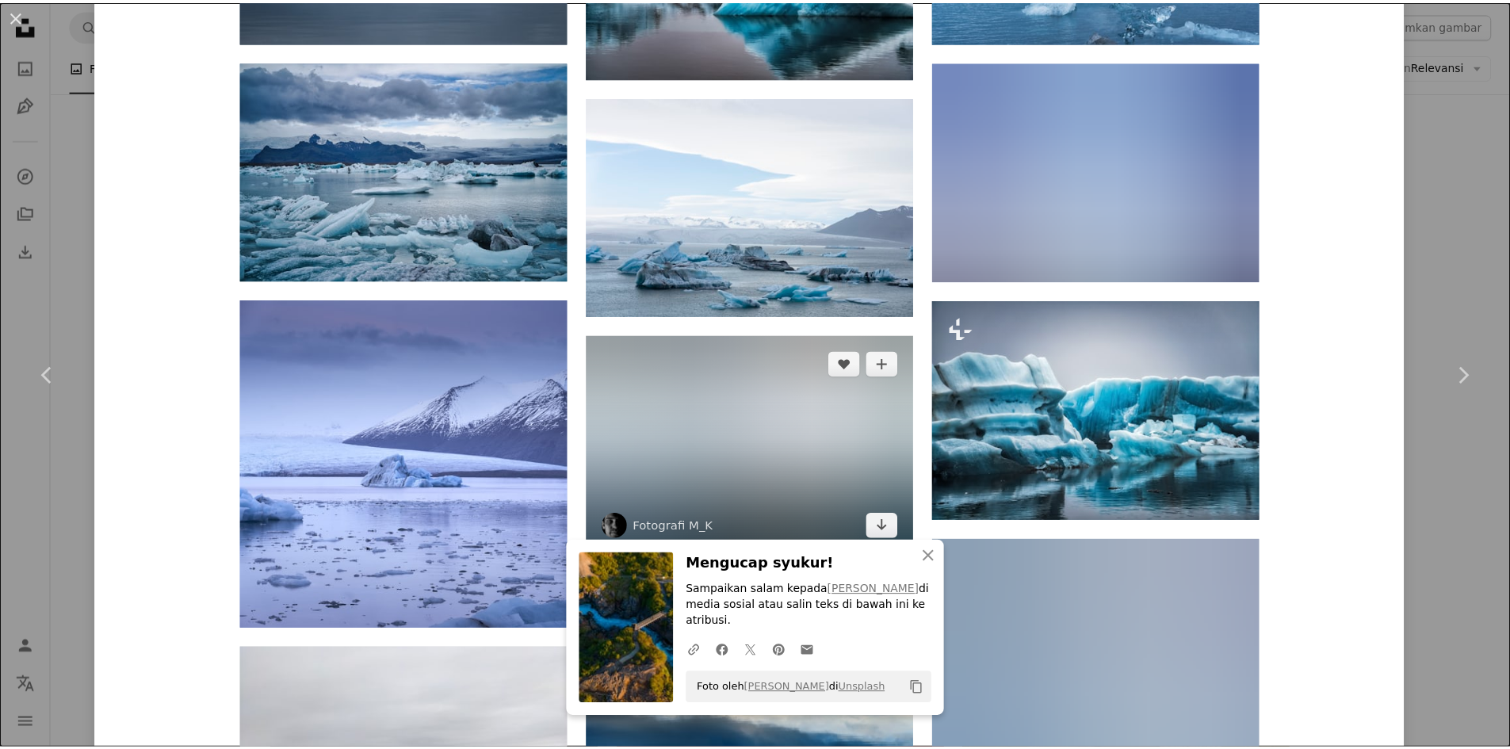
scroll to position [2437, 0]
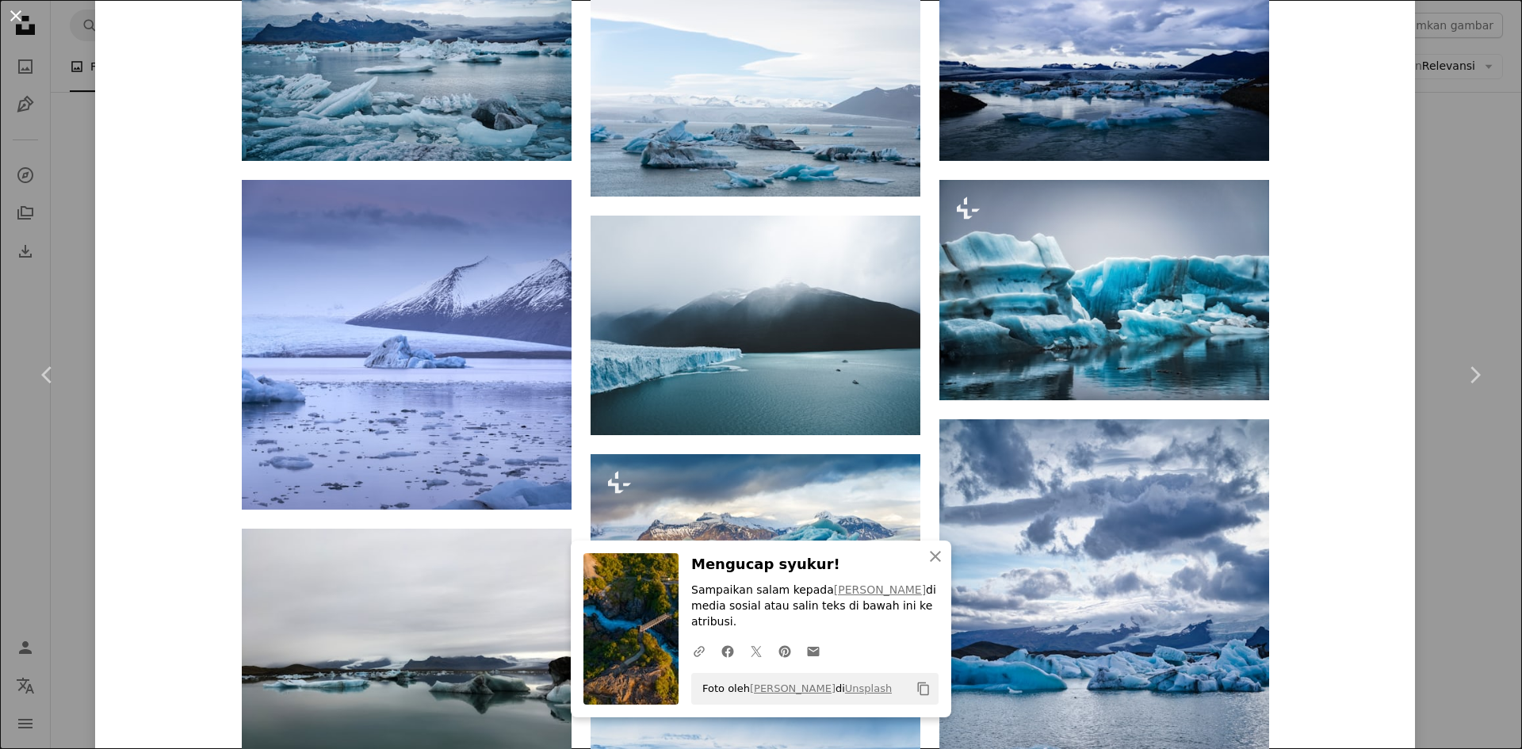
click at [6, 10] on button "An X shape" at bounding box center [15, 15] width 19 height 19
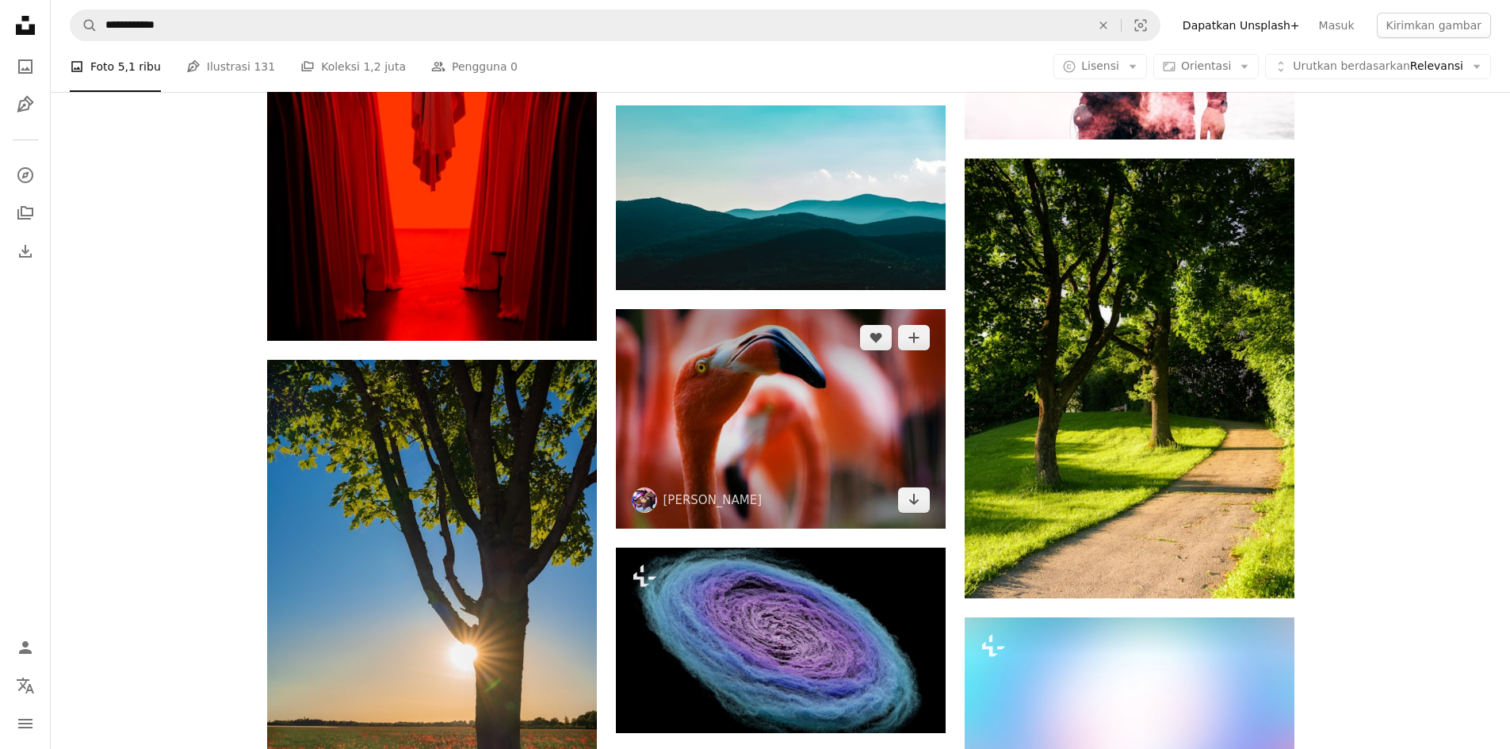
scroll to position [29066, 0]
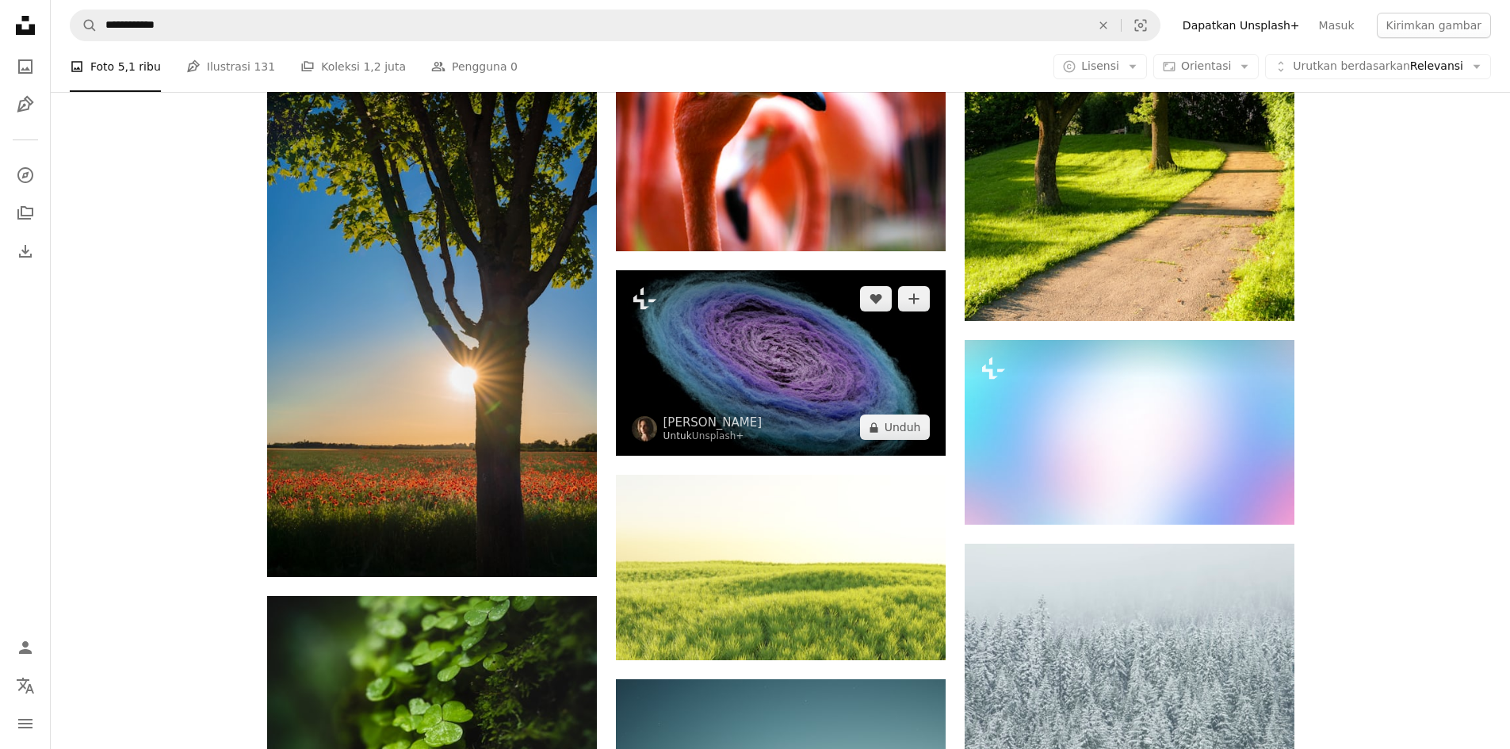
click at [816, 316] on img at bounding box center [781, 362] width 330 height 185
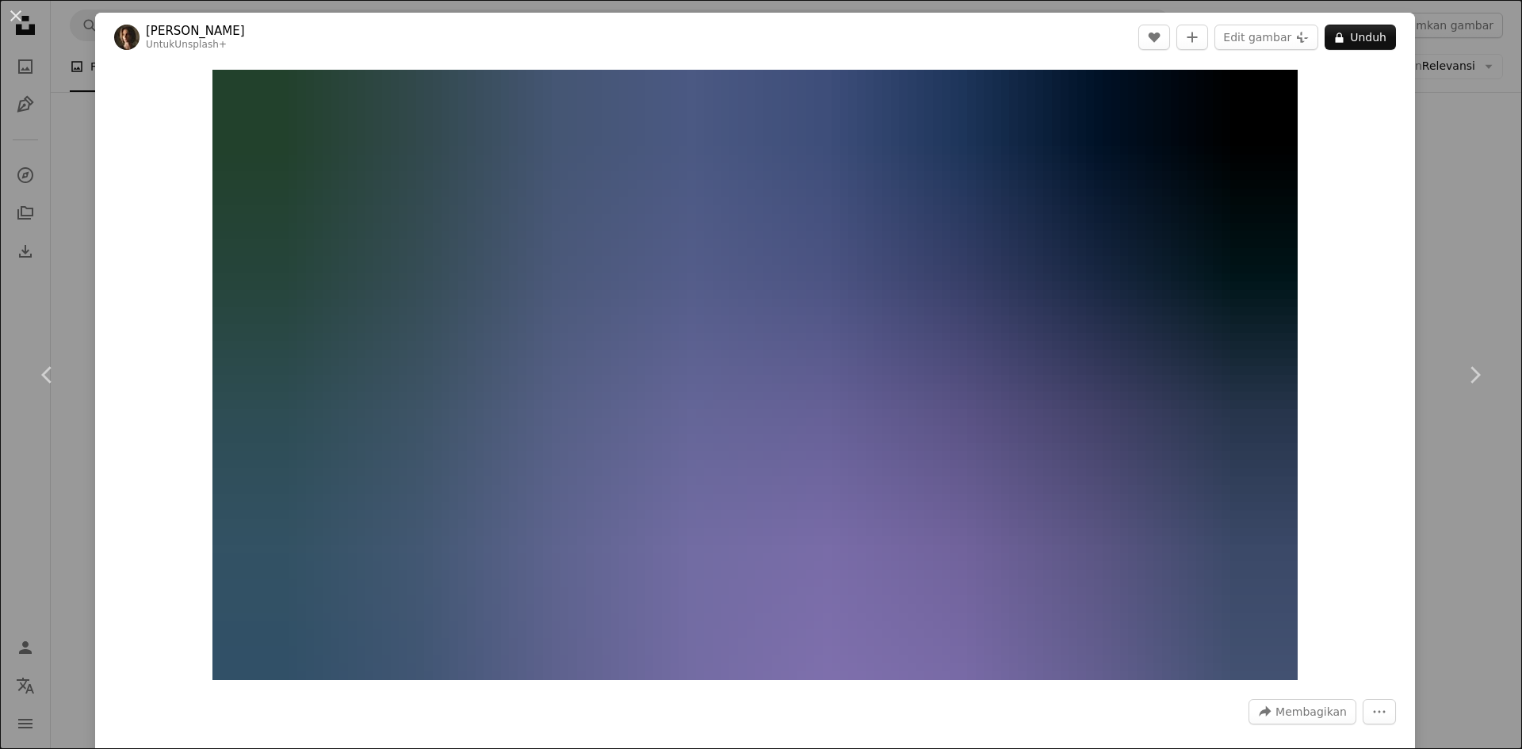
scroll to position [317, 0]
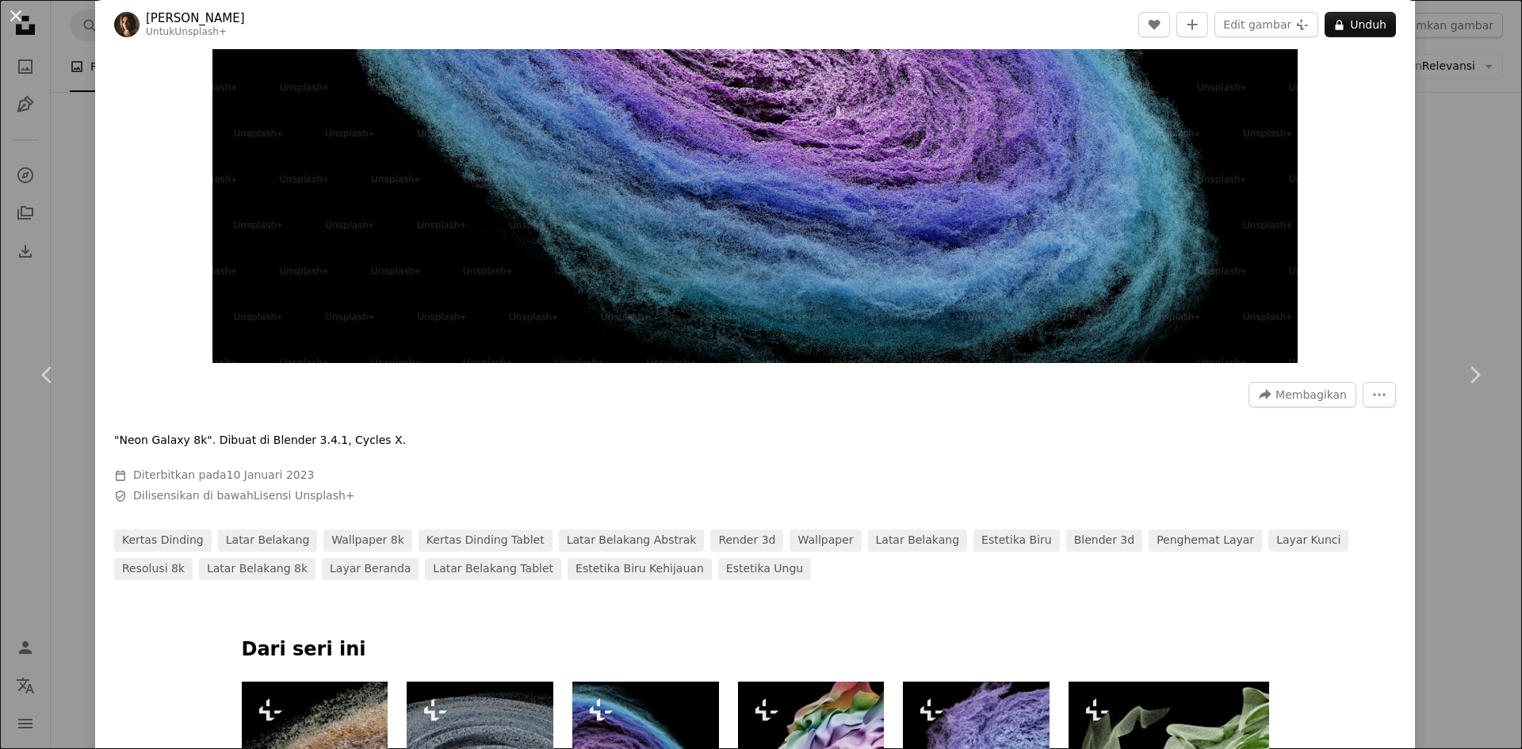
click at [20, 12] on button "An X shape" at bounding box center [15, 15] width 19 height 19
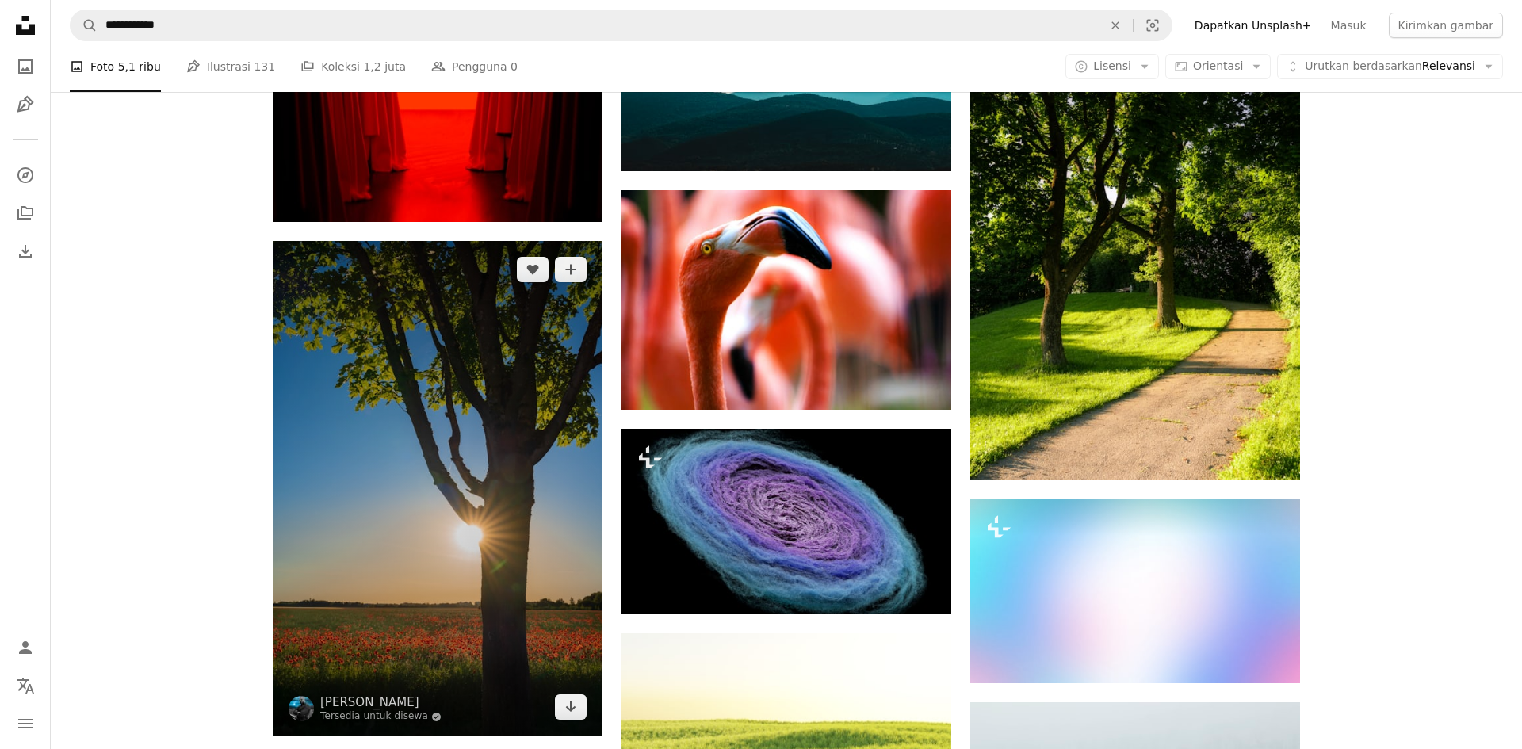
scroll to position [29066, 0]
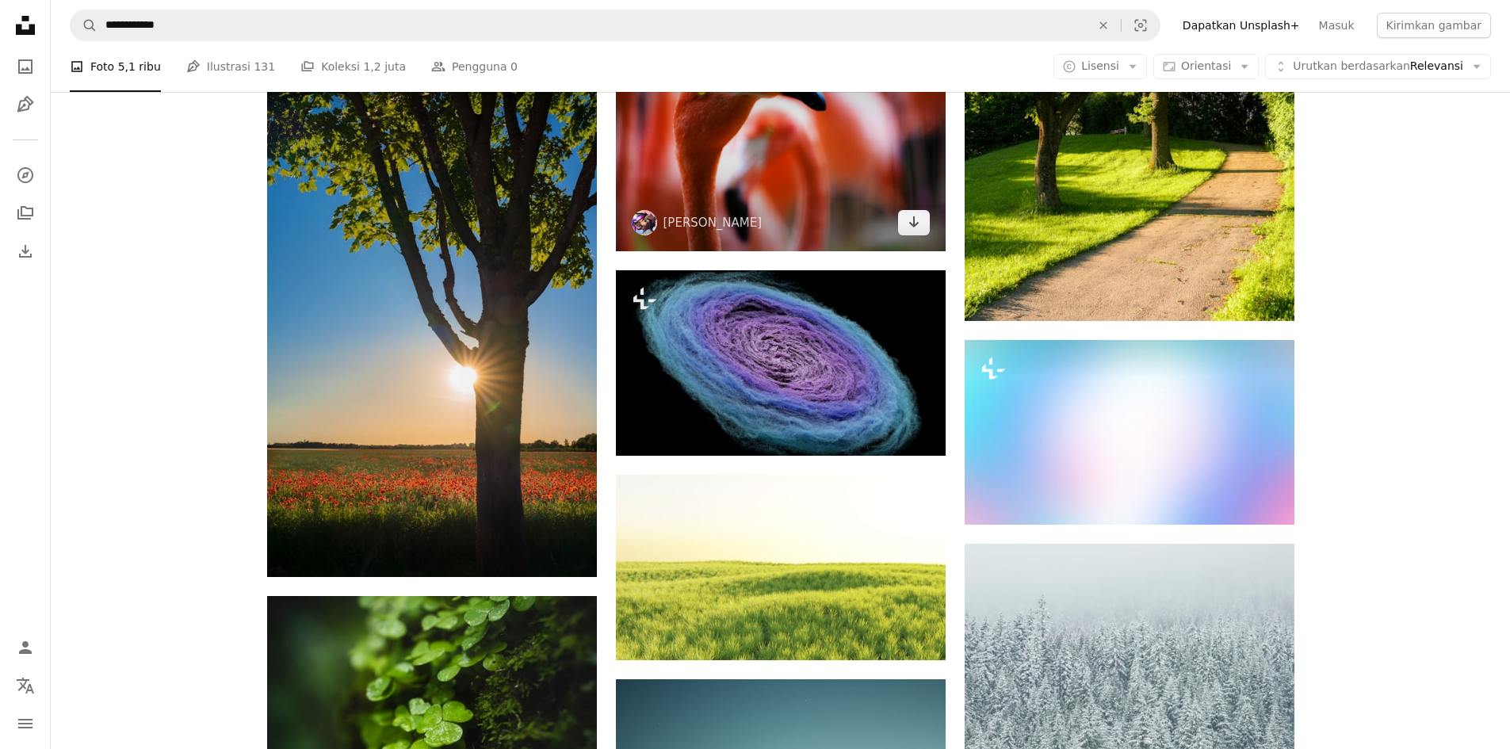
click at [782, 195] on img at bounding box center [781, 142] width 330 height 220
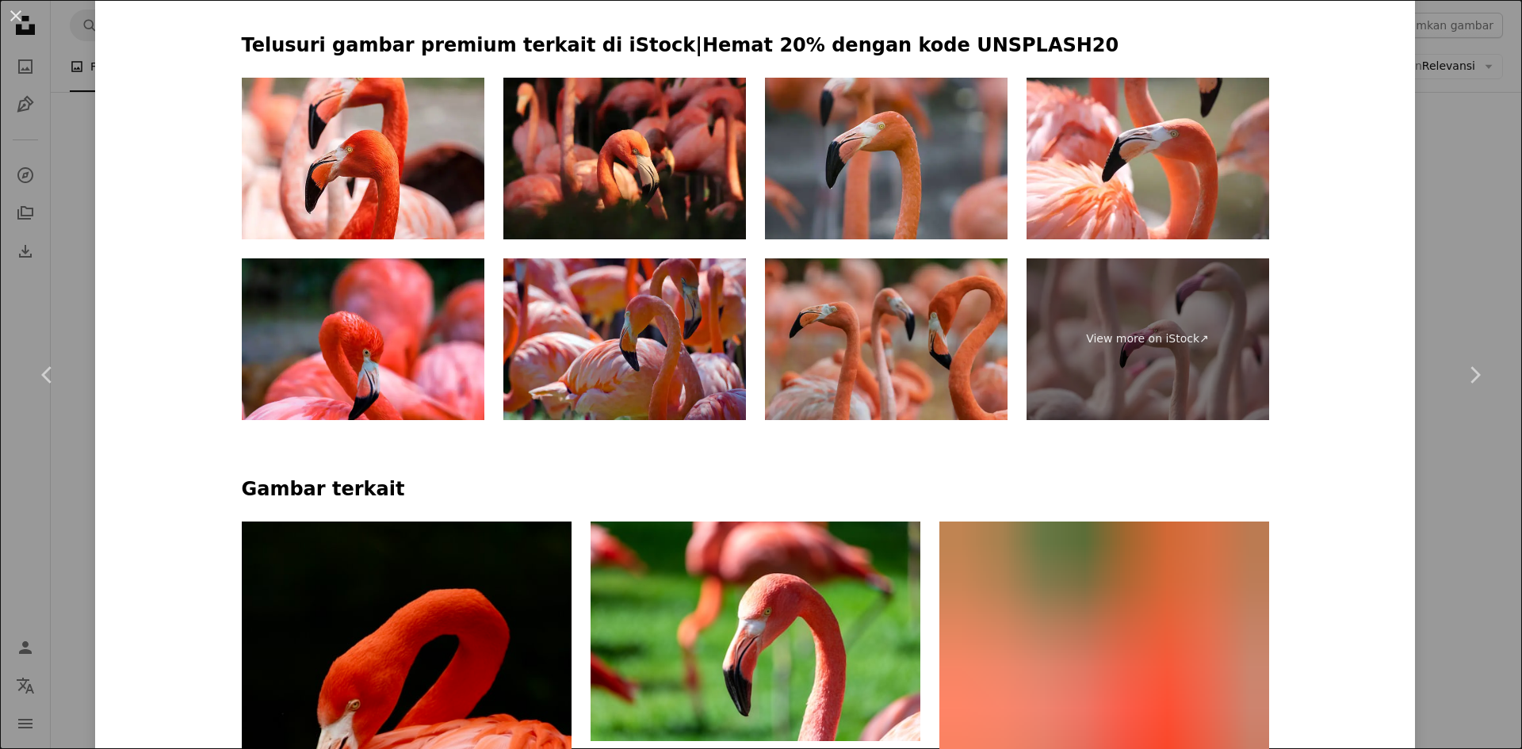
scroll to position [1585, 0]
